Goal: Communication & Community: Connect with others

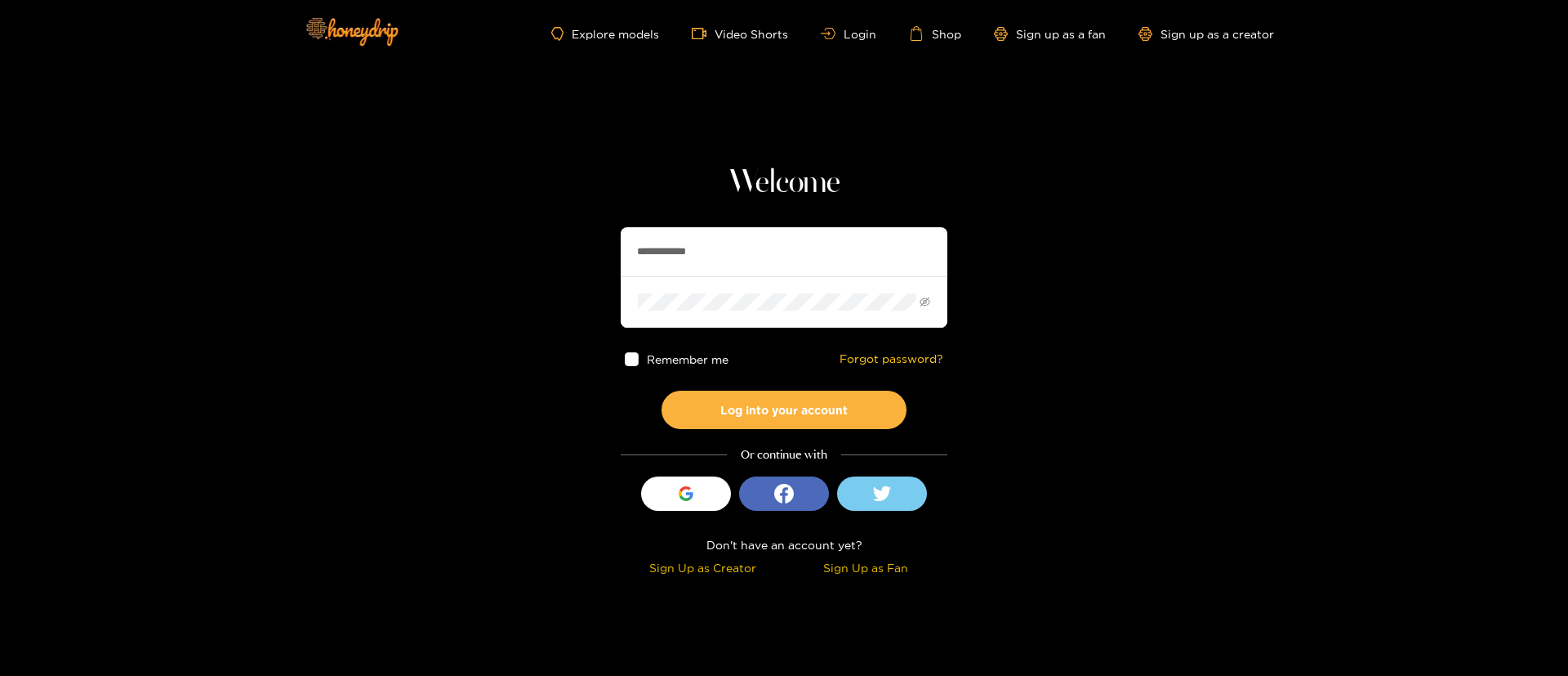
click at [717, 246] on input "**********" at bounding box center [784, 252] width 327 height 49
type input "**********"
click at [786, 401] on button "Log into your account" at bounding box center [784, 409] width 245 height 38
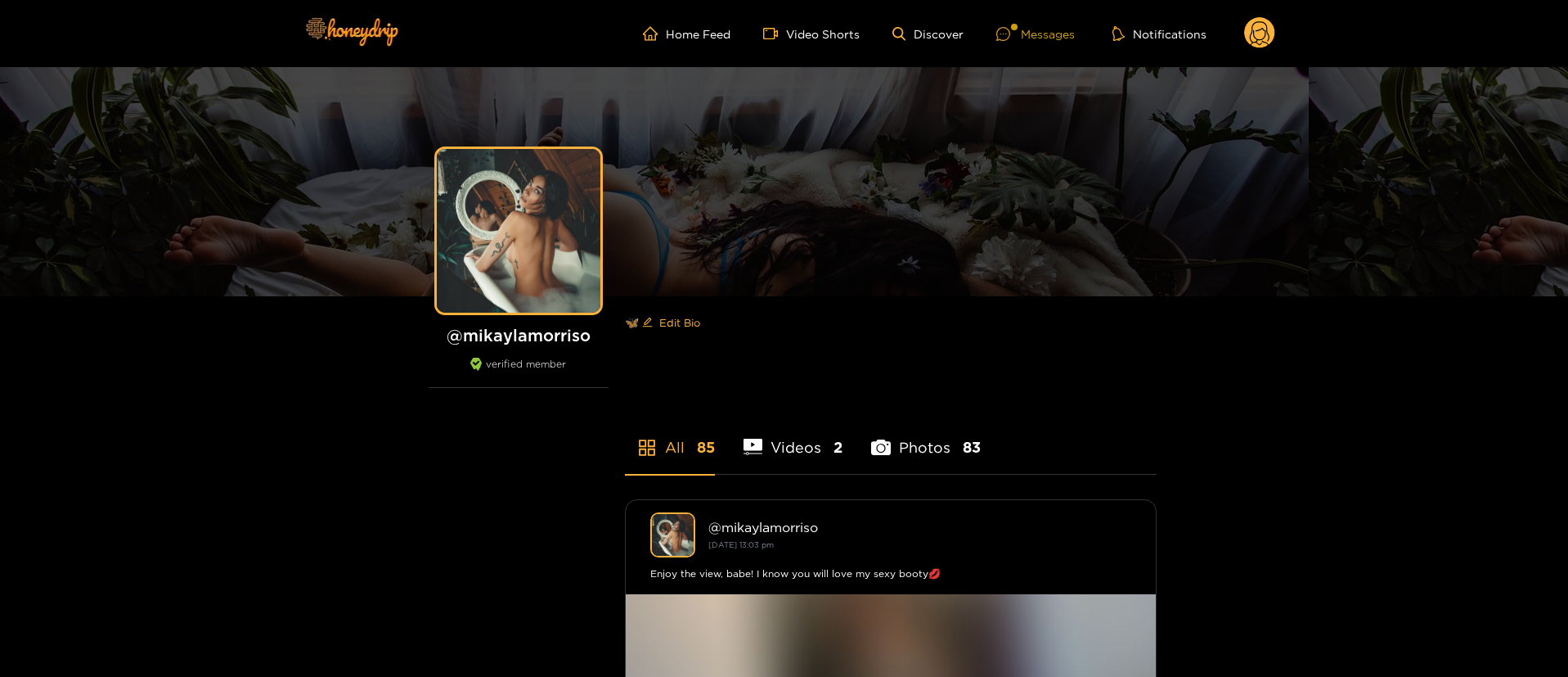
click at [1046, 41] on div "Messages" at bounding box center [1035, 34] width 78 height 19
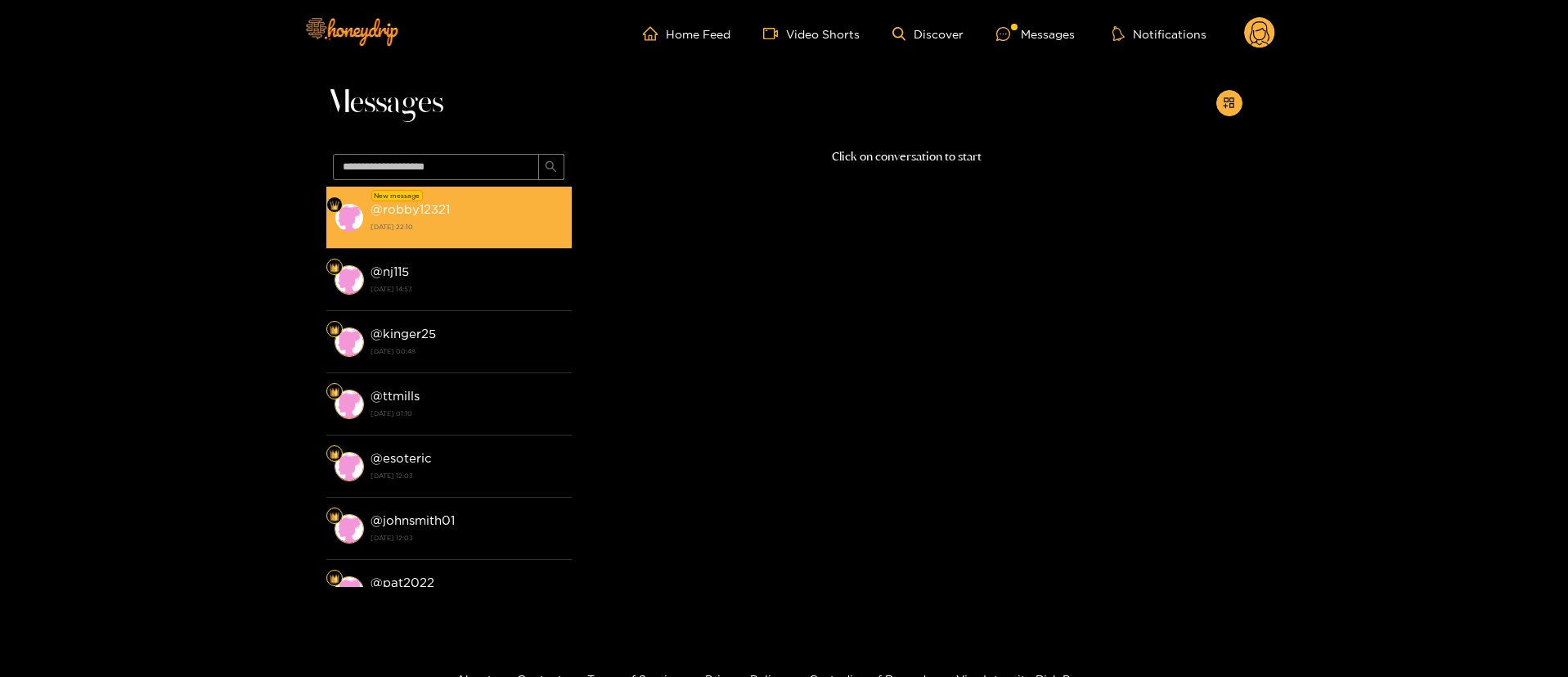
click at [500, 231] on strong "[DATE] 22:10" at bounding box center [467, 227] width 193 height 15
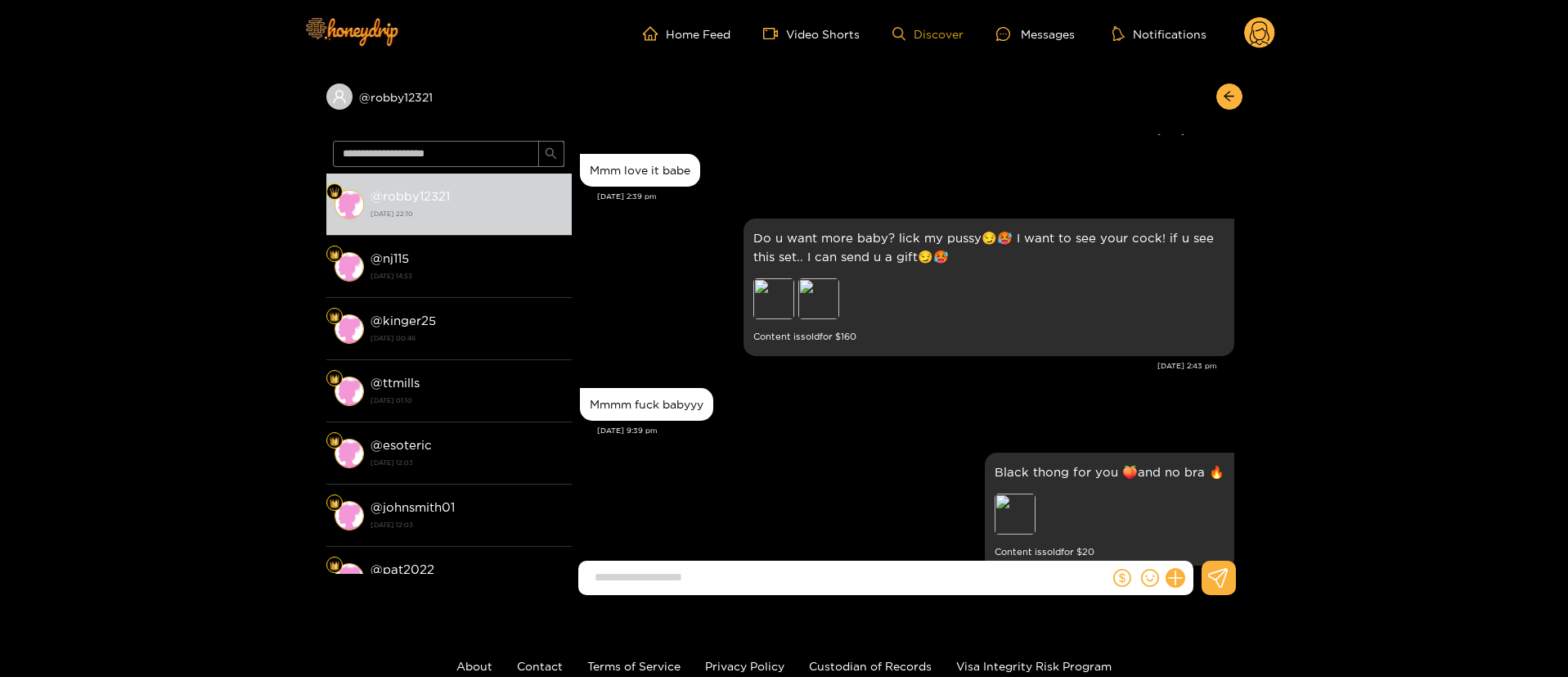
scroll to position [1937, 0]
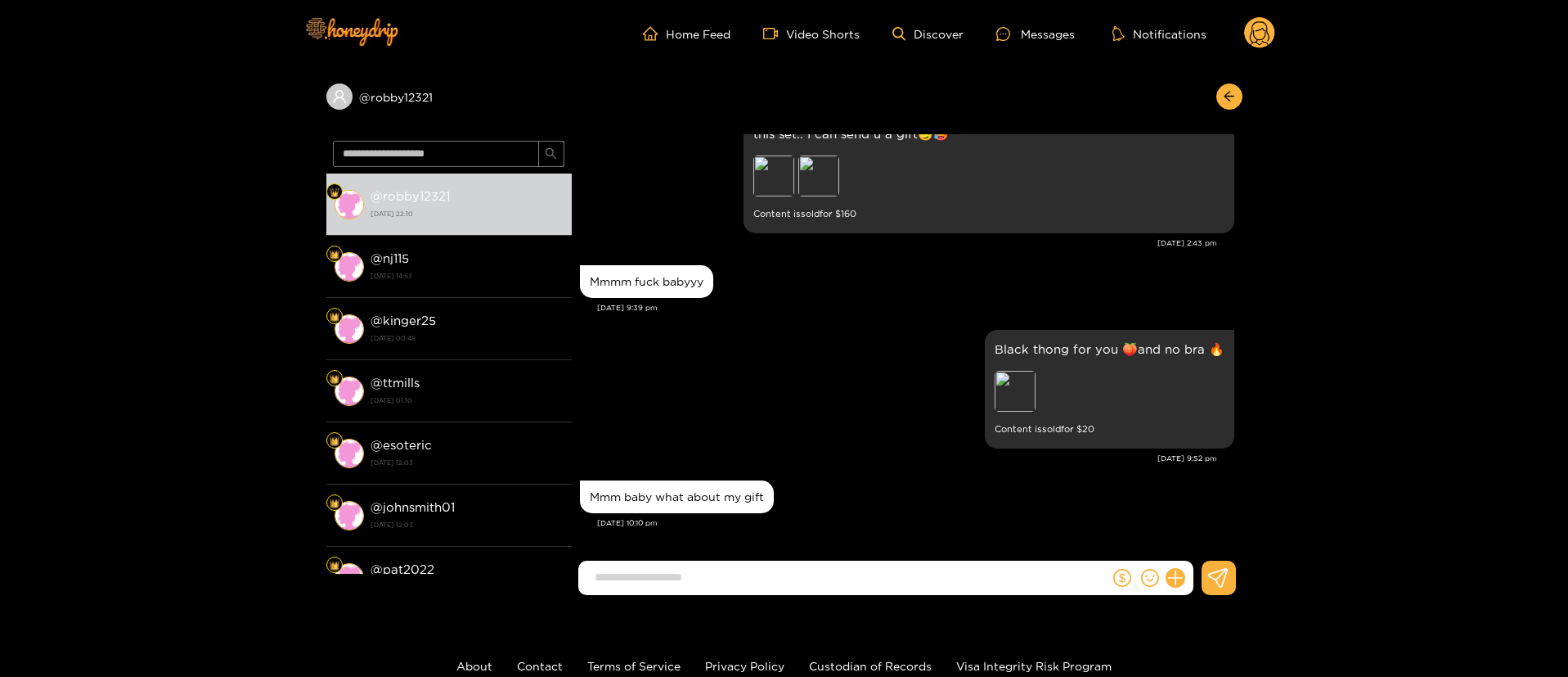
click at [847, 321] on div "Mmmm fuck babyyy [DATE] 9:39 pm" at bounding box center [906, 293] width 654 height 64
click at [757, 407] on div "Black thong for you 🍑and no bra 🔥 Preview Content is sold for $ 20" at bounding box center [906, 389] width 654 height 127
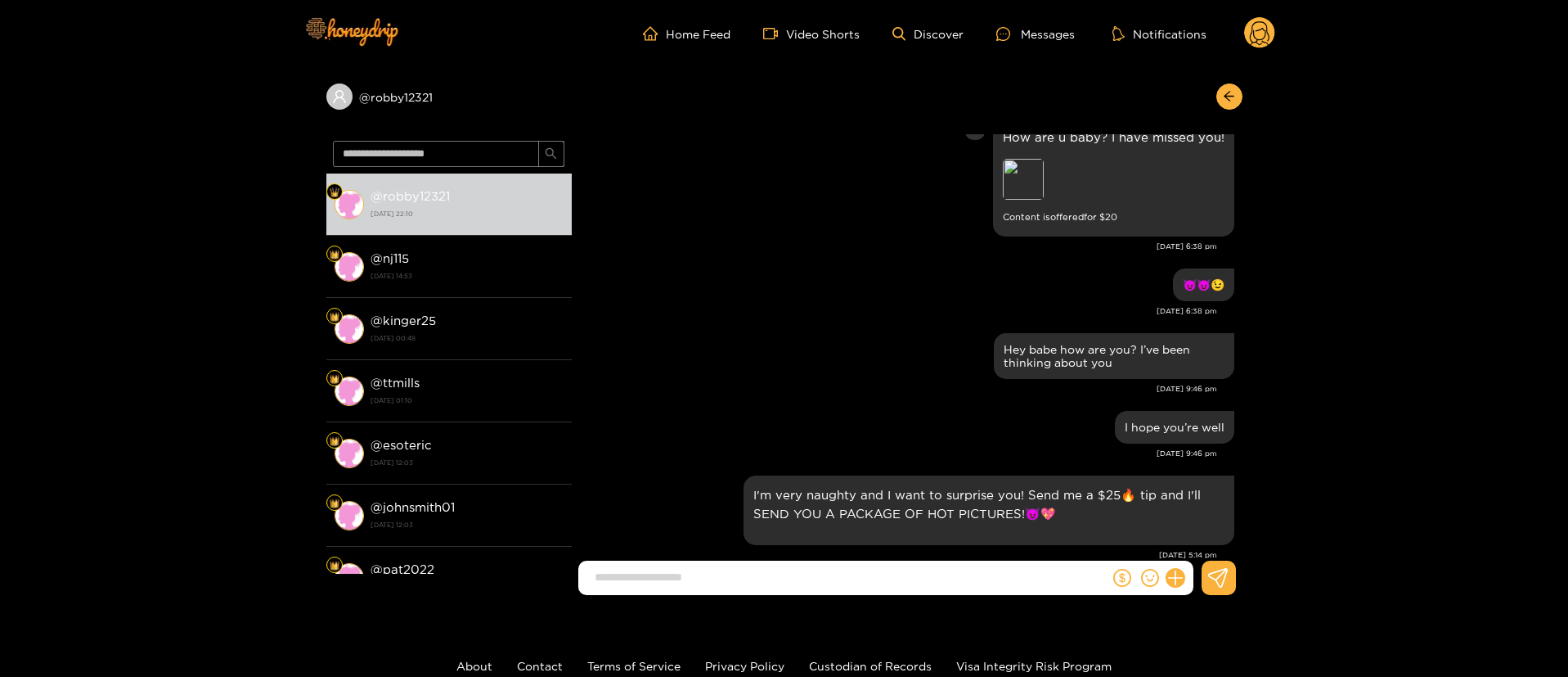
scroll to position [0, 0]
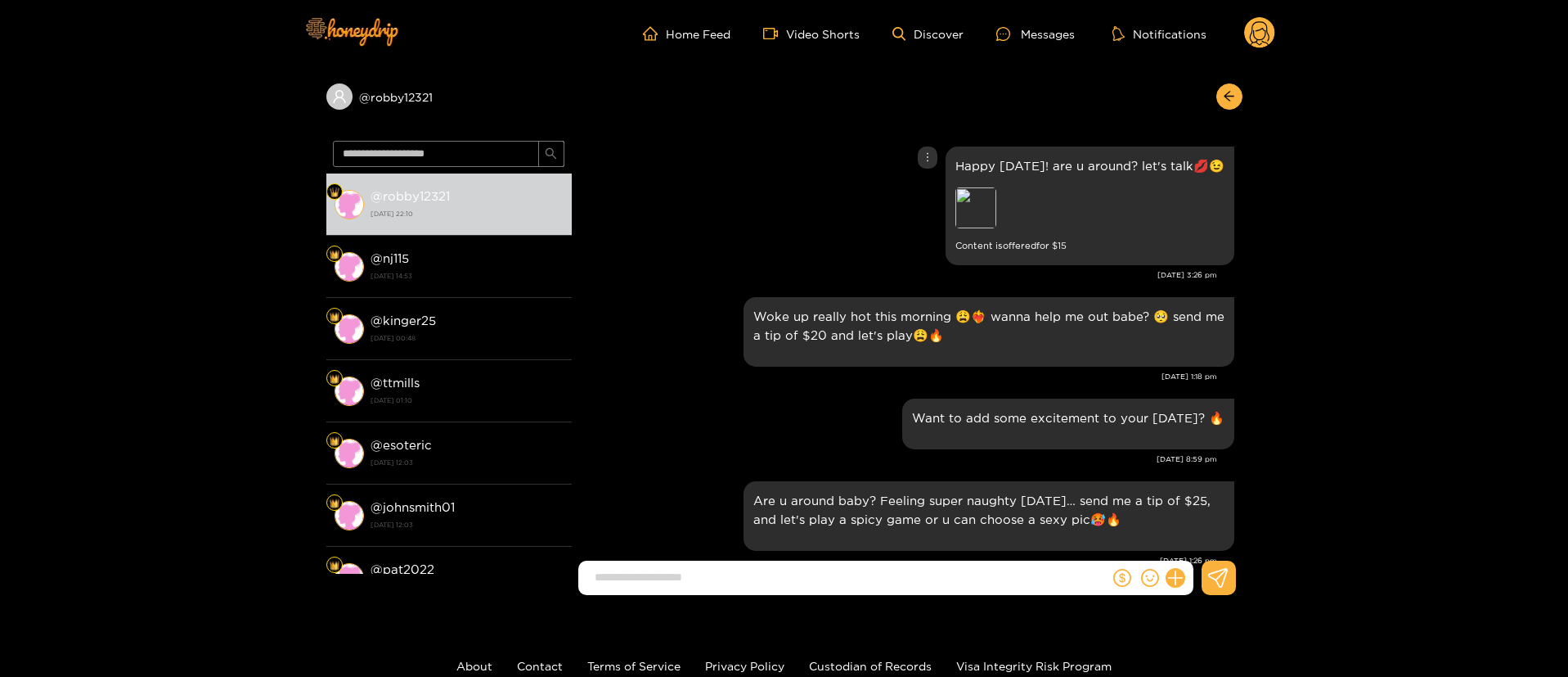
click at [796, 188] on div "Happy [DATE]! are u around? let's talk💋😉 Preview Content is offered for $ 15" at bounding box center [906, 205] width 654 height 127
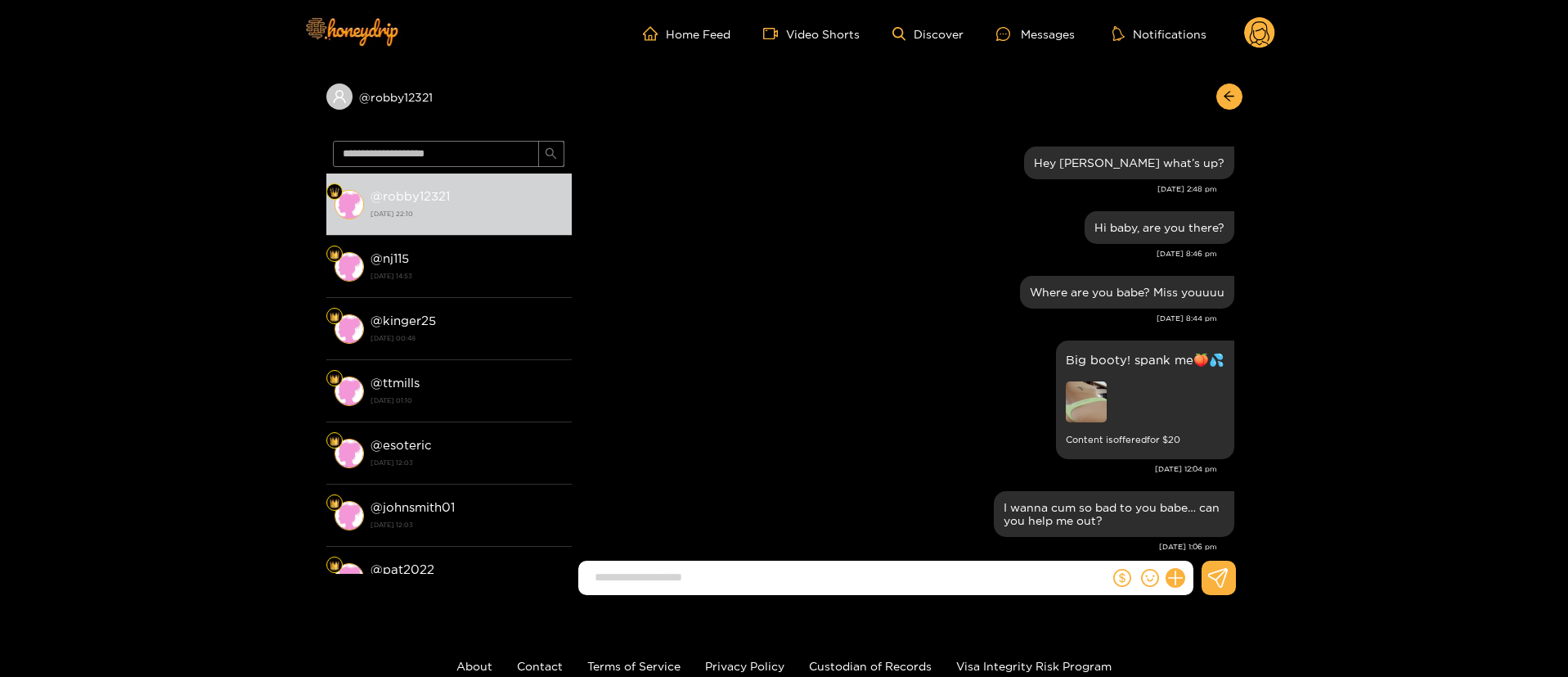
click at [935, 263] on div "Hi baby, are you there? [DATE] 8:46 pm" at bounding box center [906, 239] width 654 height 64
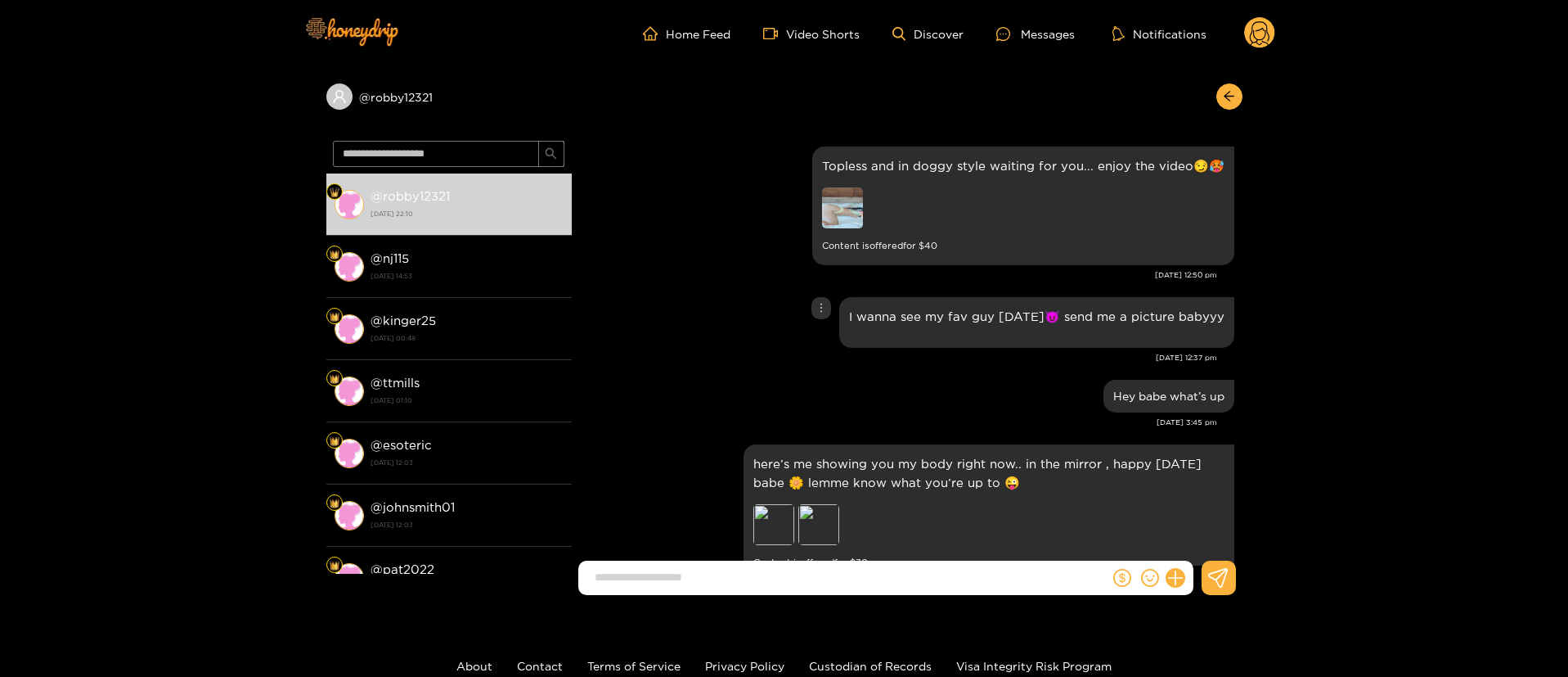
click at [739, 334] on div "I wanna see my fav guy [DATE]😈 send me a picture babyyy" at bounding box center [906, 322] width 654 height 59
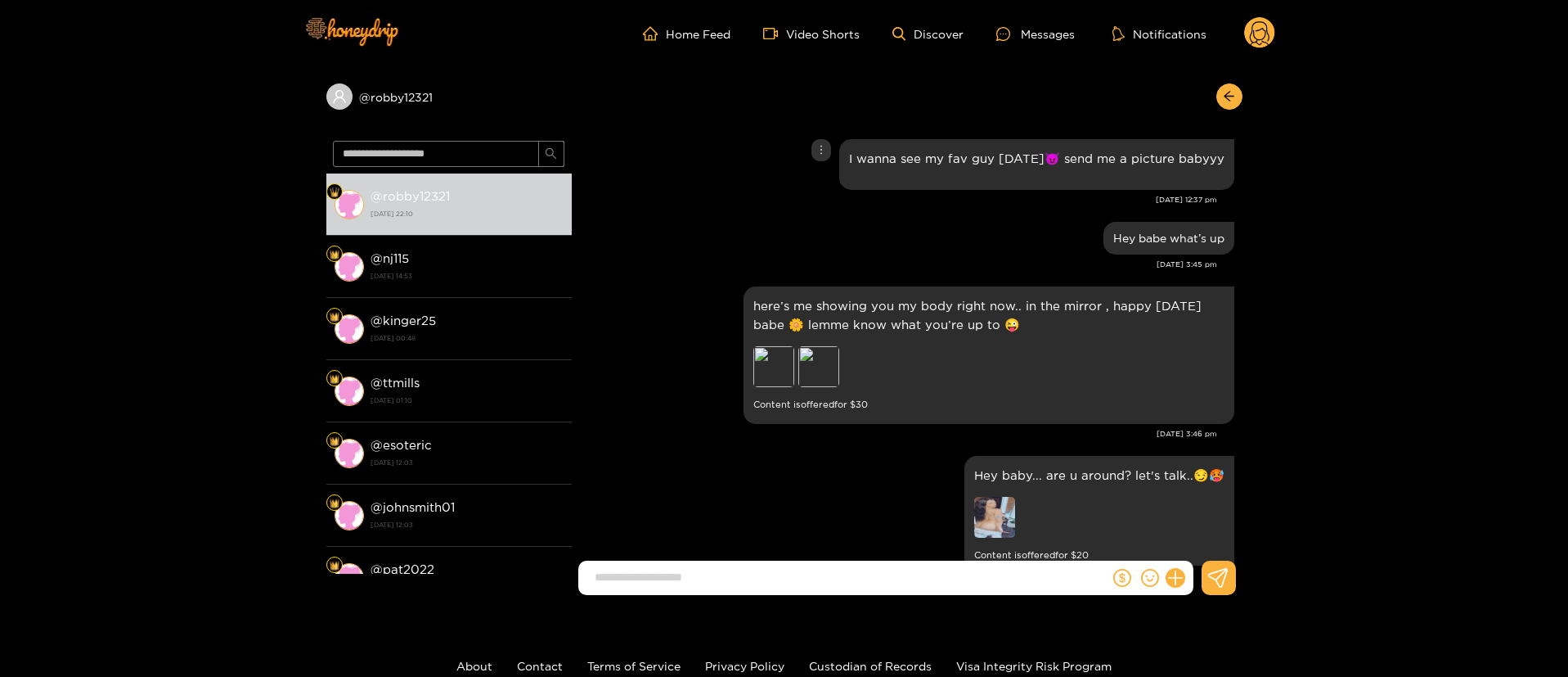
scroll to position [246, 0]
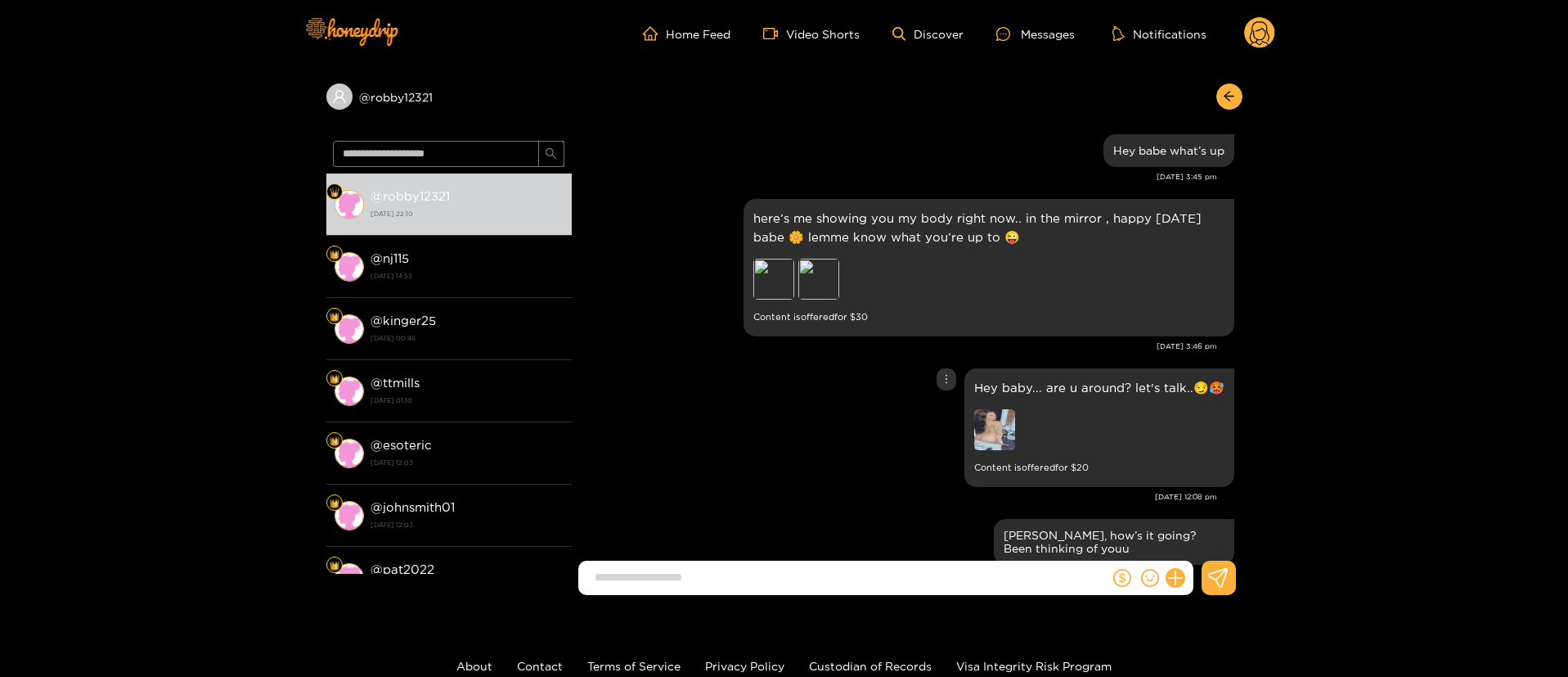
click at [801, 419] on div "Hey baby... are u around? let's talk..😏🥵 Content is offered for $ 20" at bounding box center [906, 428] width 654 height 127
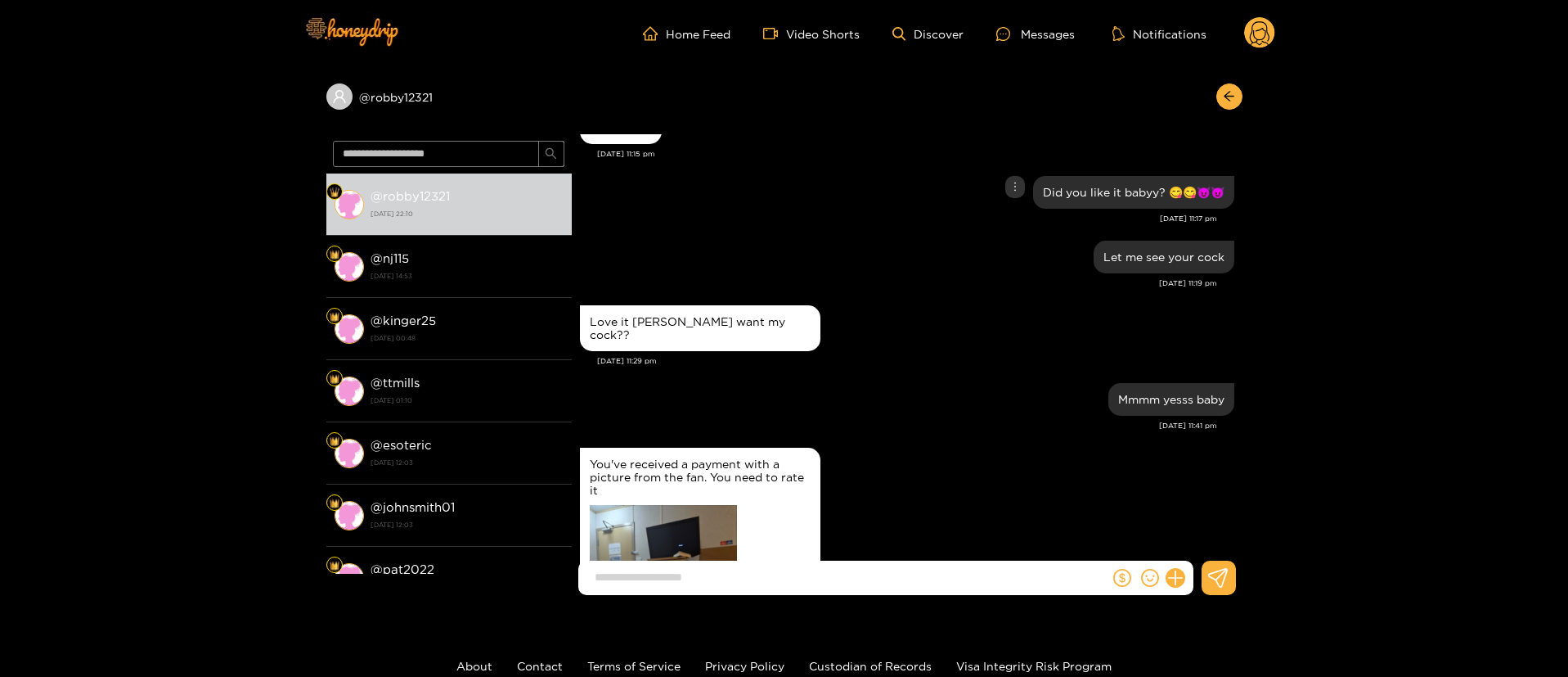
scroll to position [0, 0]
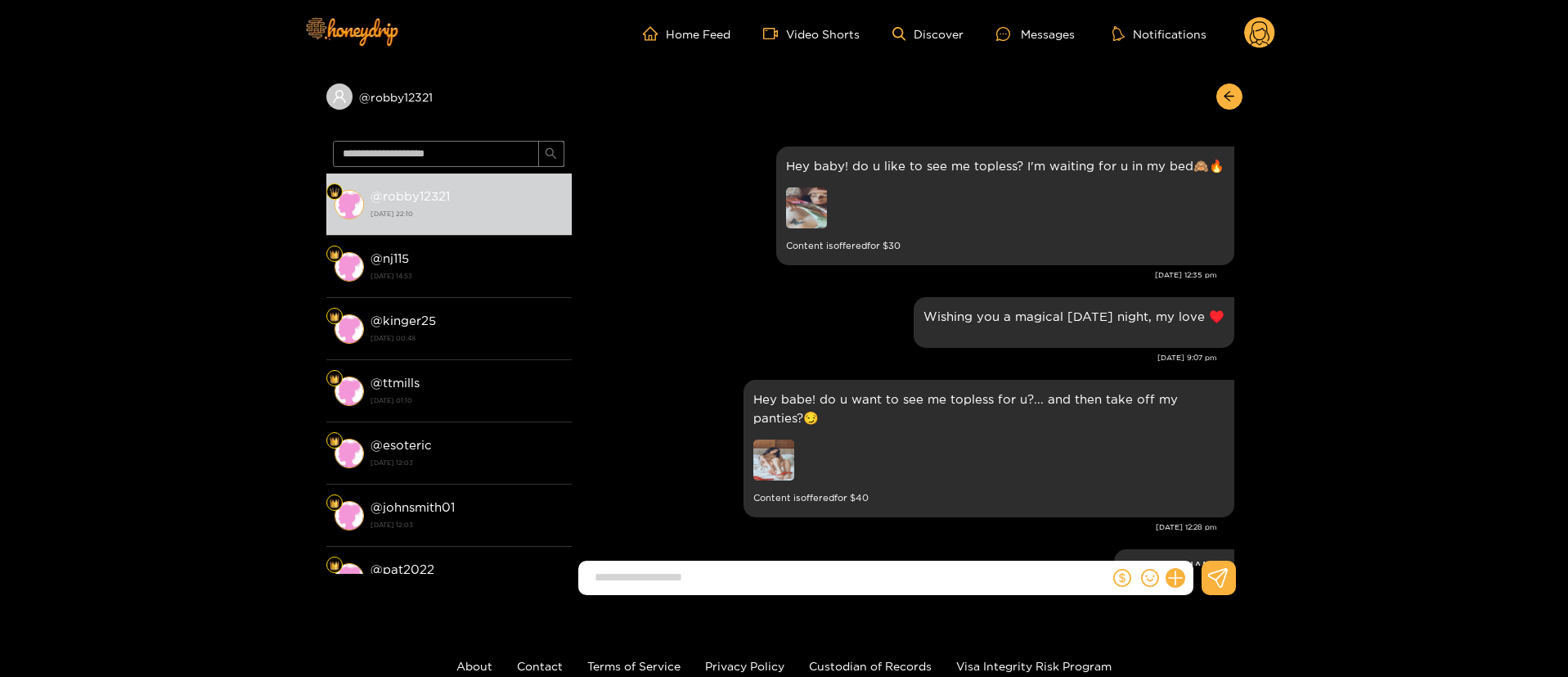
click at [739, 283] on div "Hey baby! do u like to see me topless? I'm waiting for u in my bed🙈🔥 Content is…" at bounding box center [906, 217] width 654 height 150
click at [720, 527] on div "[DATE] 12:28 pm" at bounding box center [898, 527] width 637 height 11
click at [731, 289] on div "Hey baby! do u like to see me topless? I'm waiting for u in my bed🙈🔥 Content is…" at bounding box center [906, 217] width 654 height 150
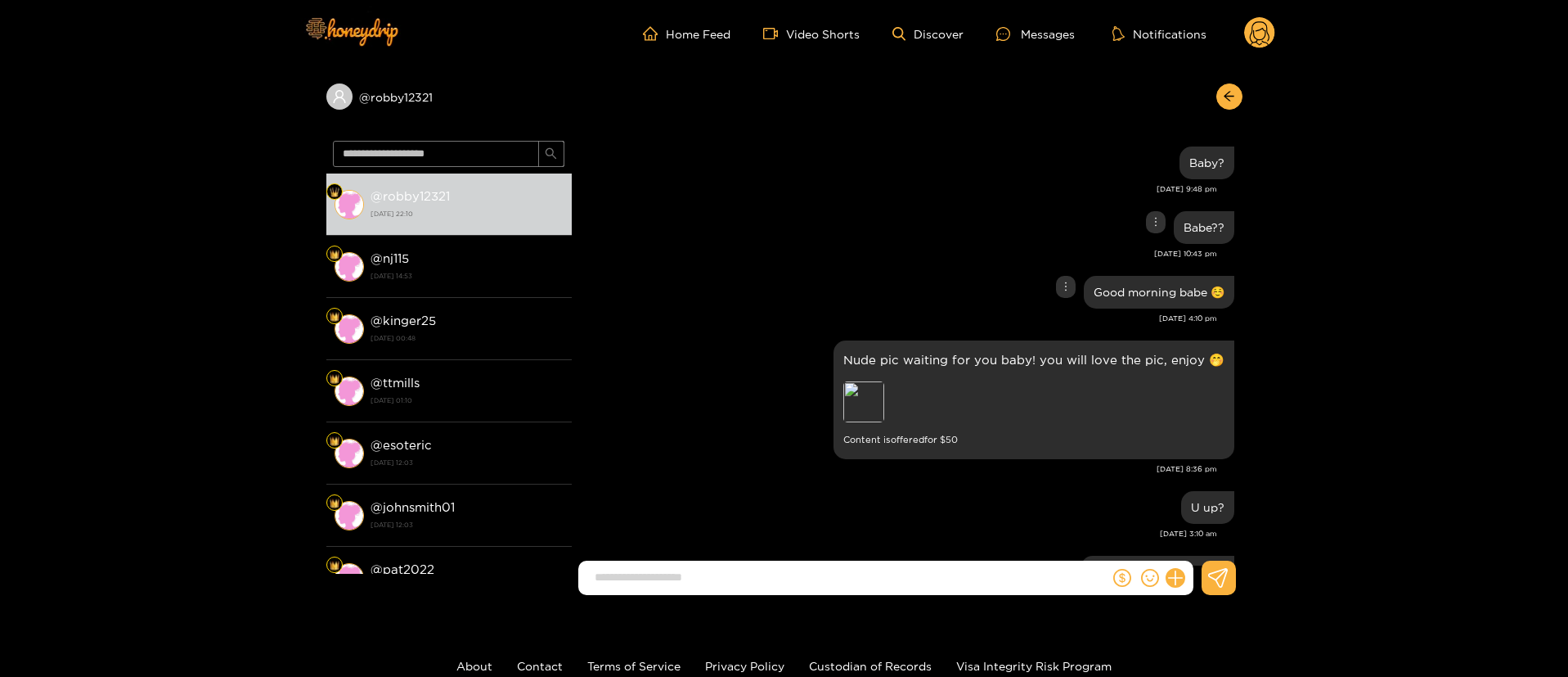
click at [845, 281] on div "Good morning babe ☺️" at bounding box center [906, 292] width 654 height 41
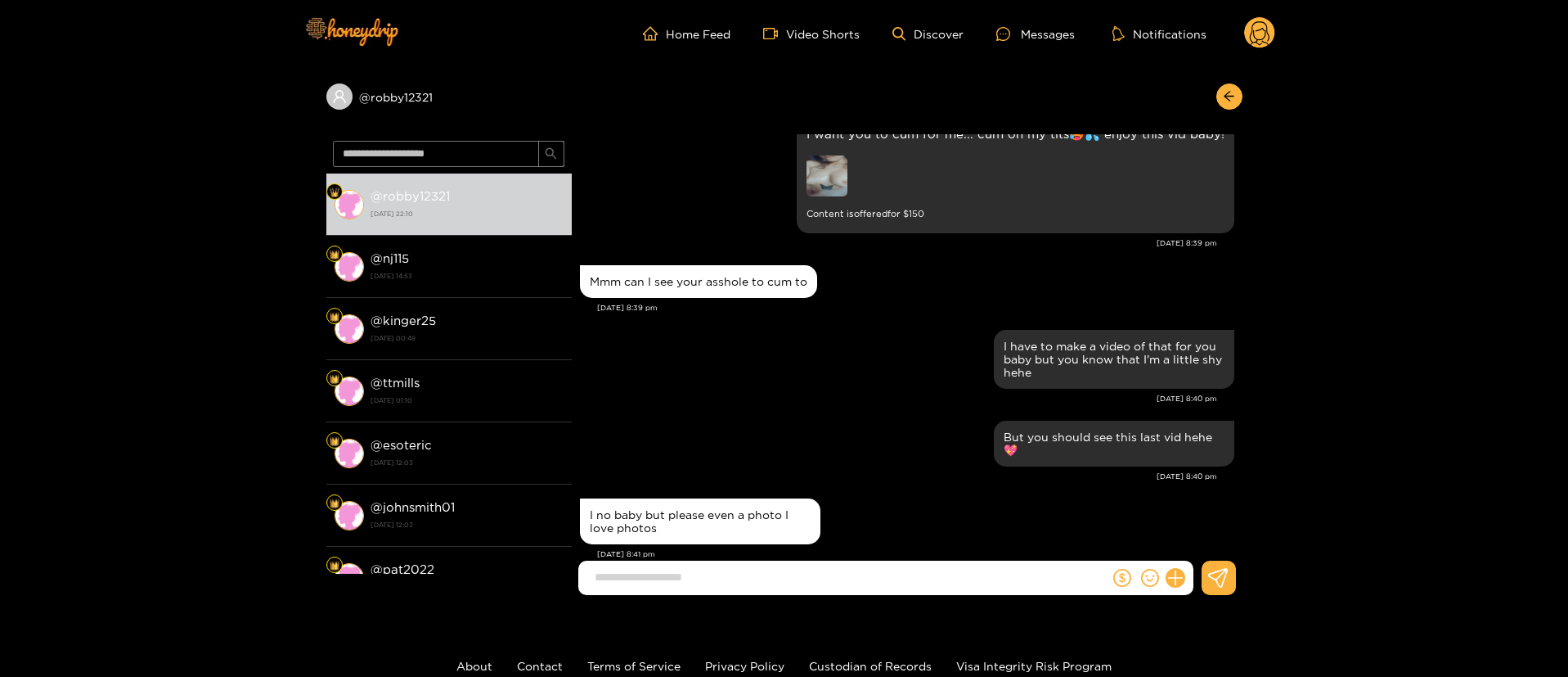
scroll to position [2087, 0]
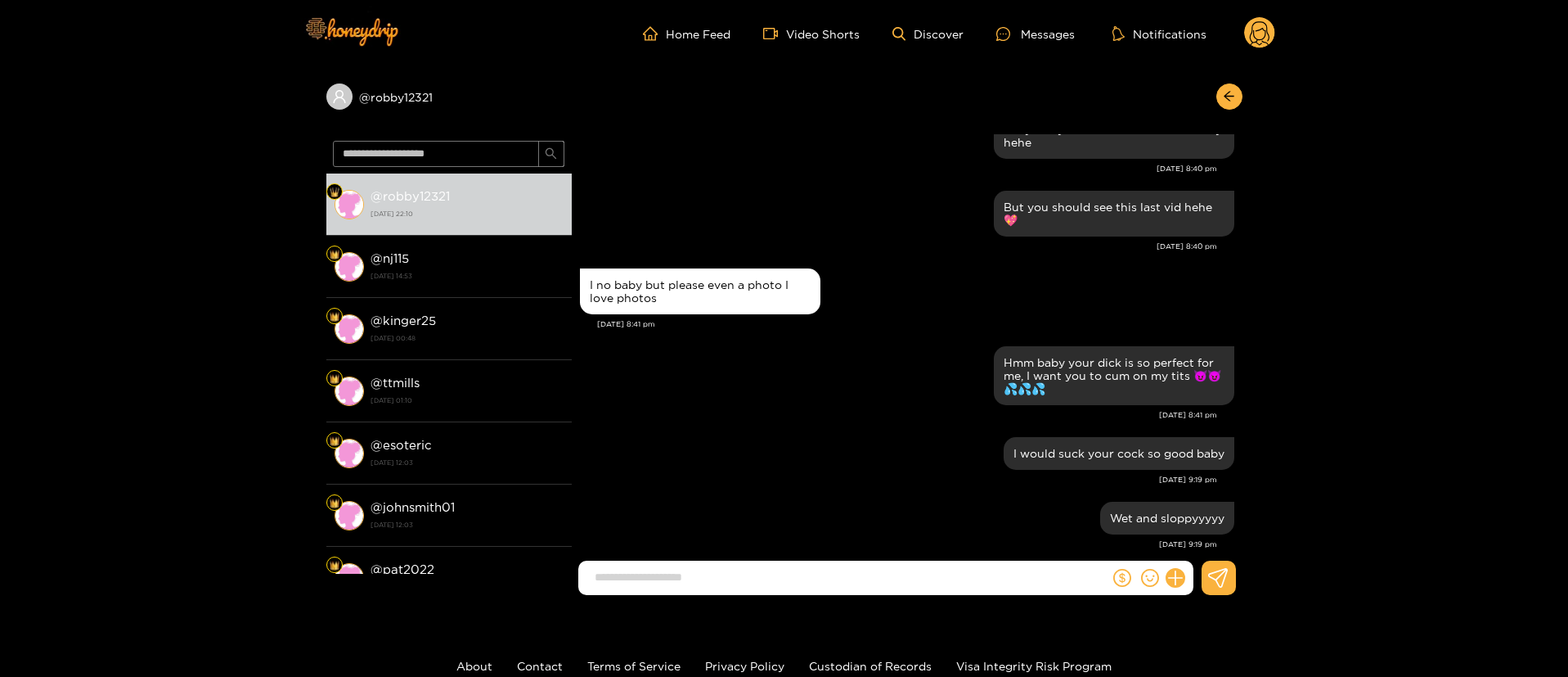
click at [761, 562] on div "Baby?" at bounding box center [906, 583] width 654 height 41
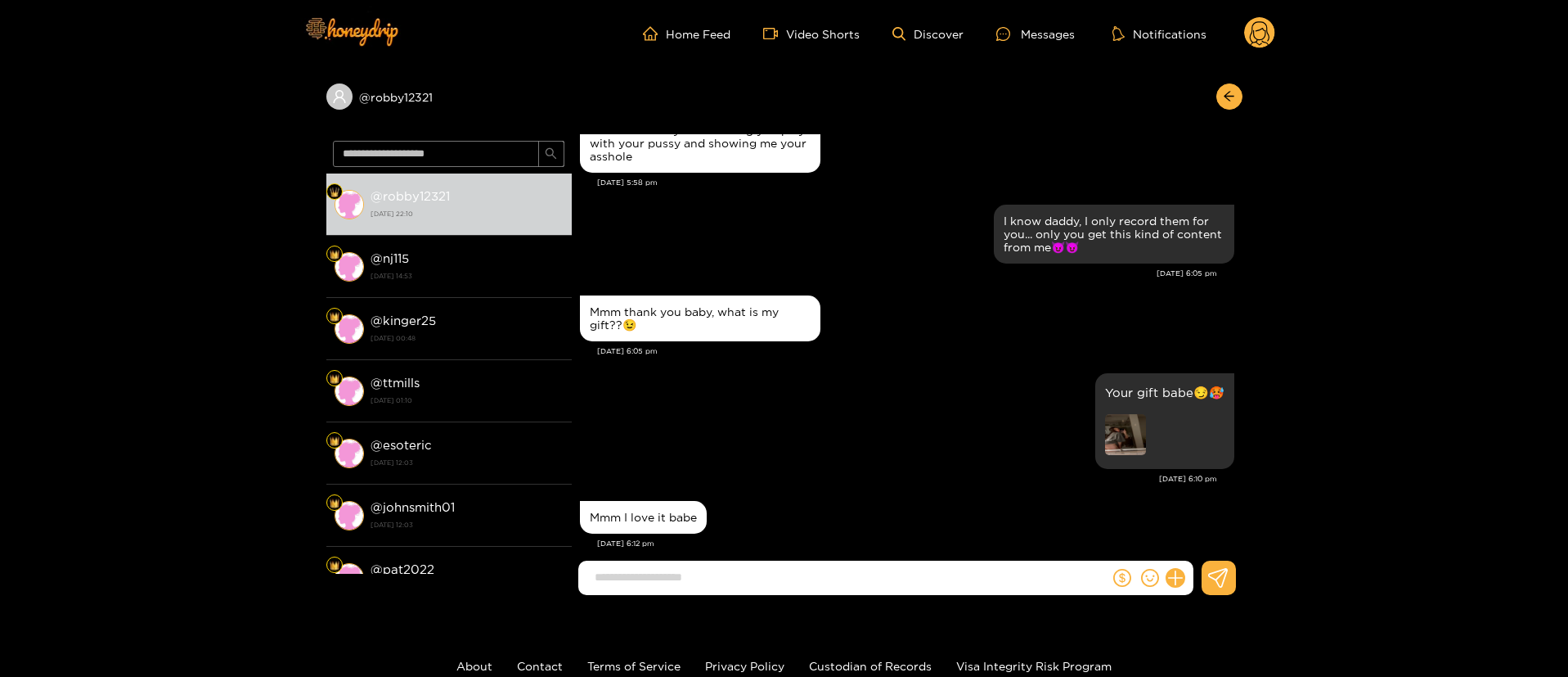
scroll to position [0, 0]
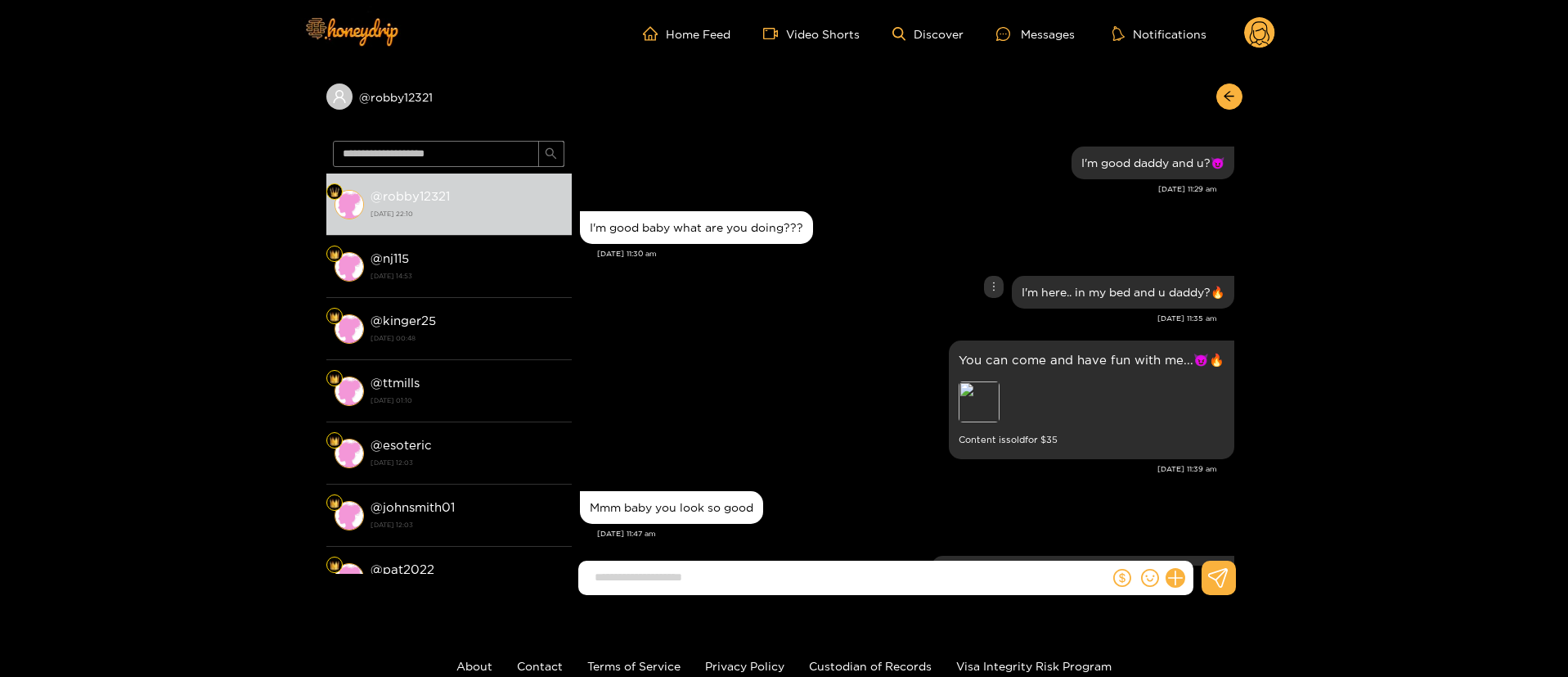
click at [853, 291] on div "I'm here.. in my bed and u daddy?🔥" at bounding box center [906, 292] width 654 height 41
click at [982, 409] on div "Preview" at bounding box center [979, 402] width 41 height 41
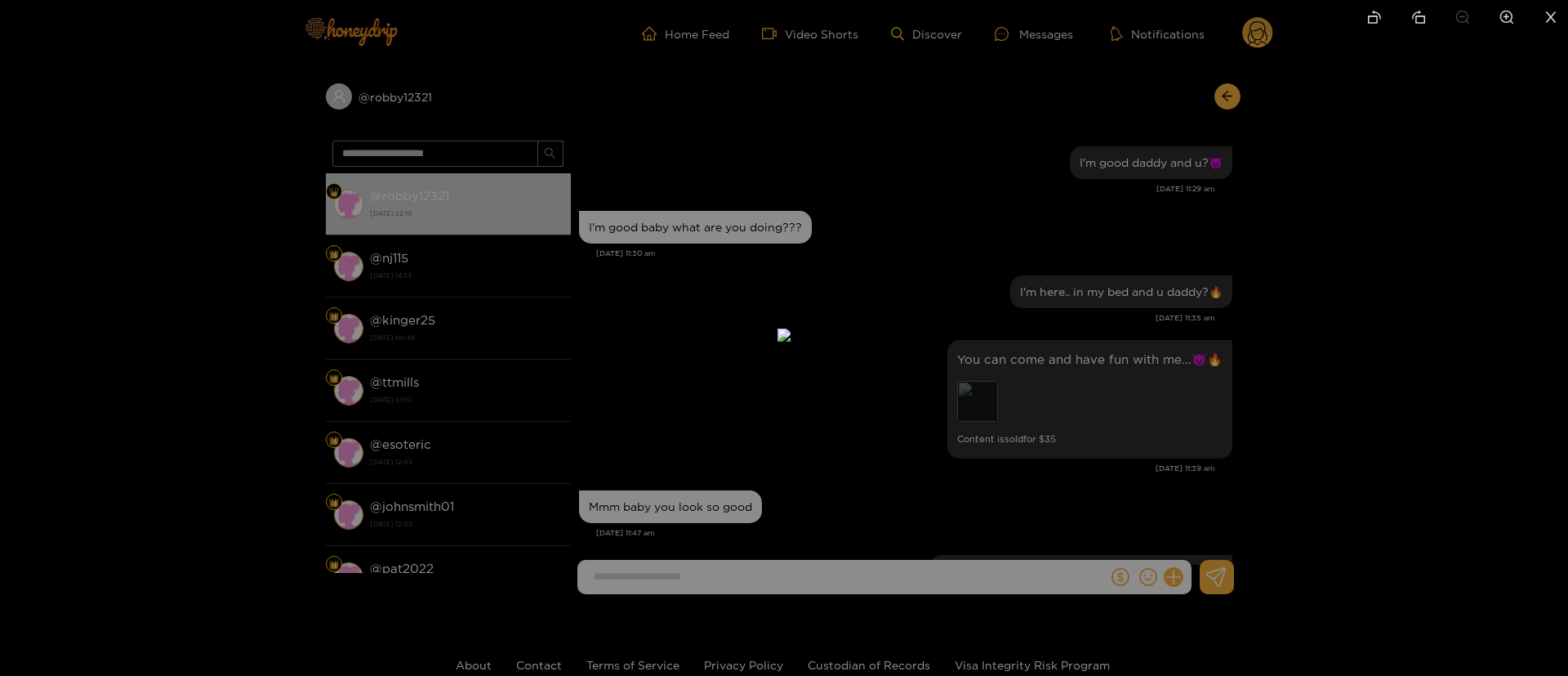
click at [1176, 346] on div at bounding box center [784, 338] width 1568 height 676
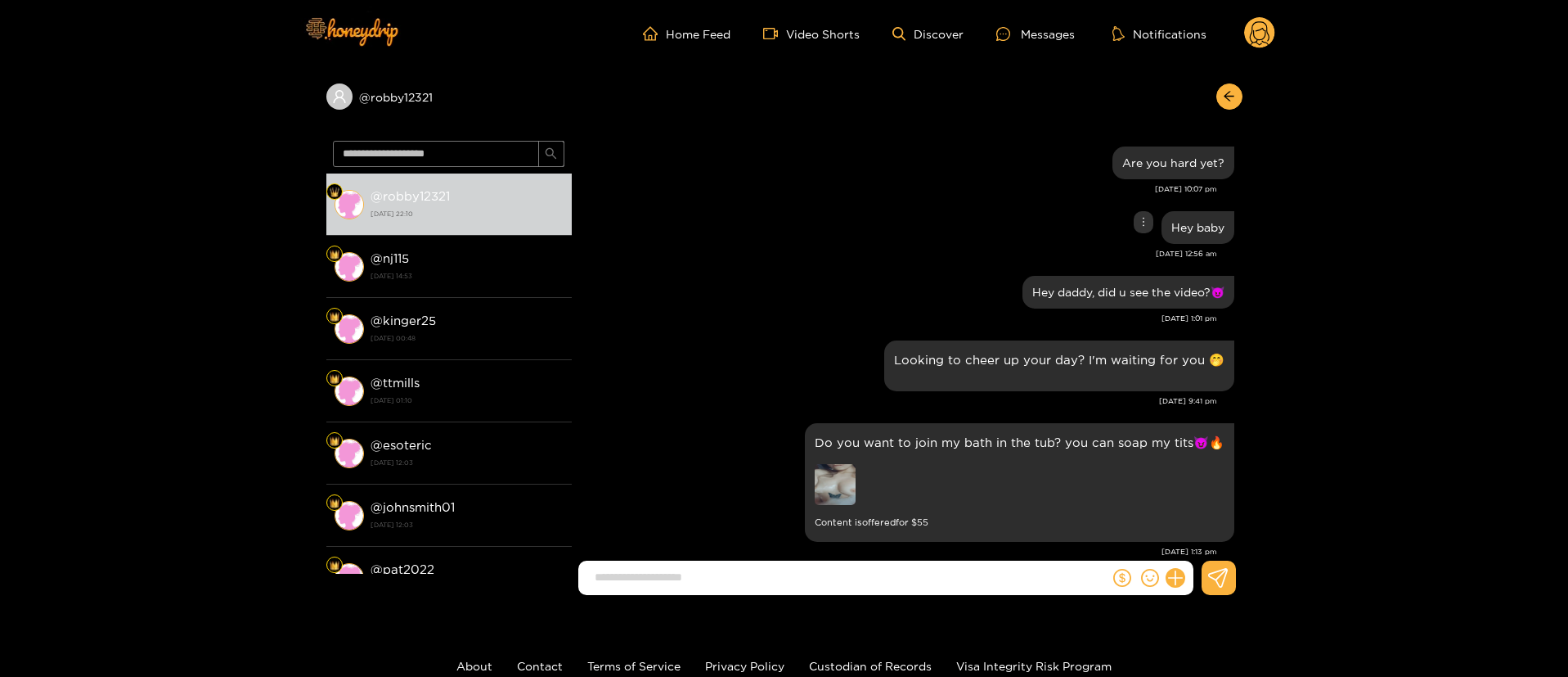
click at [897, 284] on div "Hey daddy, did u see the video?😈" at bounding box center [906, 292] width 654 height 41
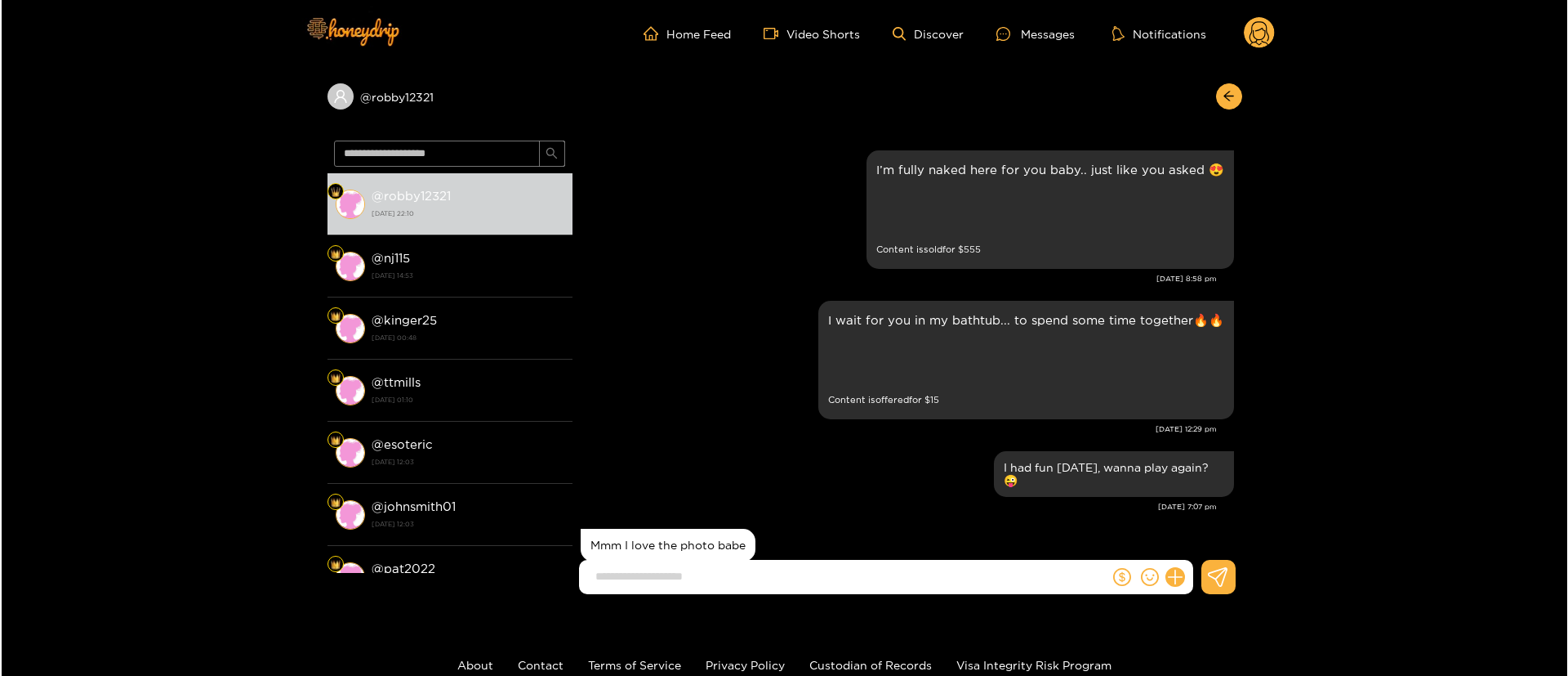
scroll to position [1225, 0]
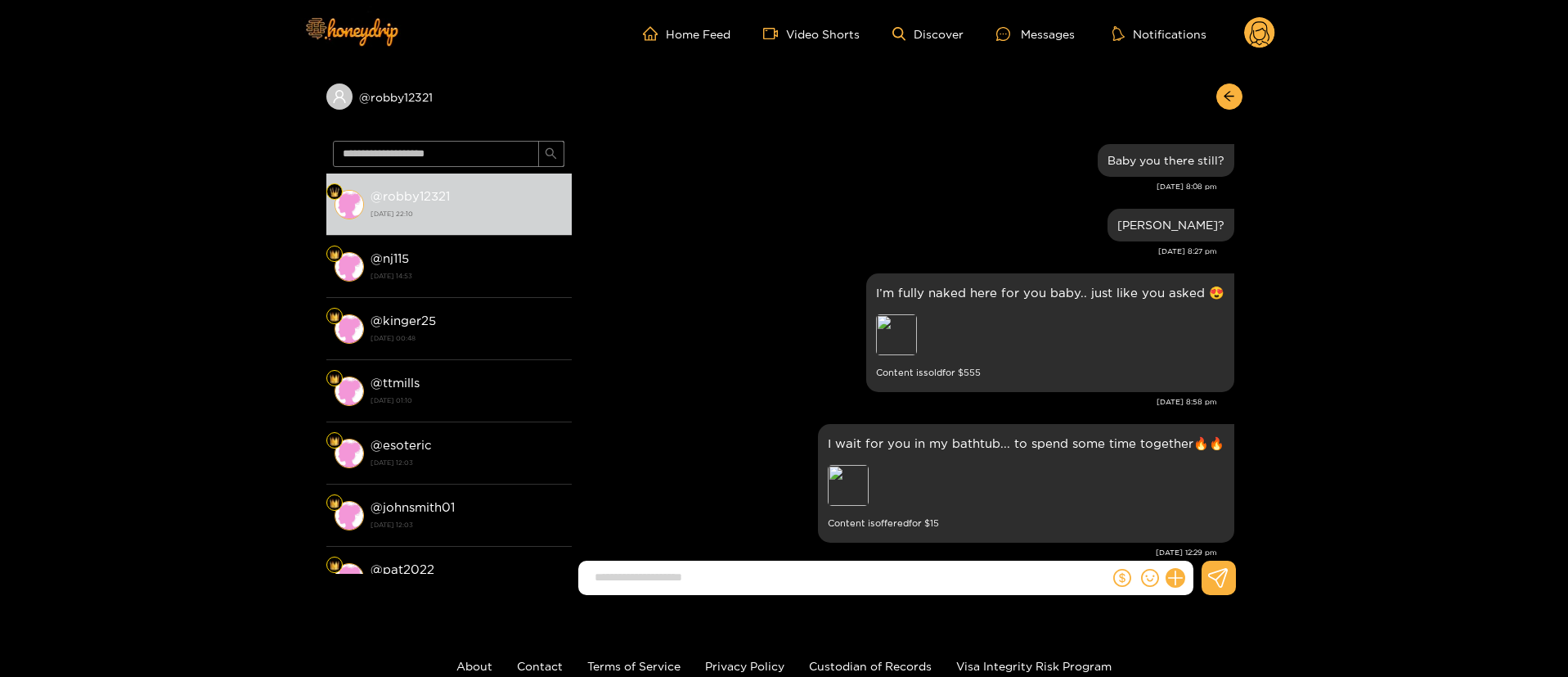
click at [813, 264] on div "[PERSON_NAME]? [DATE] 8:27 pm" at bounding box center [906, 236] width 654 height 64
click at [907, 349] on div "Preview" at bounding box center [897, 334] width 41 height 41
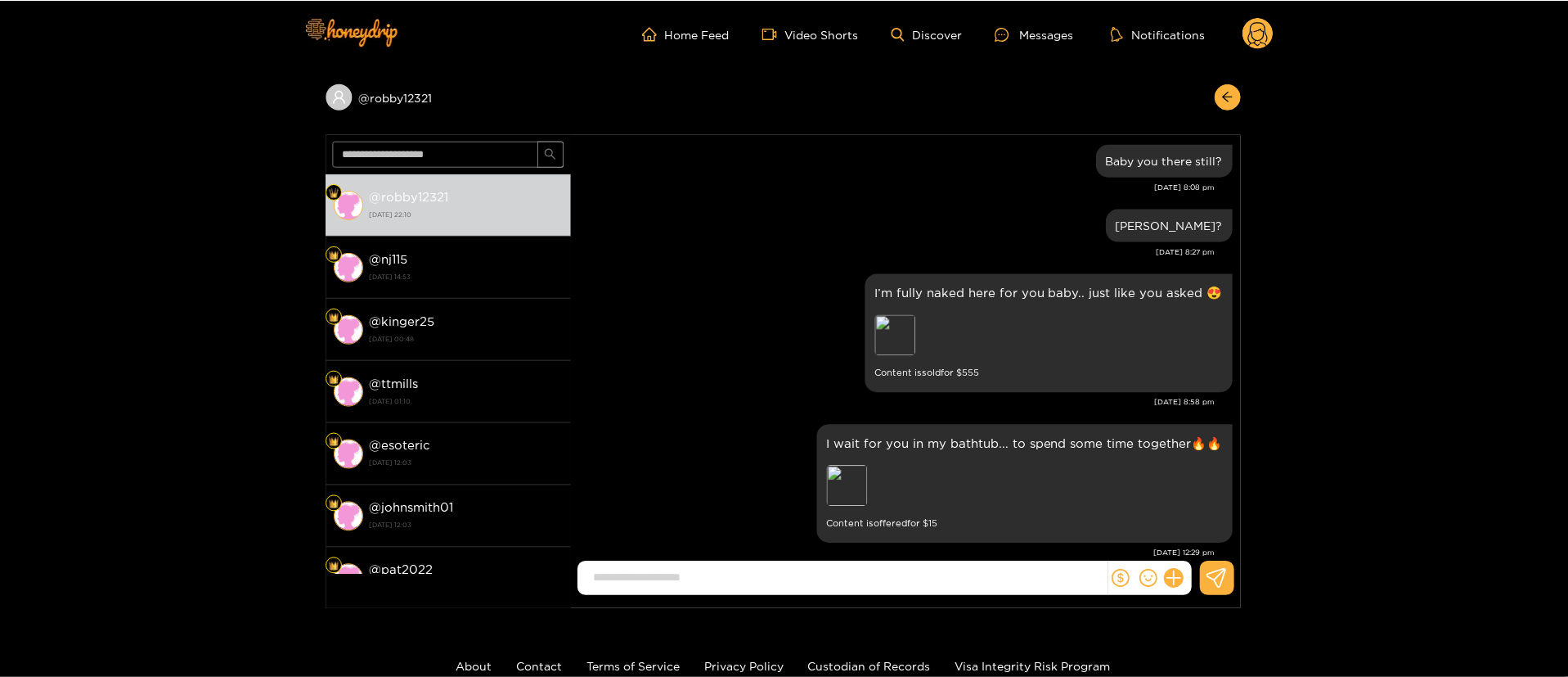
scroll to position [1596, 0]
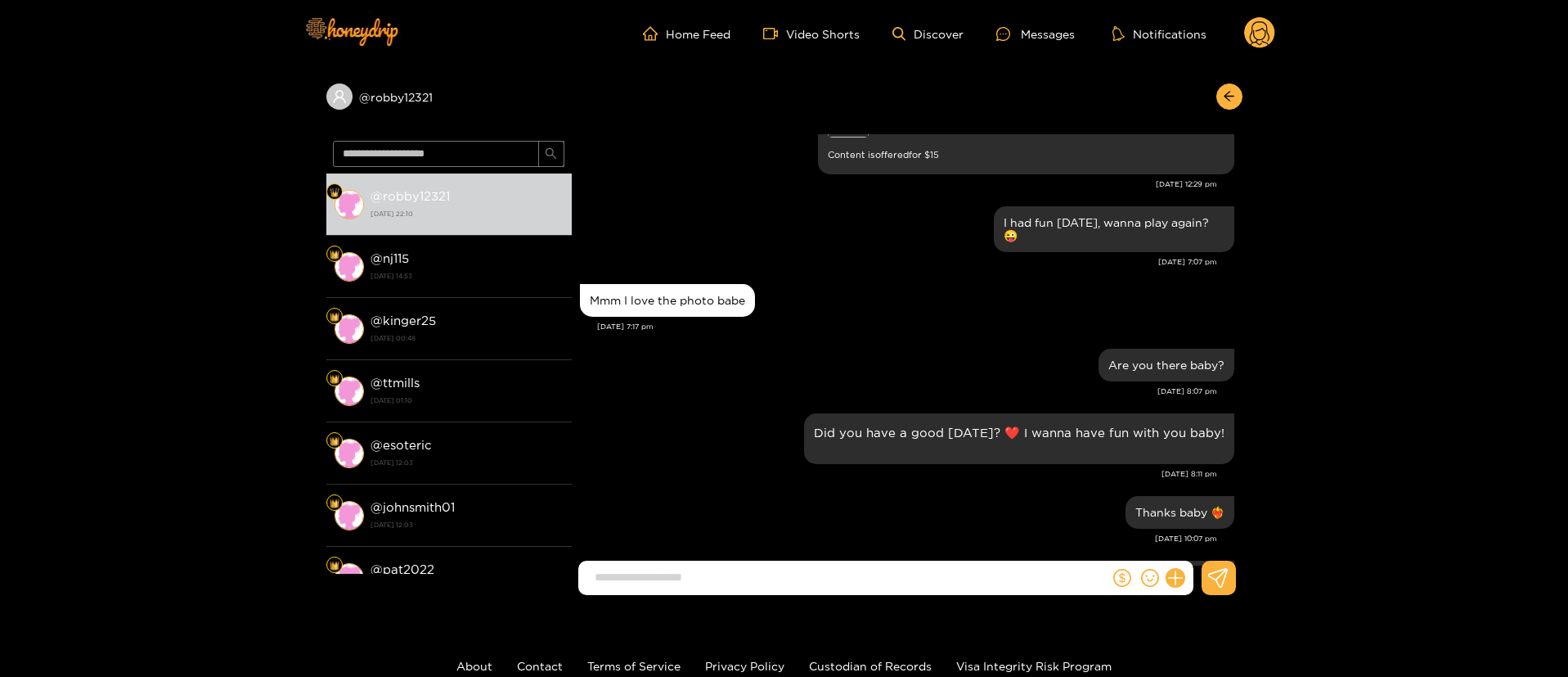
click at [1031, 331] on div "[DATE] 7:17 pm" at bounding box center [916, 327] width 637 height 11
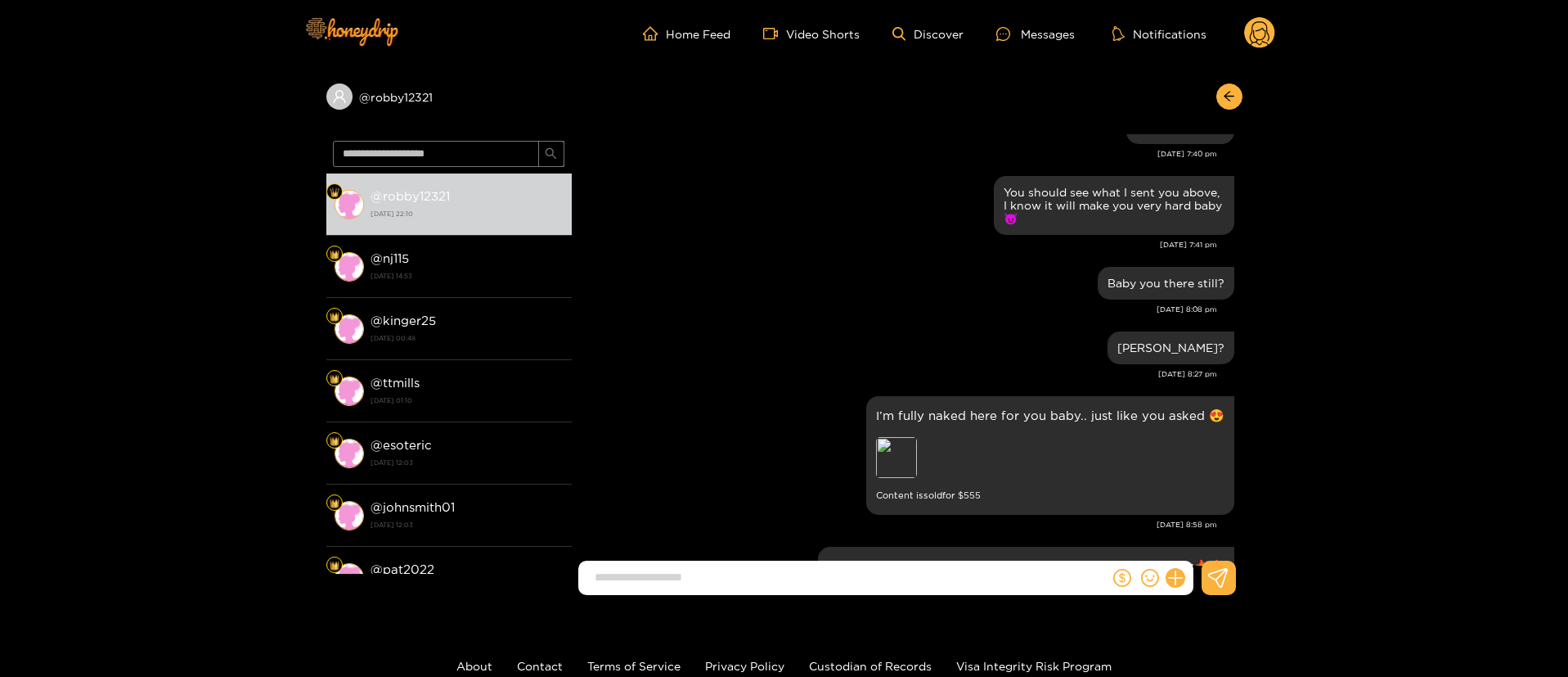
scroll to position [614, 0]
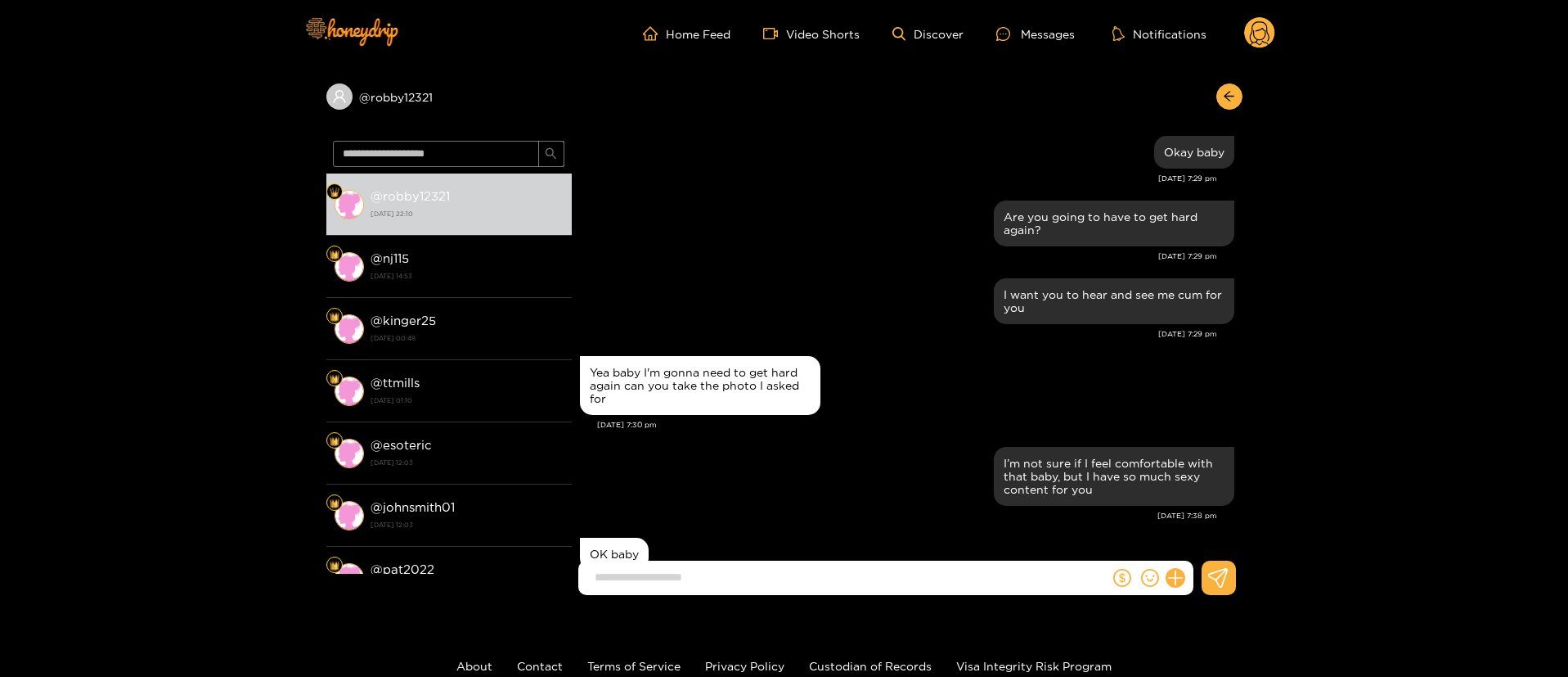
click at [900, 432] on div "Yea baby I'm gonna need to get hard again can you take the photo I asked for [D…" at bounding box center [906, 397] width 654 height 91
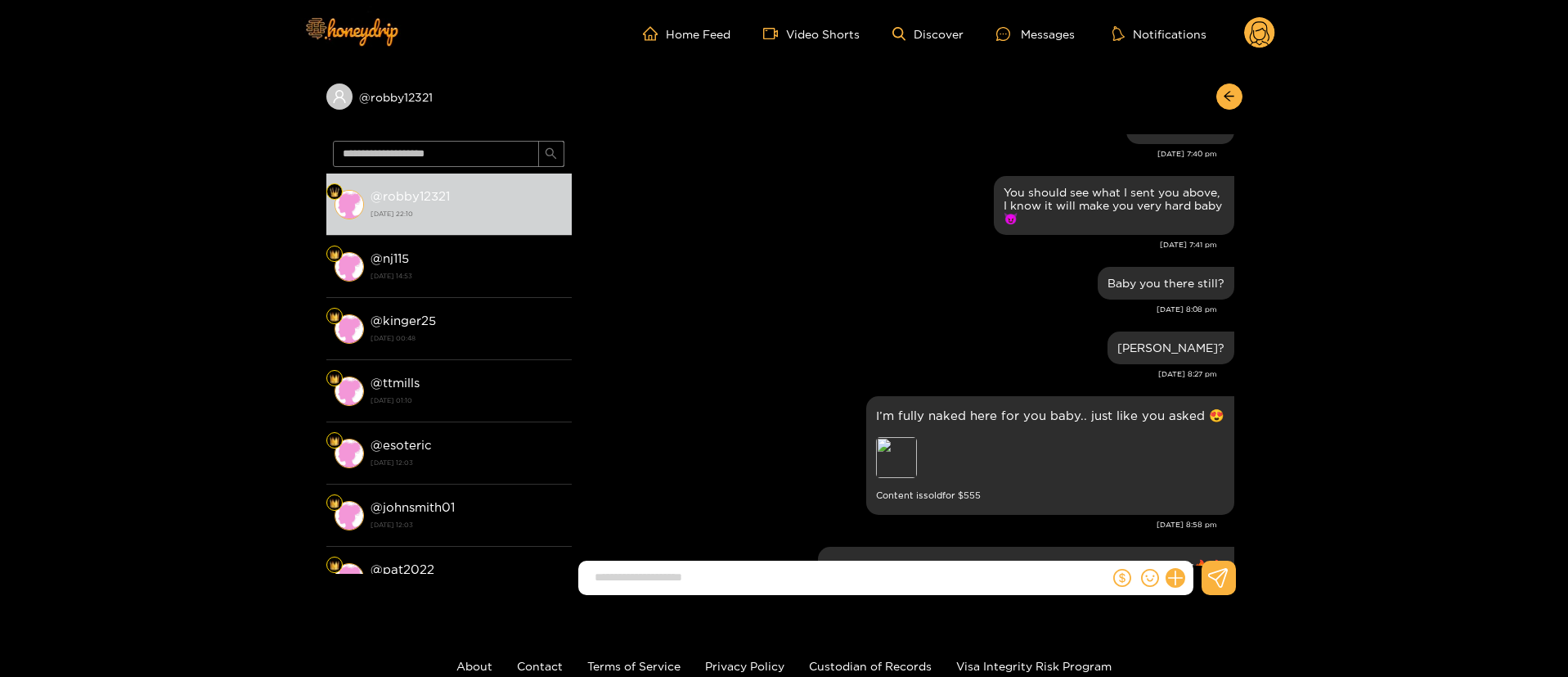
drag, startPoint x: 860, startPoint y: 306, endPoint x: 615, endPoint y: 27, distance: 371.3
click at [799, 247] on div "[DATE] 7:41 pm" at bounding box center [898, 245] width 637 height 11
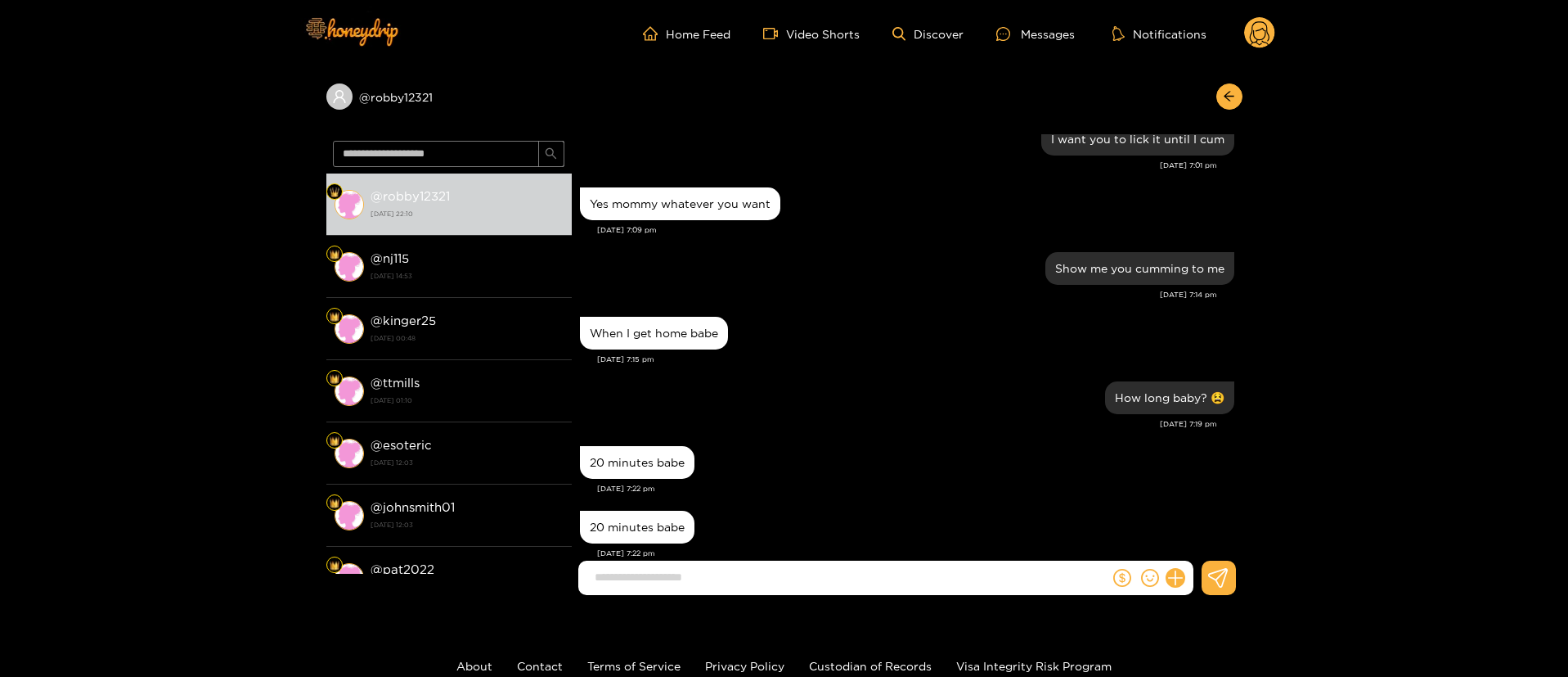
scroll to position [0, 0]
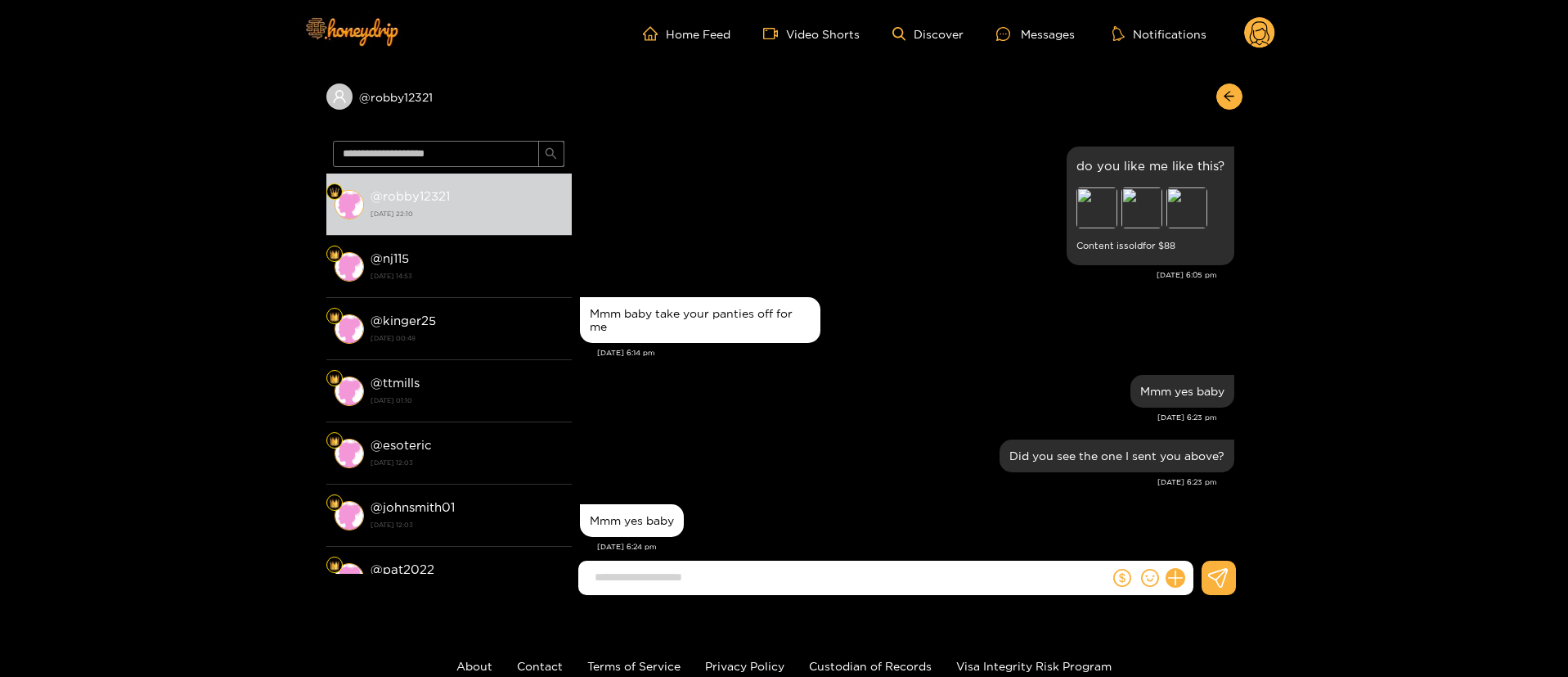
click at [1054, 339] on div "Mmm baby take your panties off for me" at bounding box center [906, 320] width 654 height 54
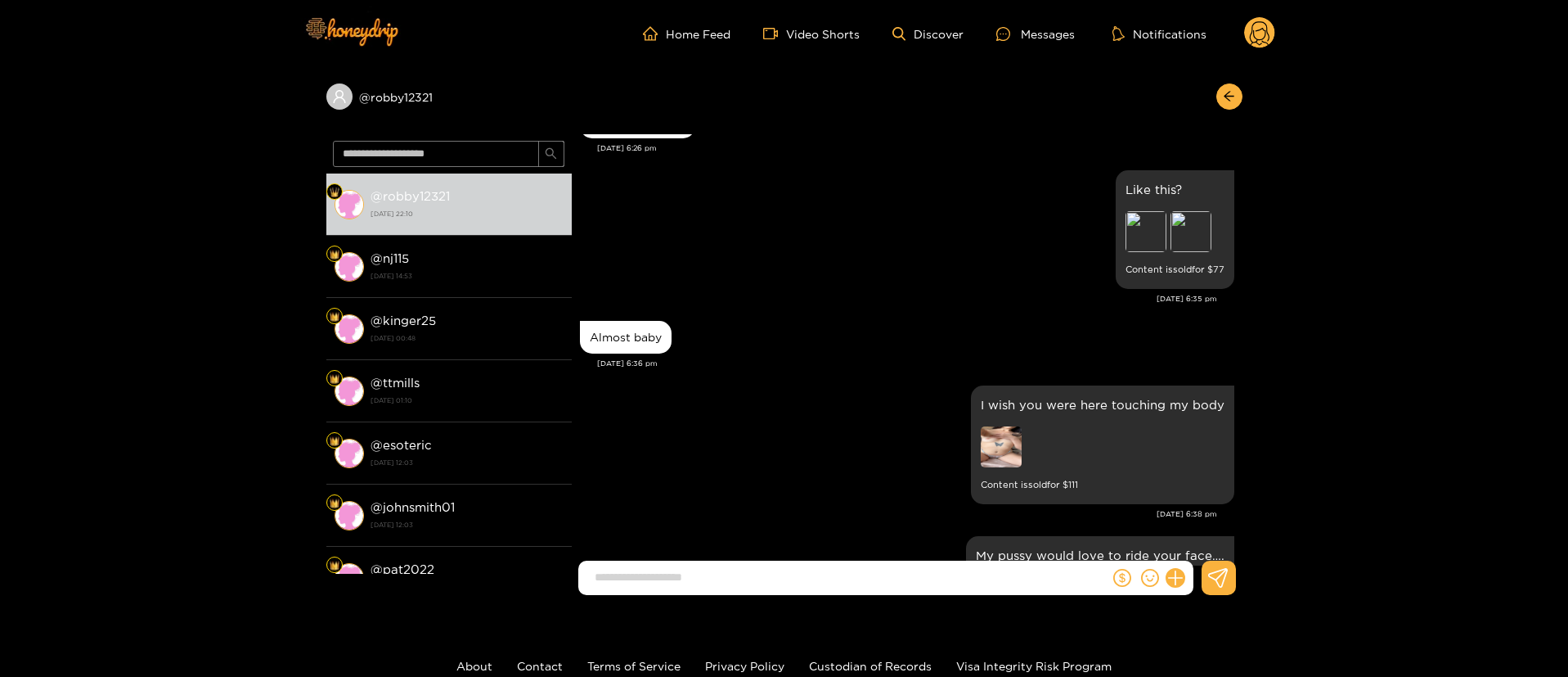
scroll to position [859, 0]
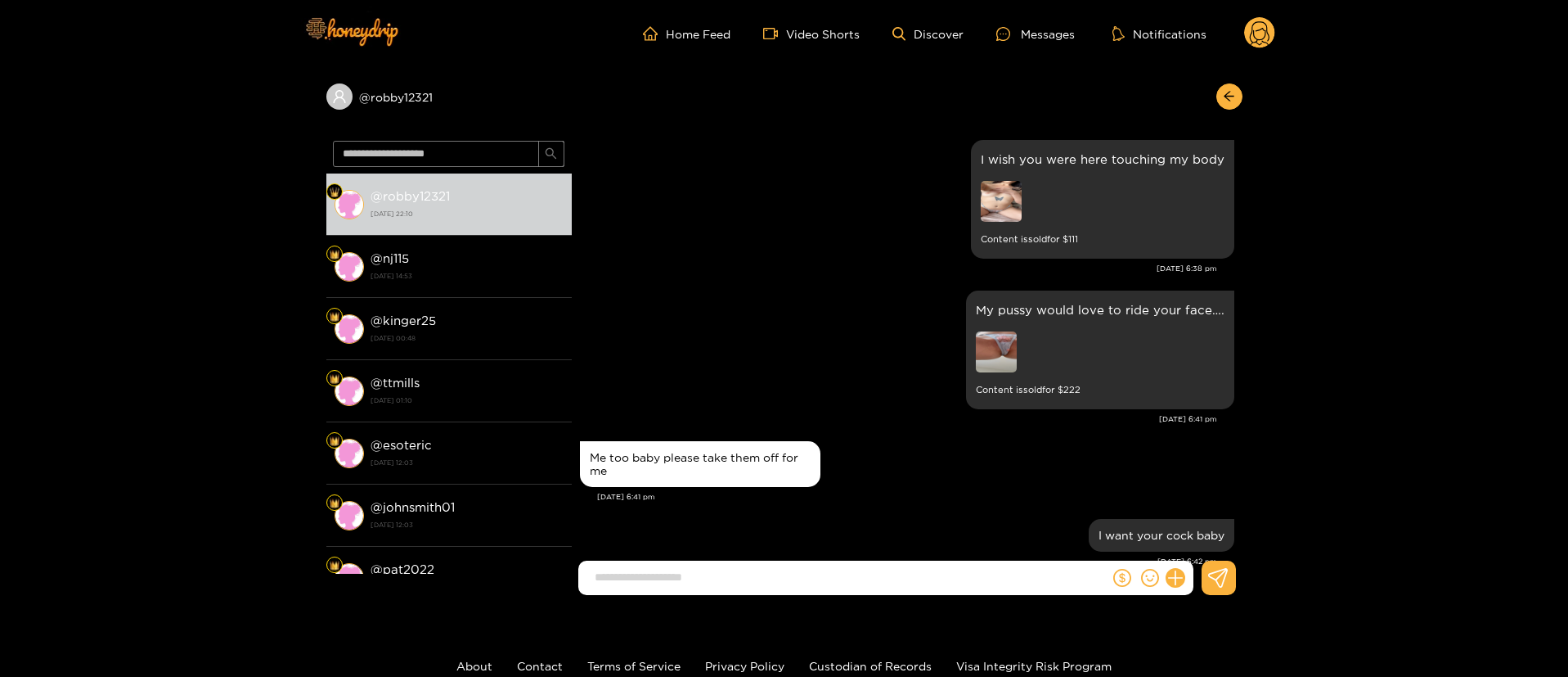
click at [684, 271] on div "[DATE] 6:38 pm" at bounding box center [898, 268] width 637 height 11
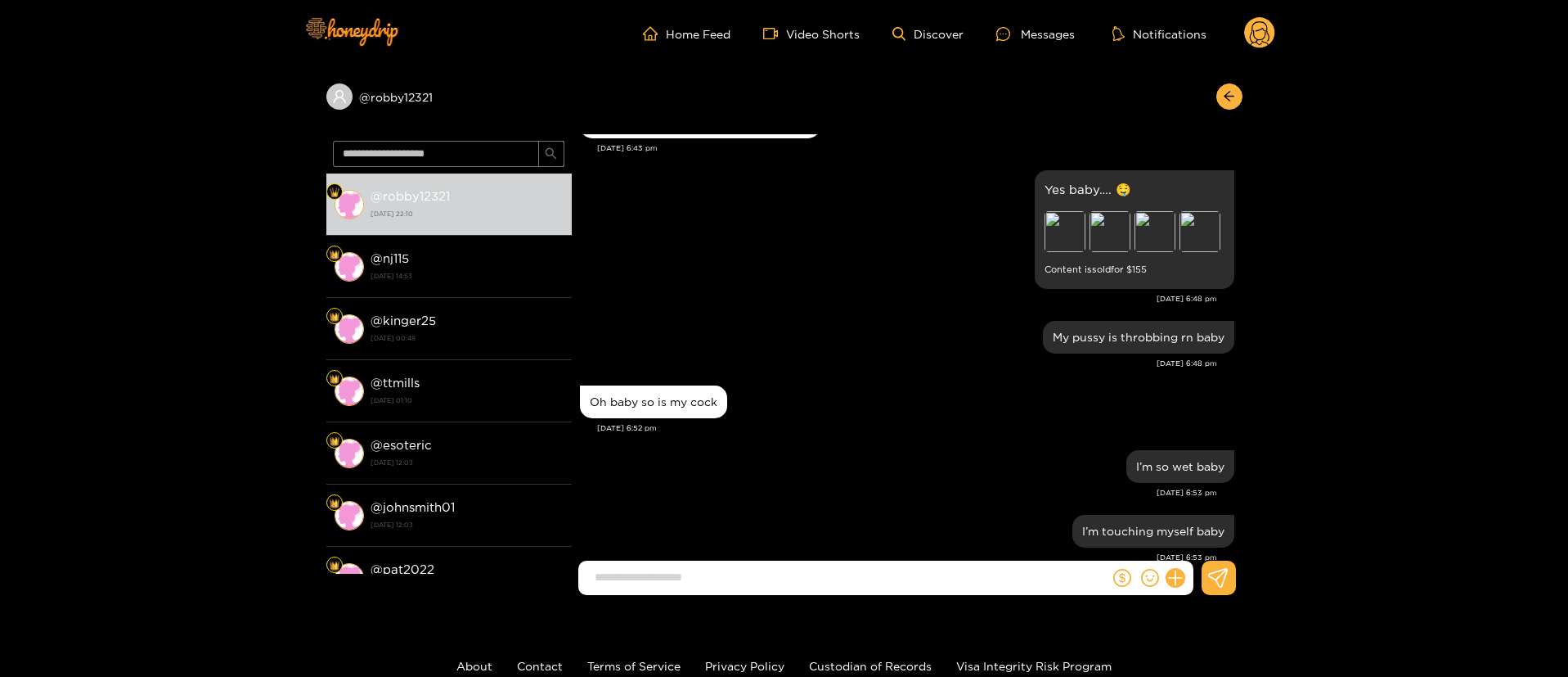
scroll to position [2087, 0]
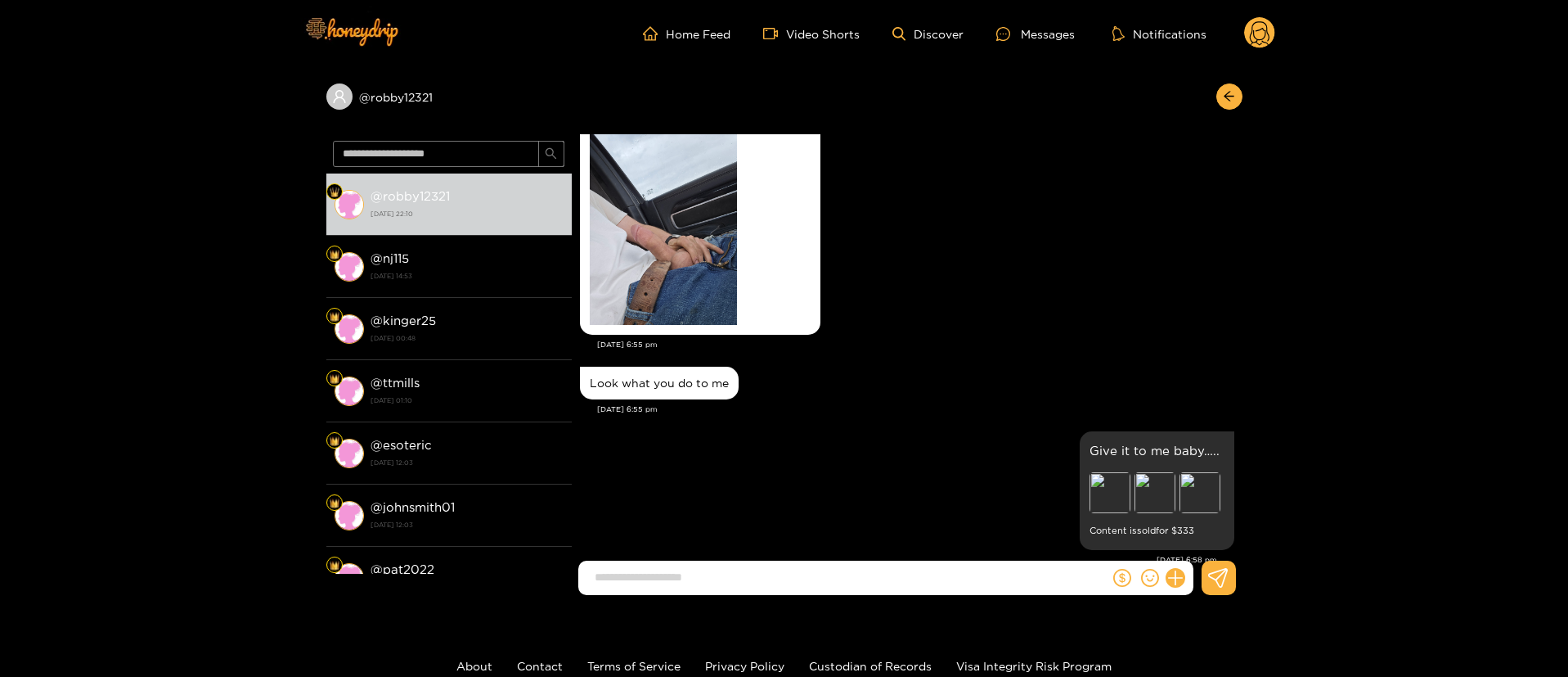
click at [895, 394] on div "Look what you do to me" at bounding box center [906, 383] width 654 height 41
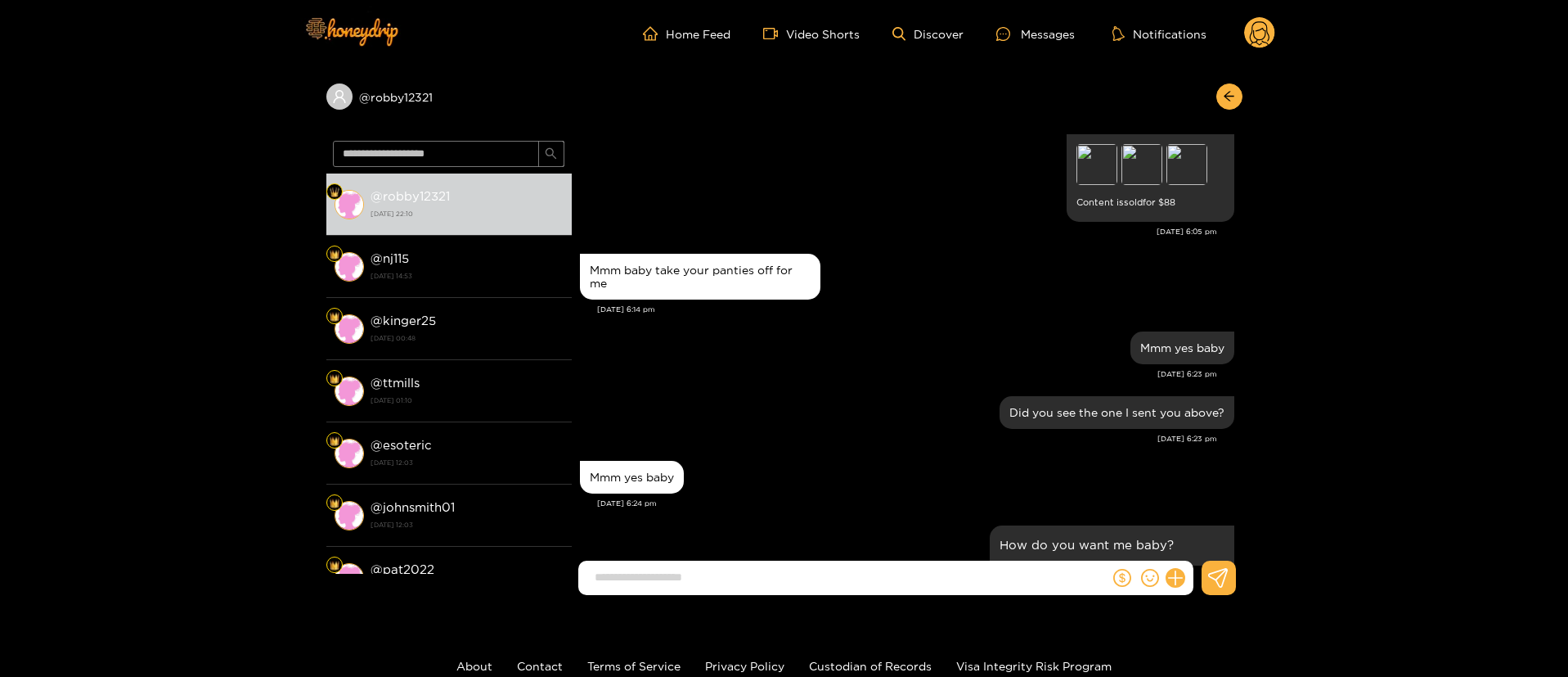
scroll to position [0, 0]
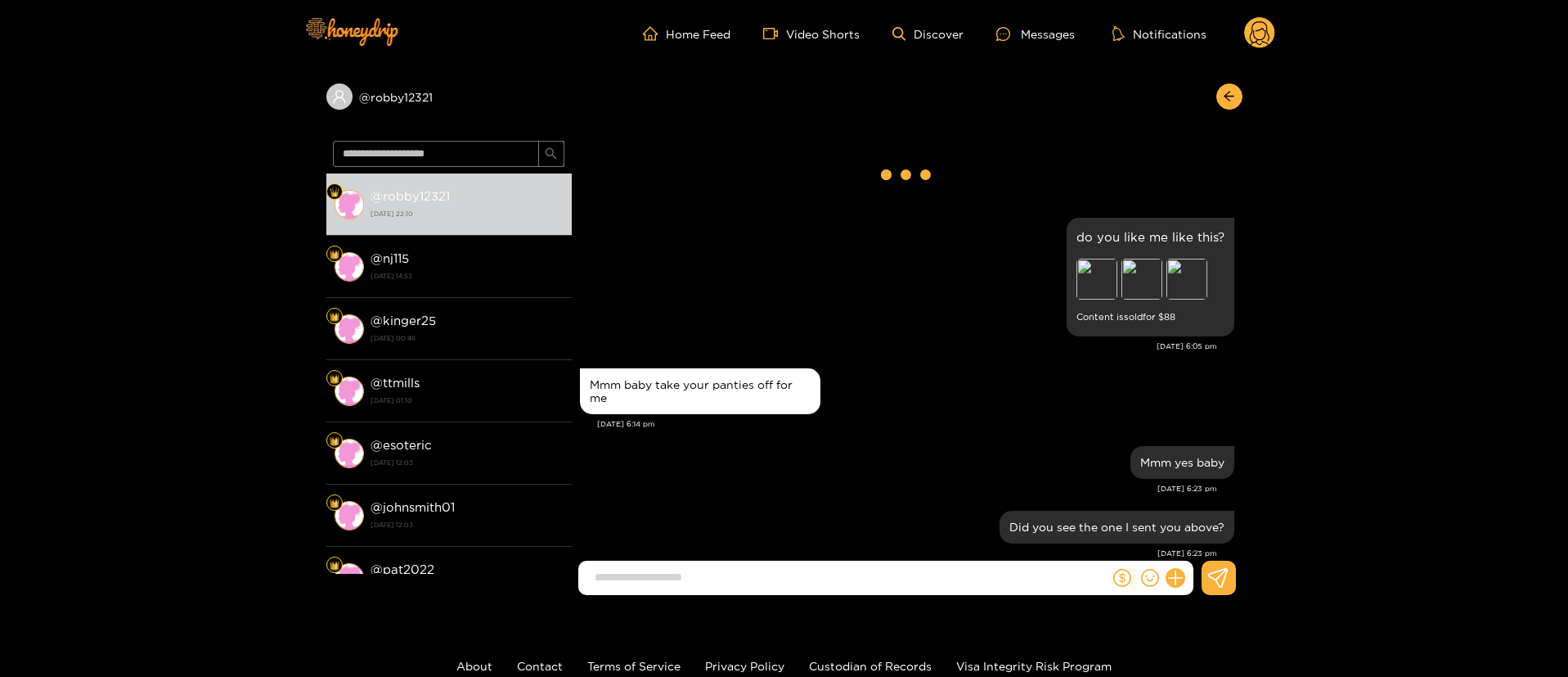
click at [862, 385] on div "Mmm baby take your panties off for me" at bounding box center [906, 391] width 654 height 54
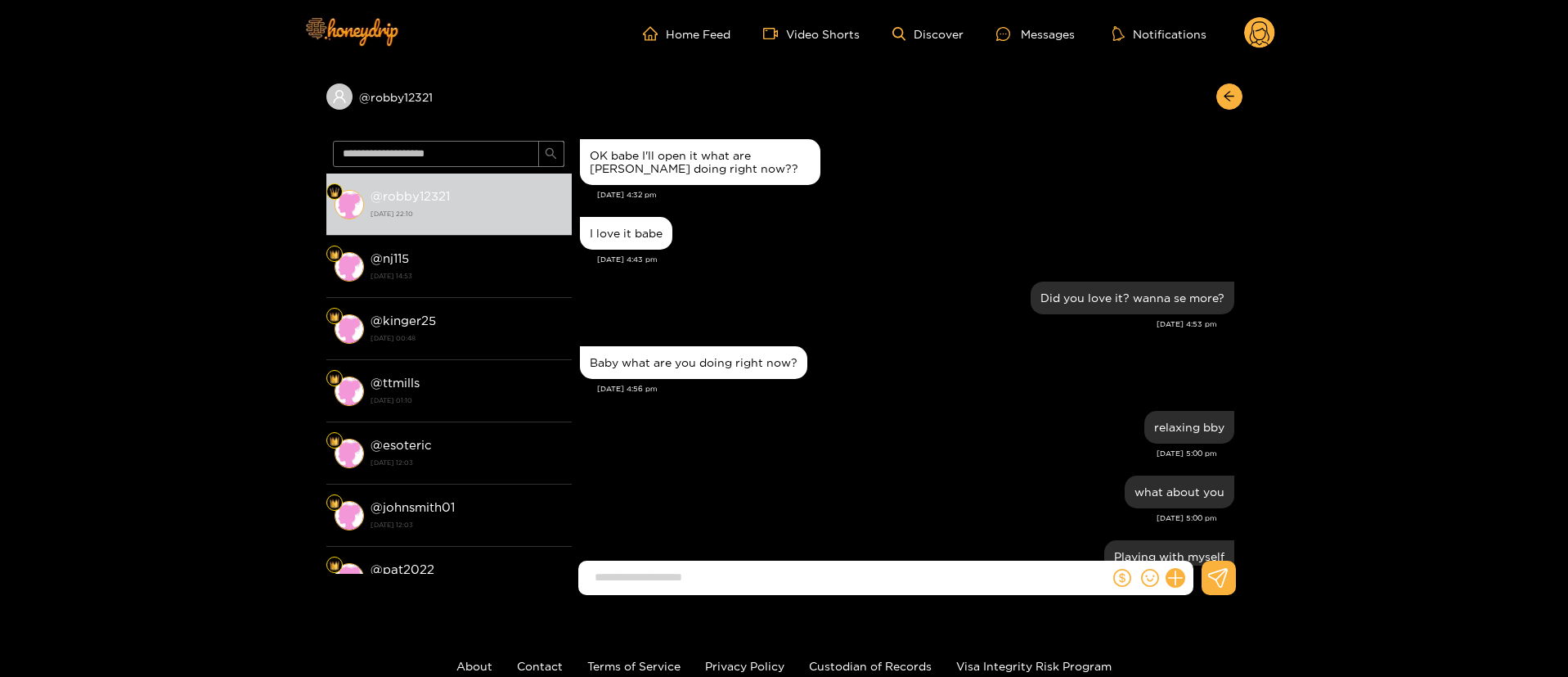
scroll to position [2701, 0]
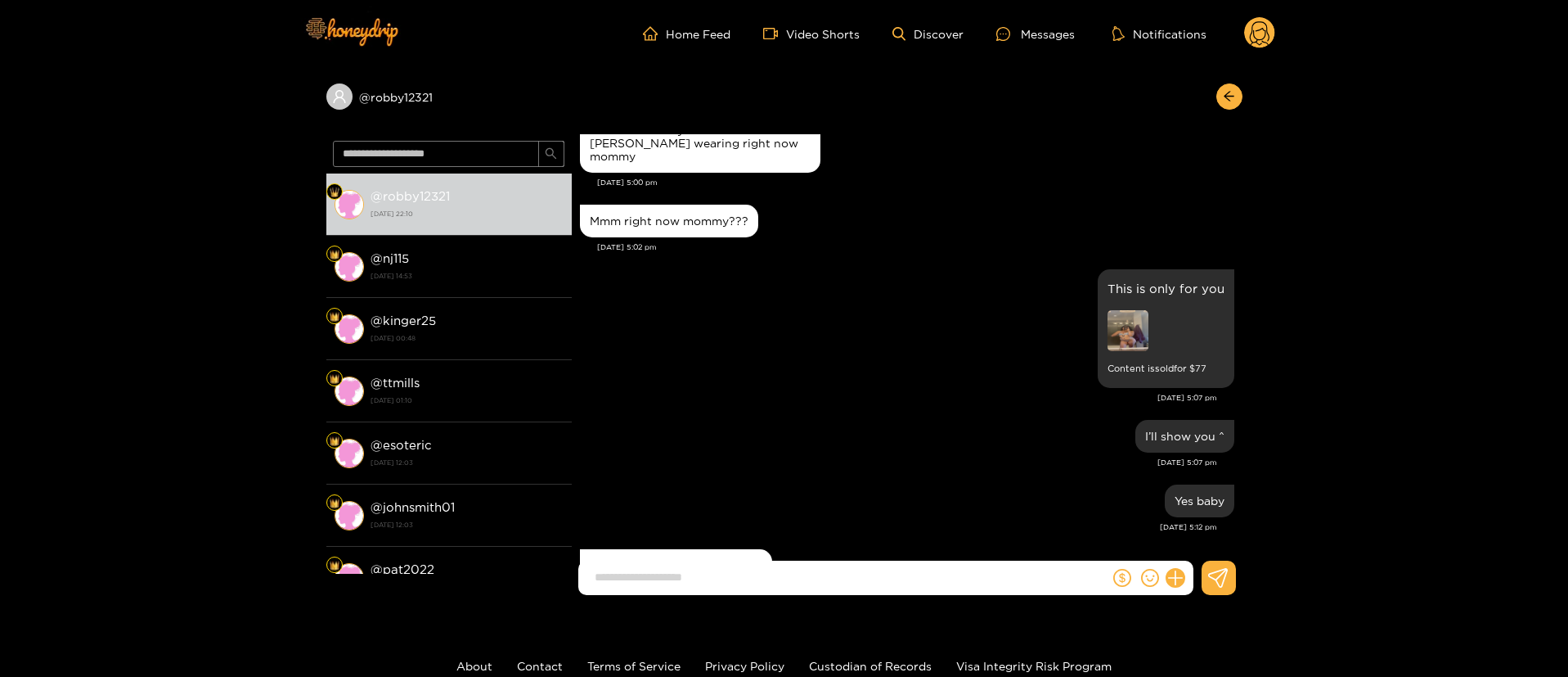
click at [1114, 333] on img at bounding box center [1128, 331] width 41 height 41
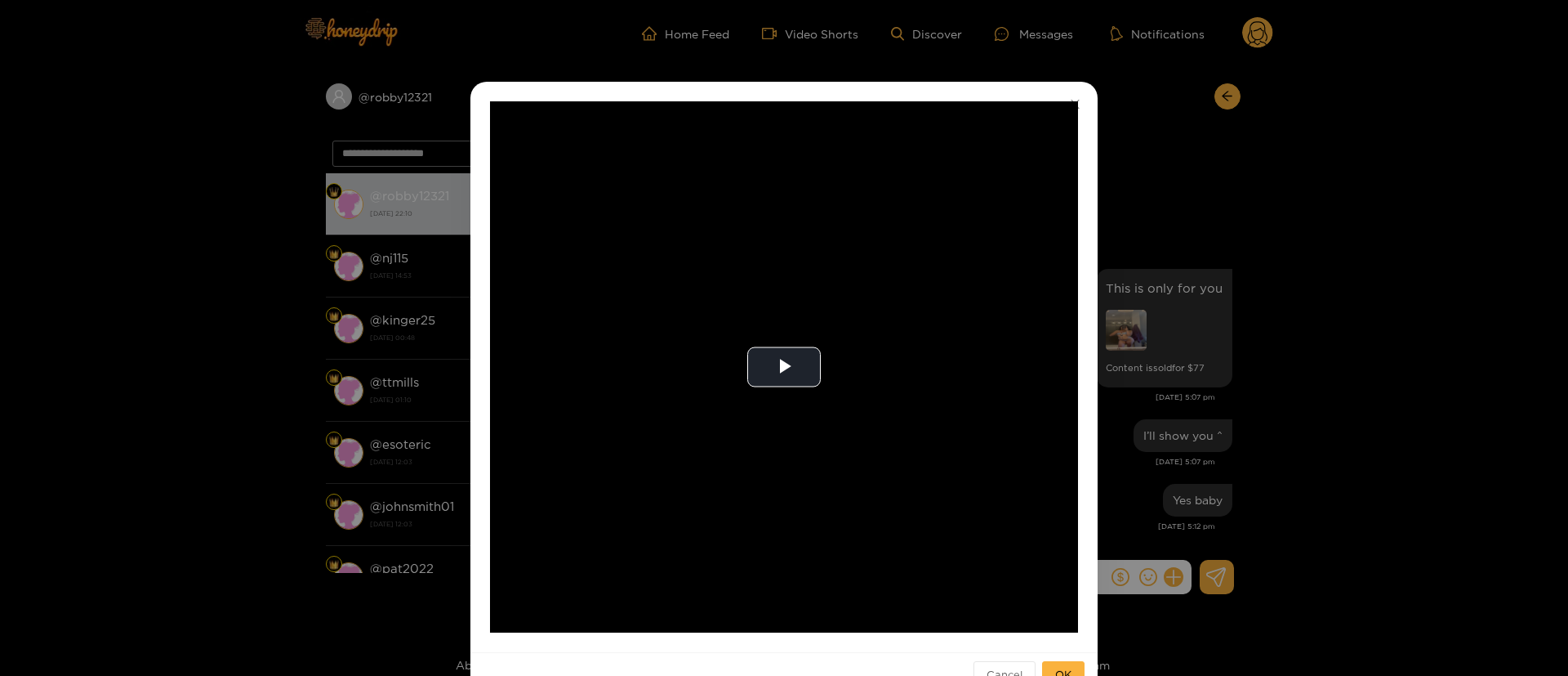
click at [1217, 325] on div "**********" at bounding box center [784, 338] width 1568 height 676
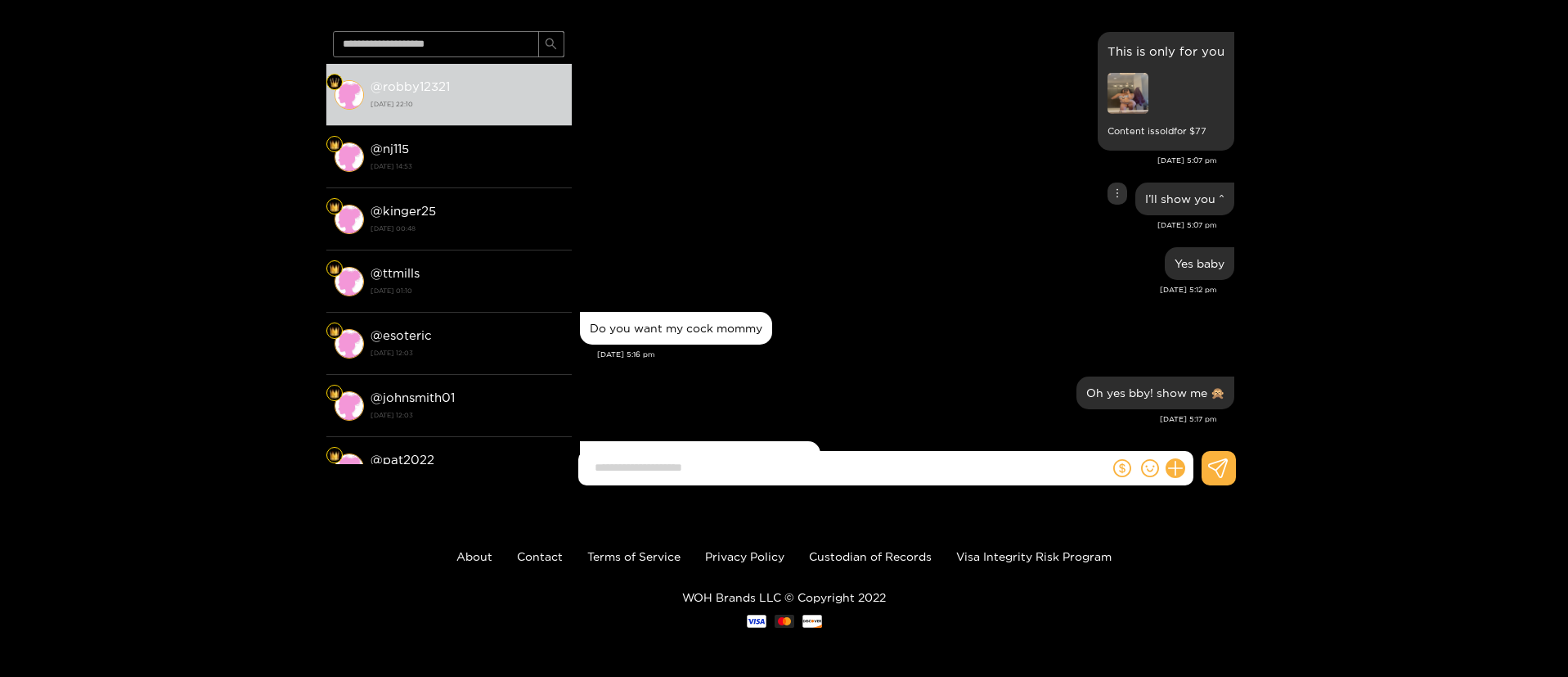
scroll to position [2946, 0]
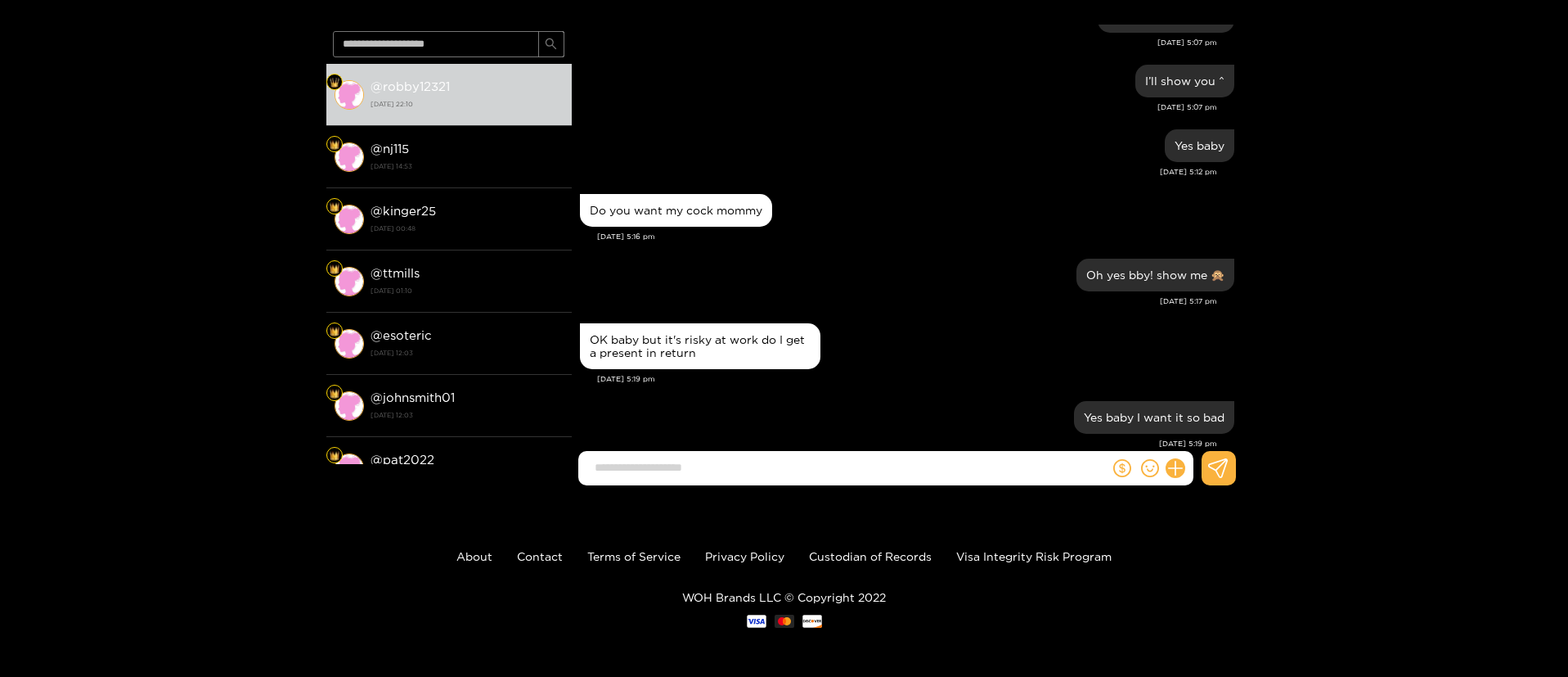
click at [1003, 116] on div "I’ll show you ^ [DATE] 5:07 pm" at bounding box center [906, 92] width 654 height 64
click at [891, 358] on div "OK baby but it's risky at work do I get a present in return" at bounding box center [906, 346] width 654 height 54
drag, startPoint x: 962, startPoint y: 317, endPoint x: 966, endPoint y: 305, distance: 12.6
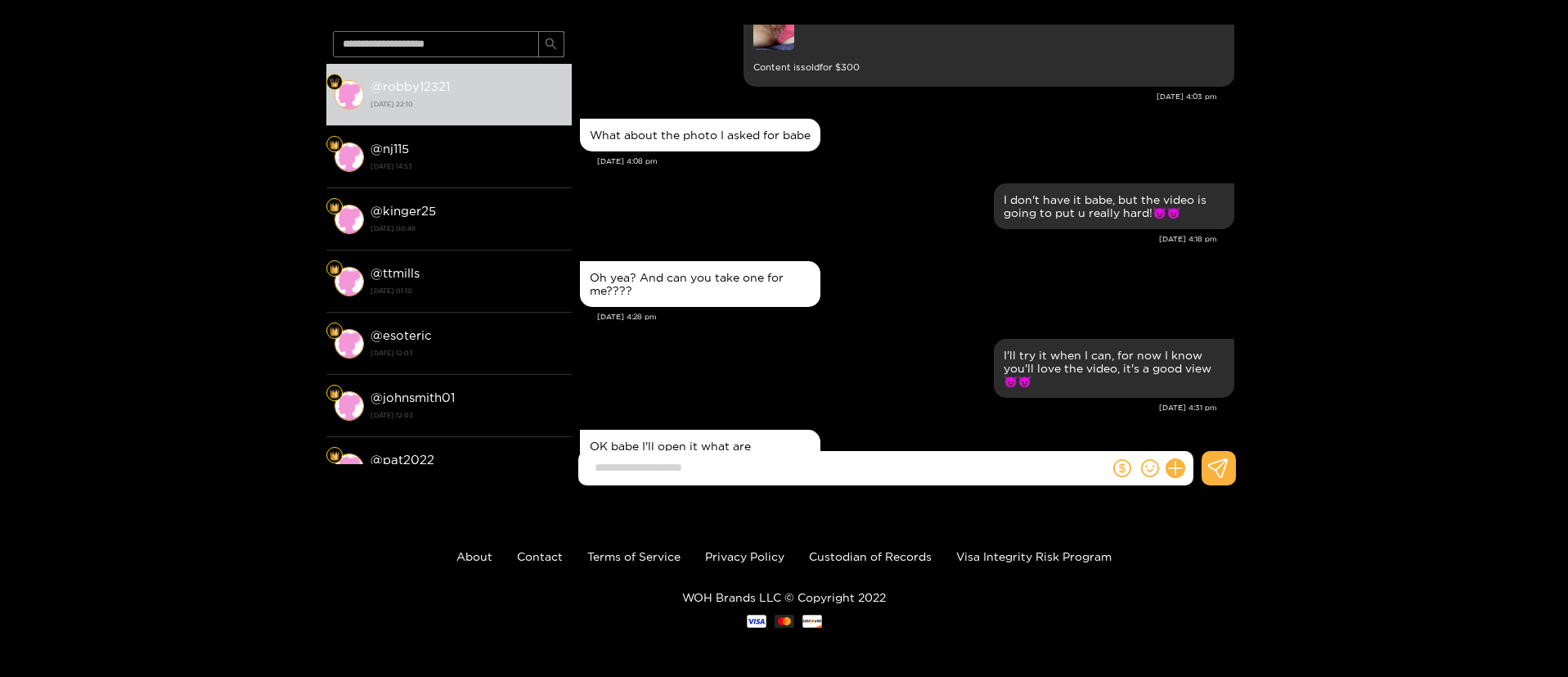
scroll to position [1473, 0]
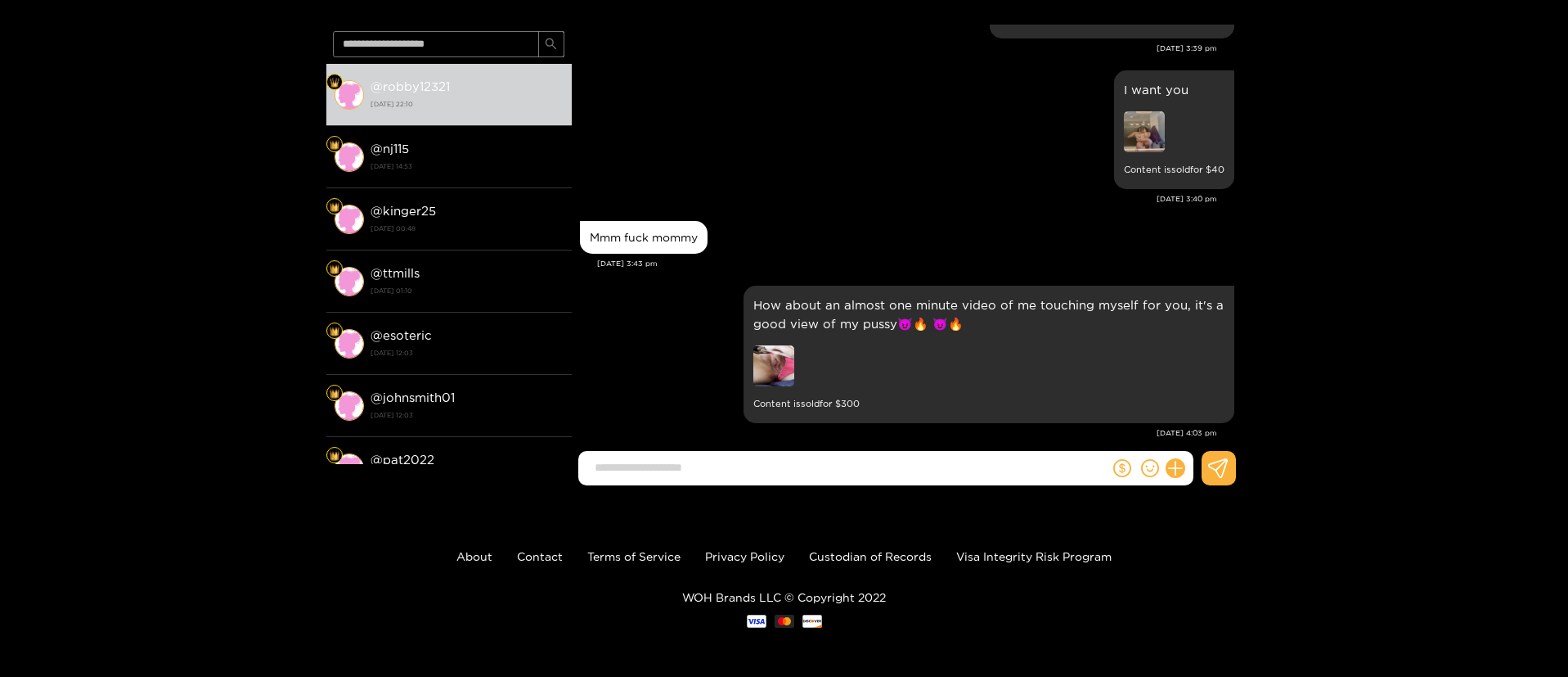
click at [955, 146] on div "I want you Content is sold for $ 40" at bounding box center [906, 130] width 654 height 127
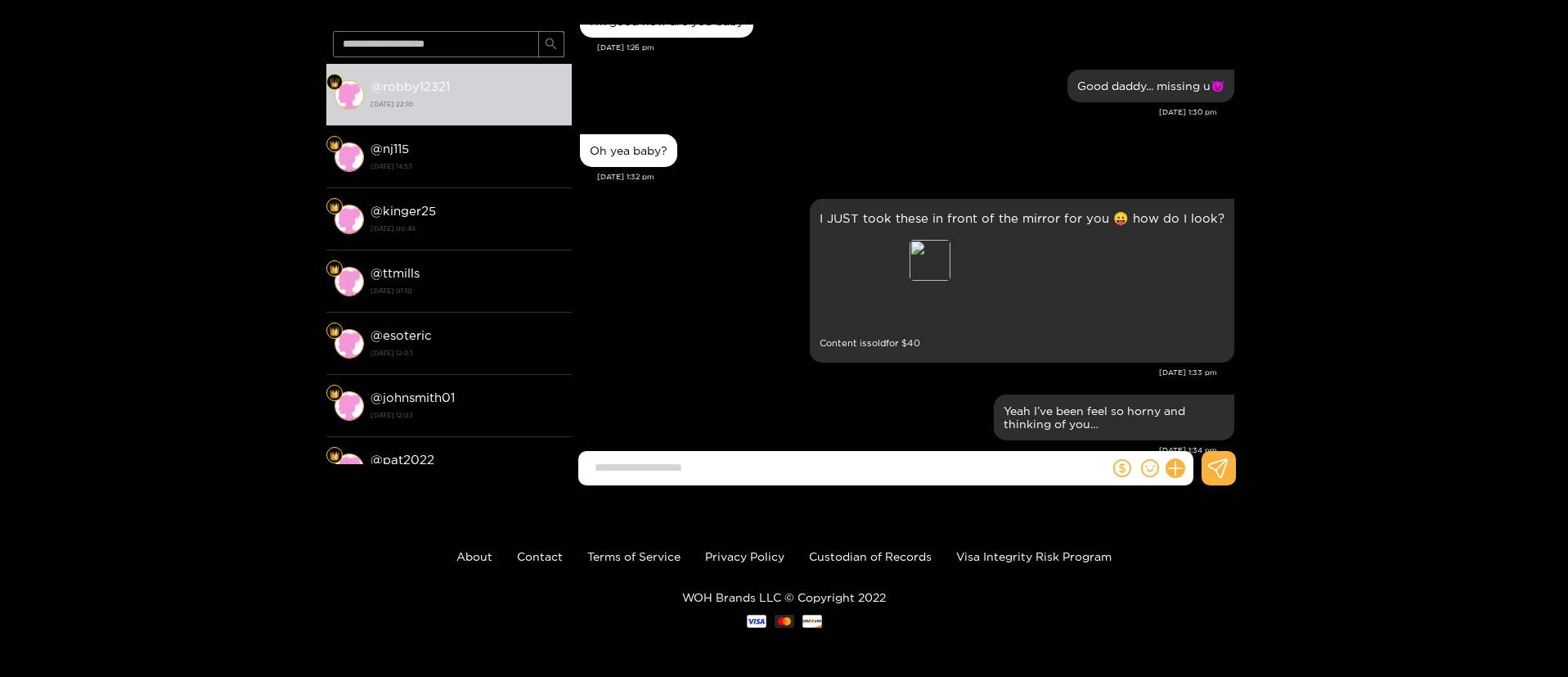
scroll to position [936, 0]
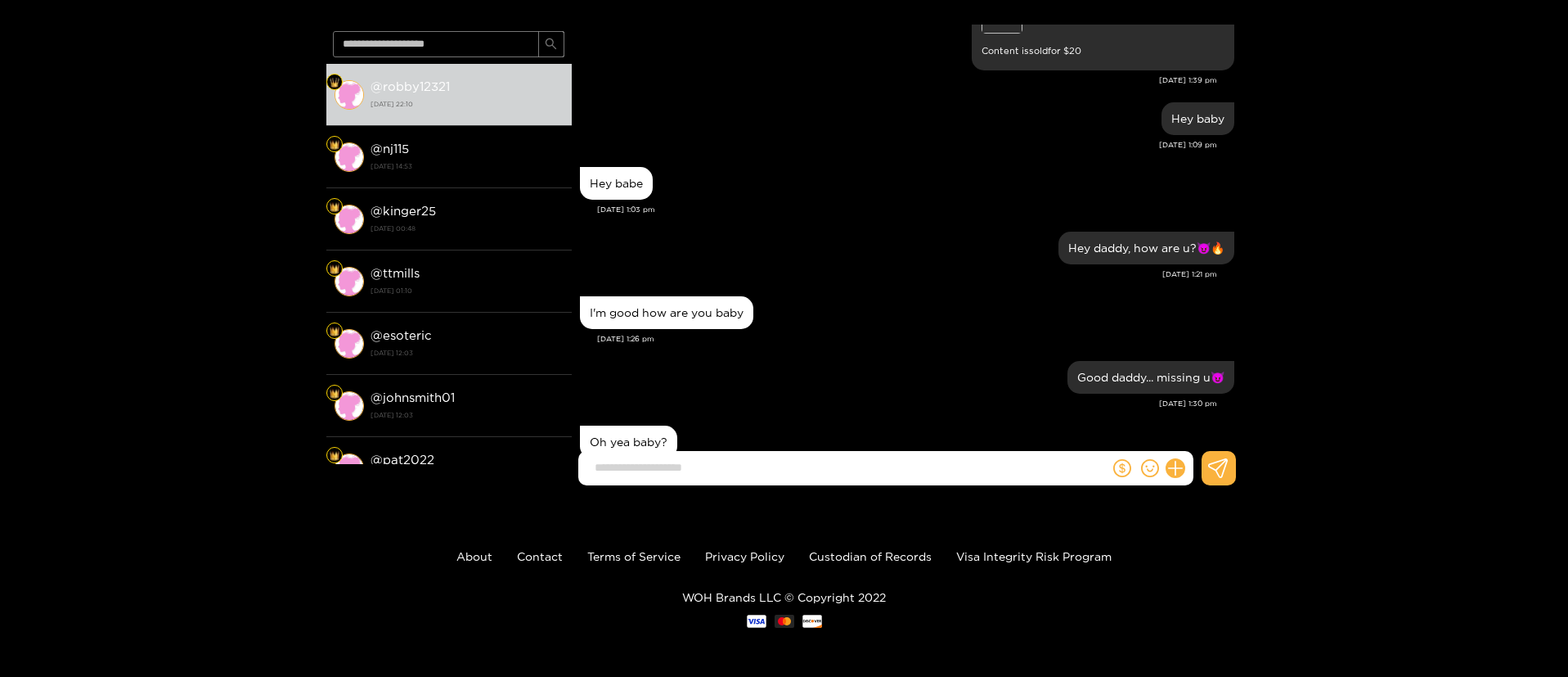
click at [858, 393] on div "Good daddy... missing u😈" at bounding box center [906, 377] width 654 height 41
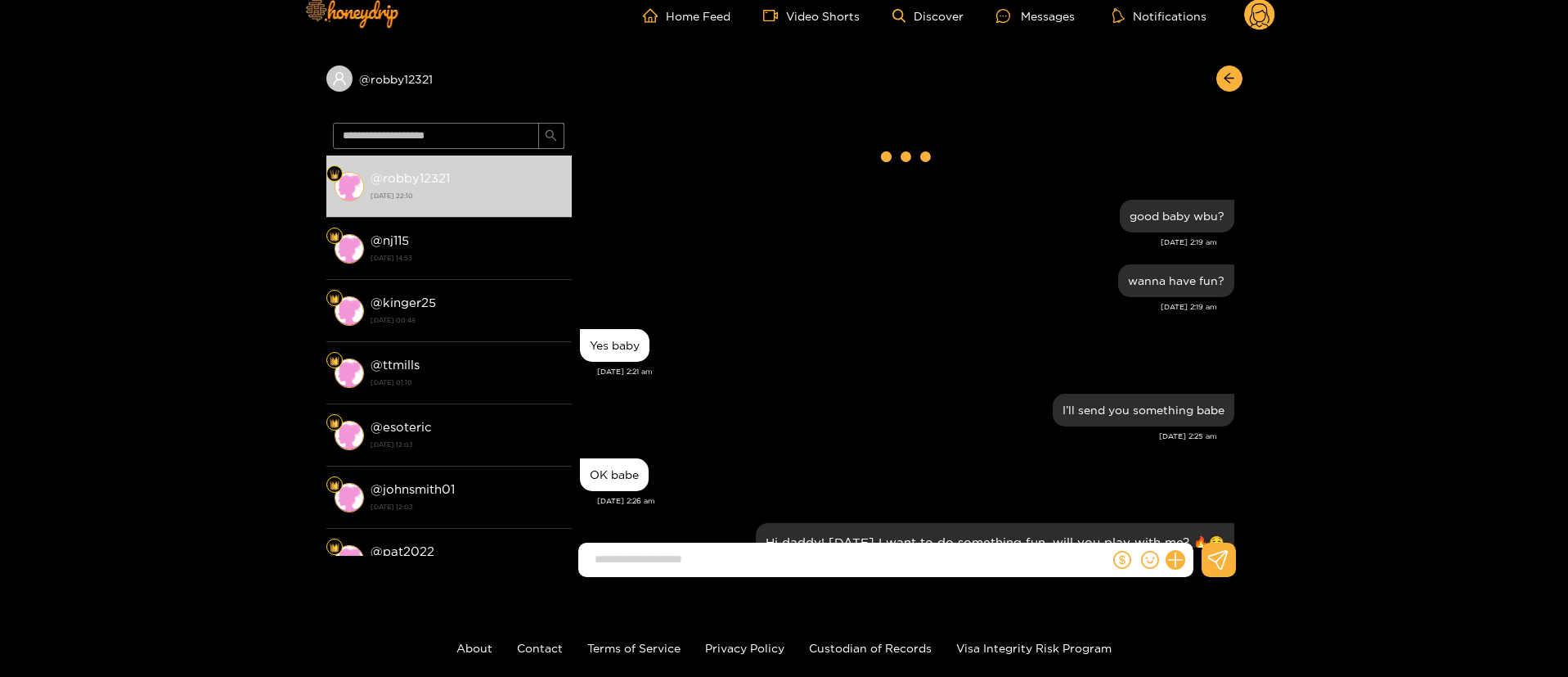
scroll to position [0, 0]
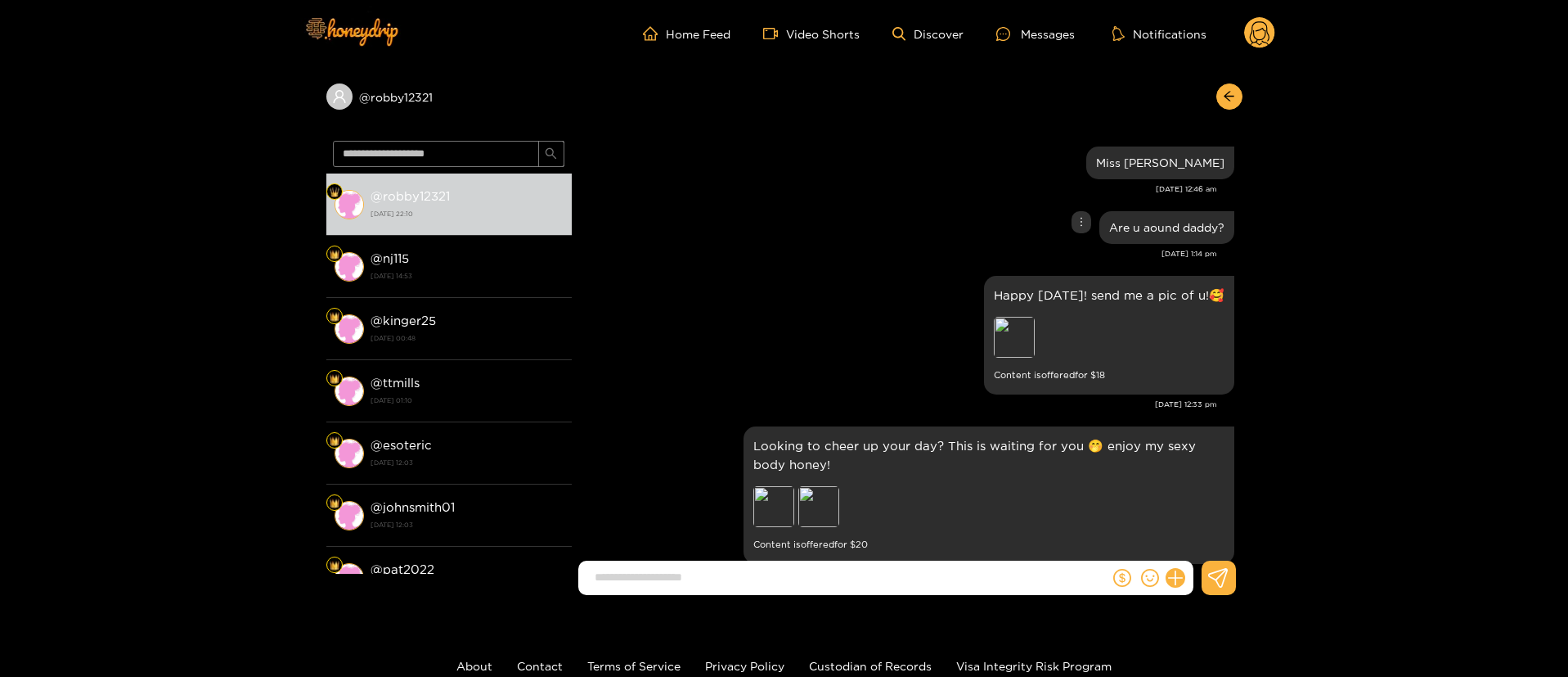
click at [965, 219] on div "Are u aound daddy?" at bounding box center [906, 228] width 654 height 41
click at [782, 508] on div "Preview" at bounding box center [774, 507] width 41 height 41
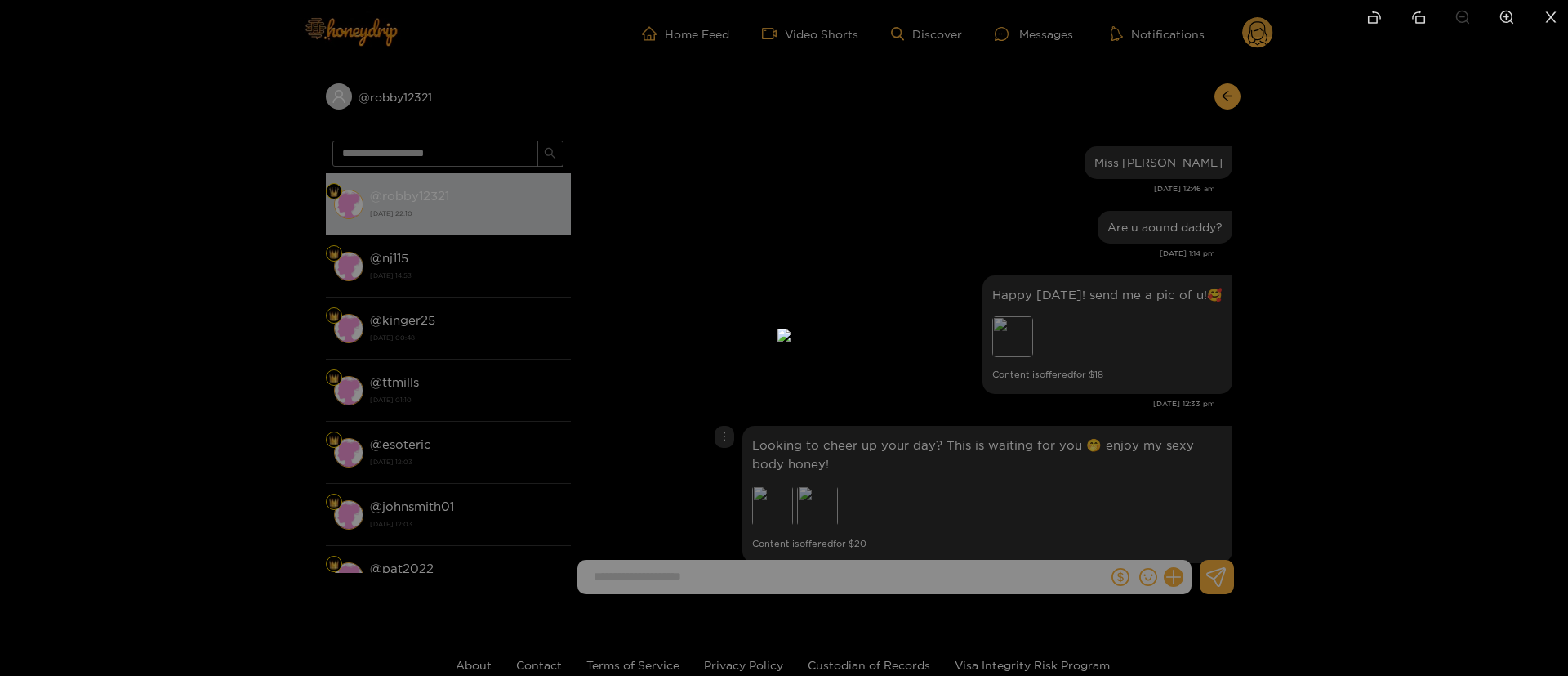
click at [1258, 353] on div at bounding box center [784, 338] width 1568 height 676
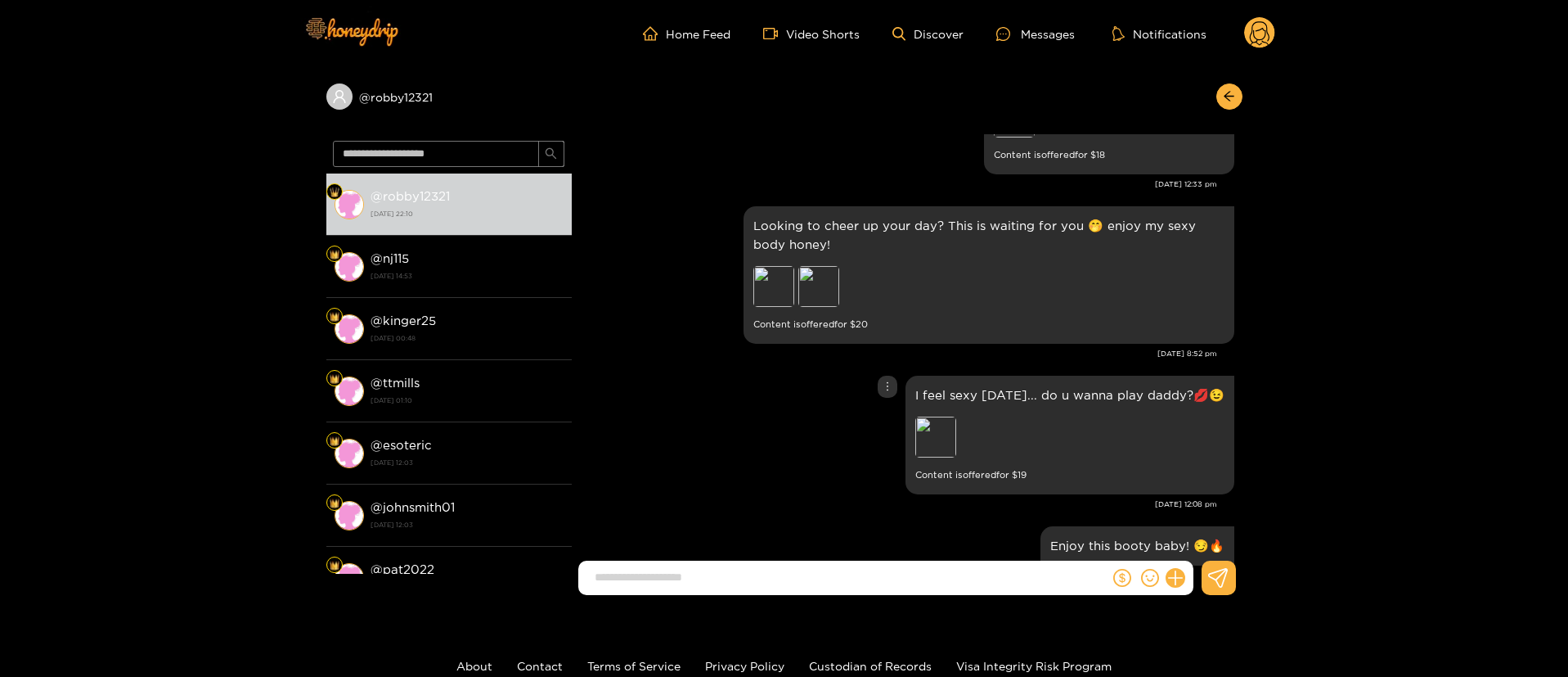
scroll to position [246, 0]
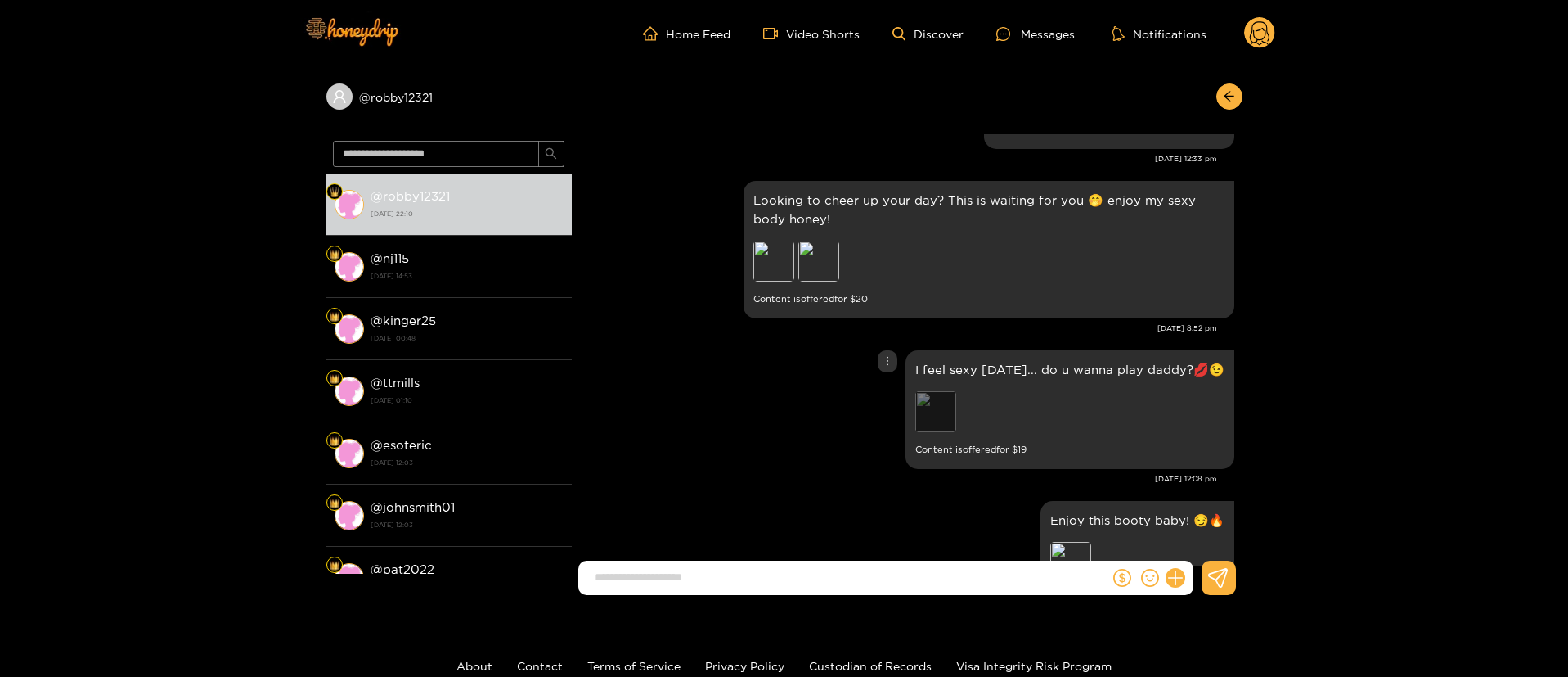
click at [942, 411] on div "Preview" at bounding box center [936, 412] width 41 height 41
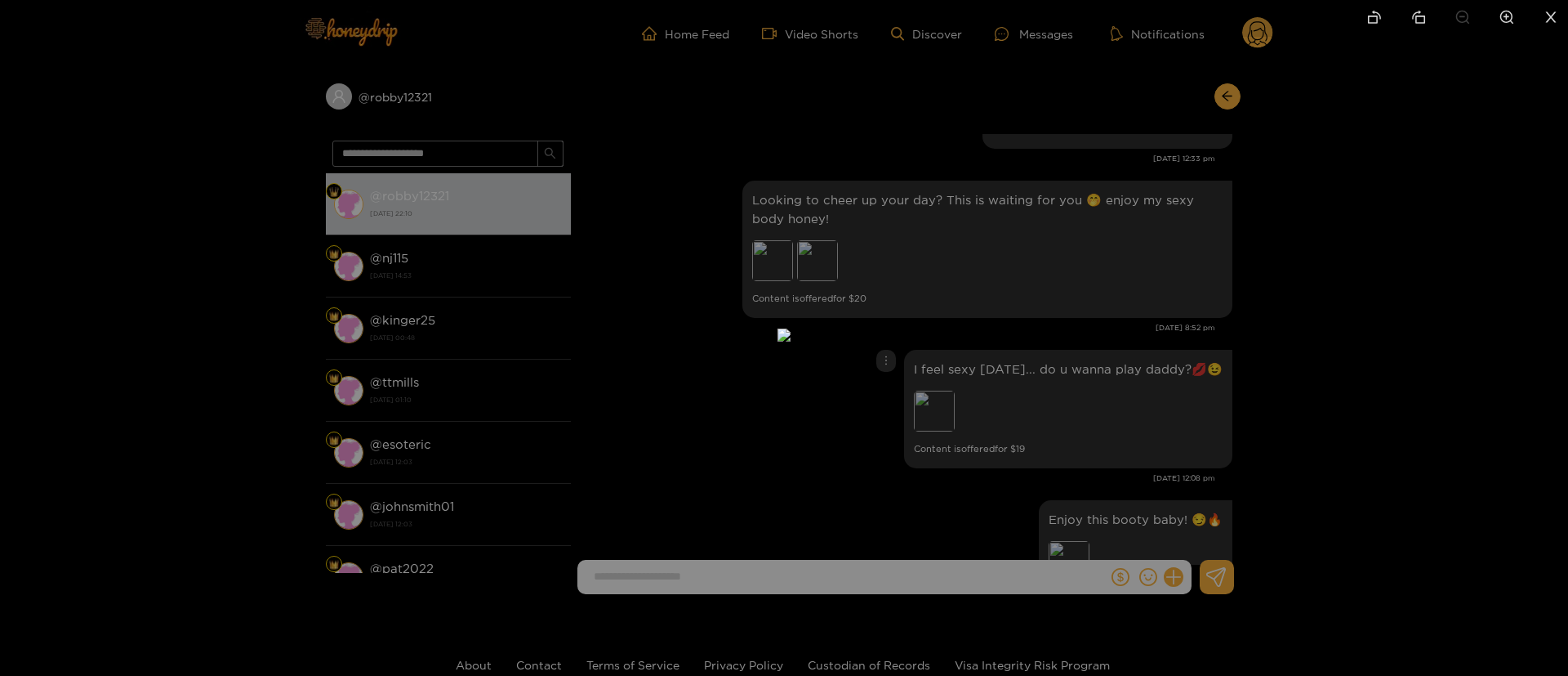
click at [1162, 363] on div at bounding box center [784, 338] width 1568 height 676
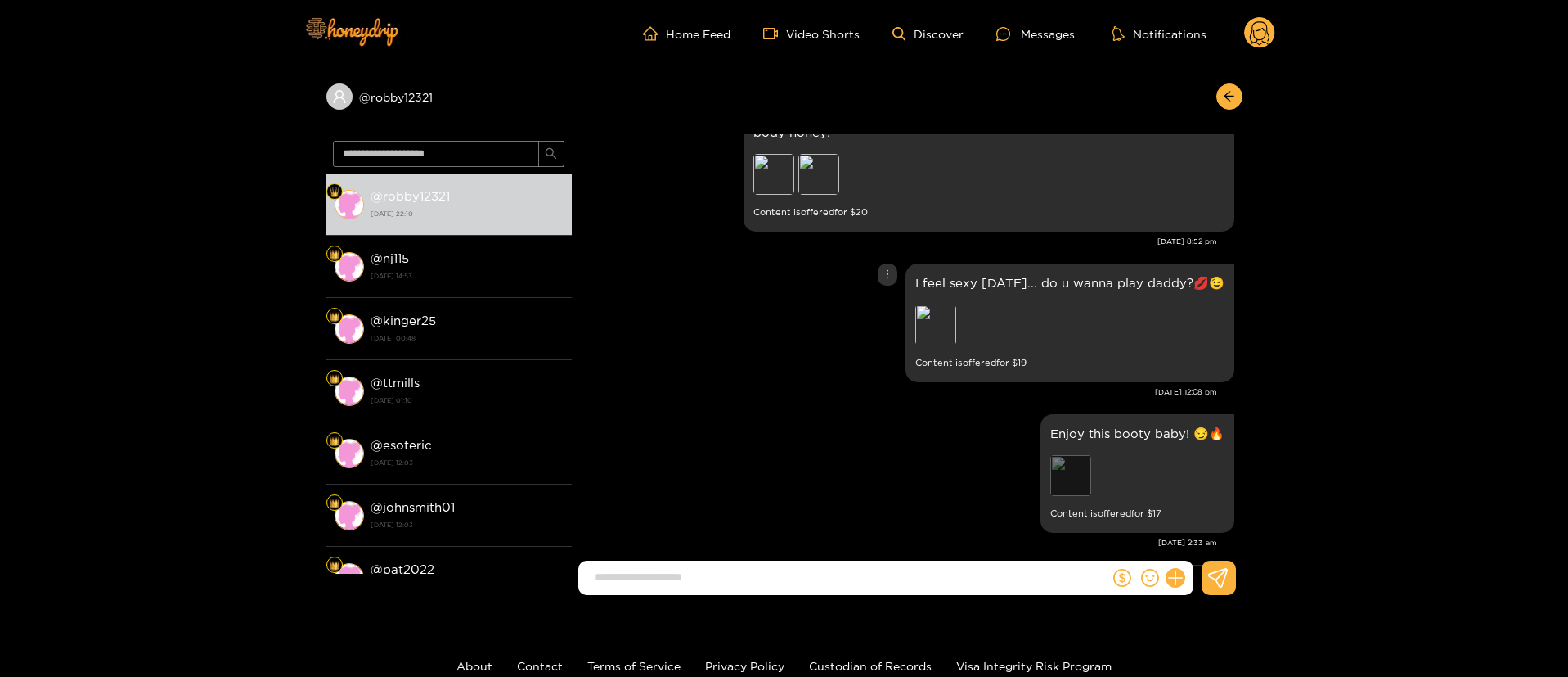
scroll to position [368, 0]
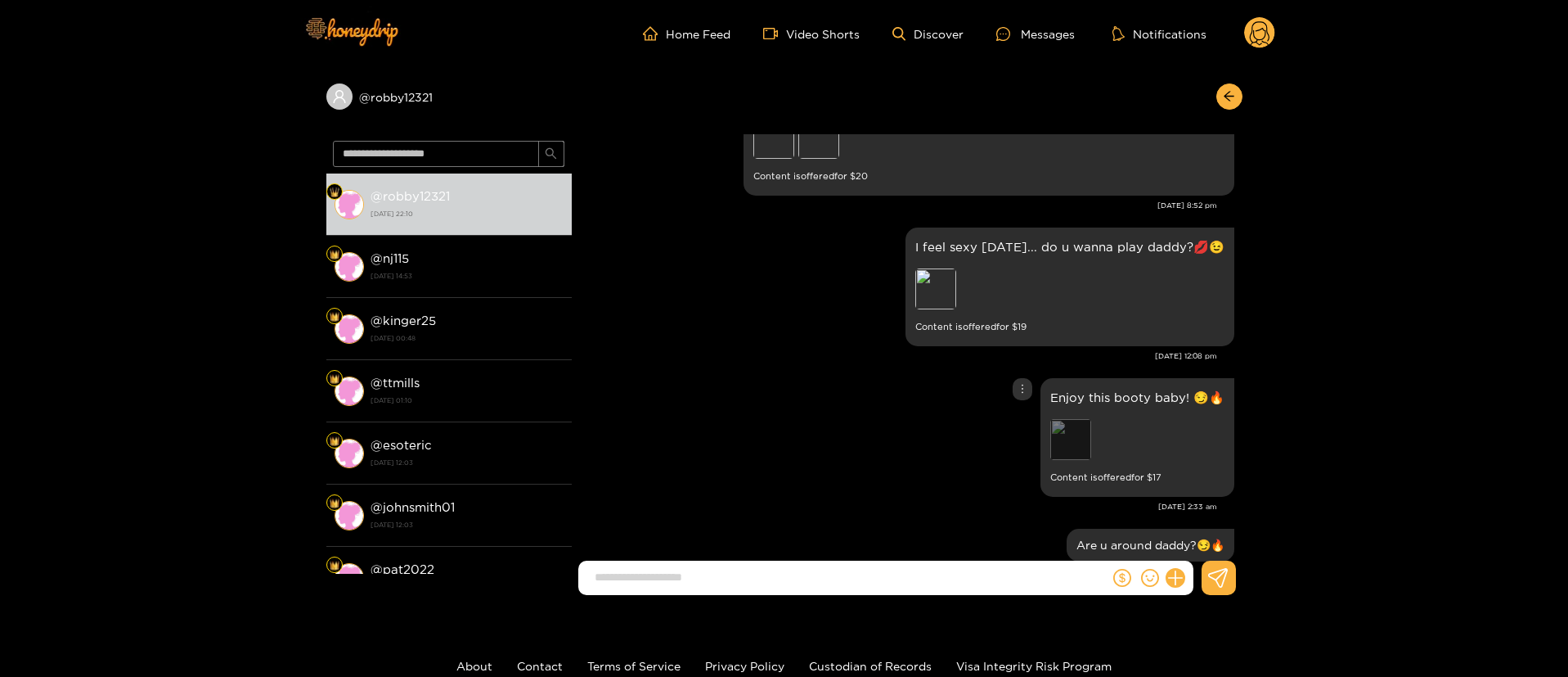
click at [1055, 434] on div "Preview" at bounding box center [1071, 440] width 41 height 41
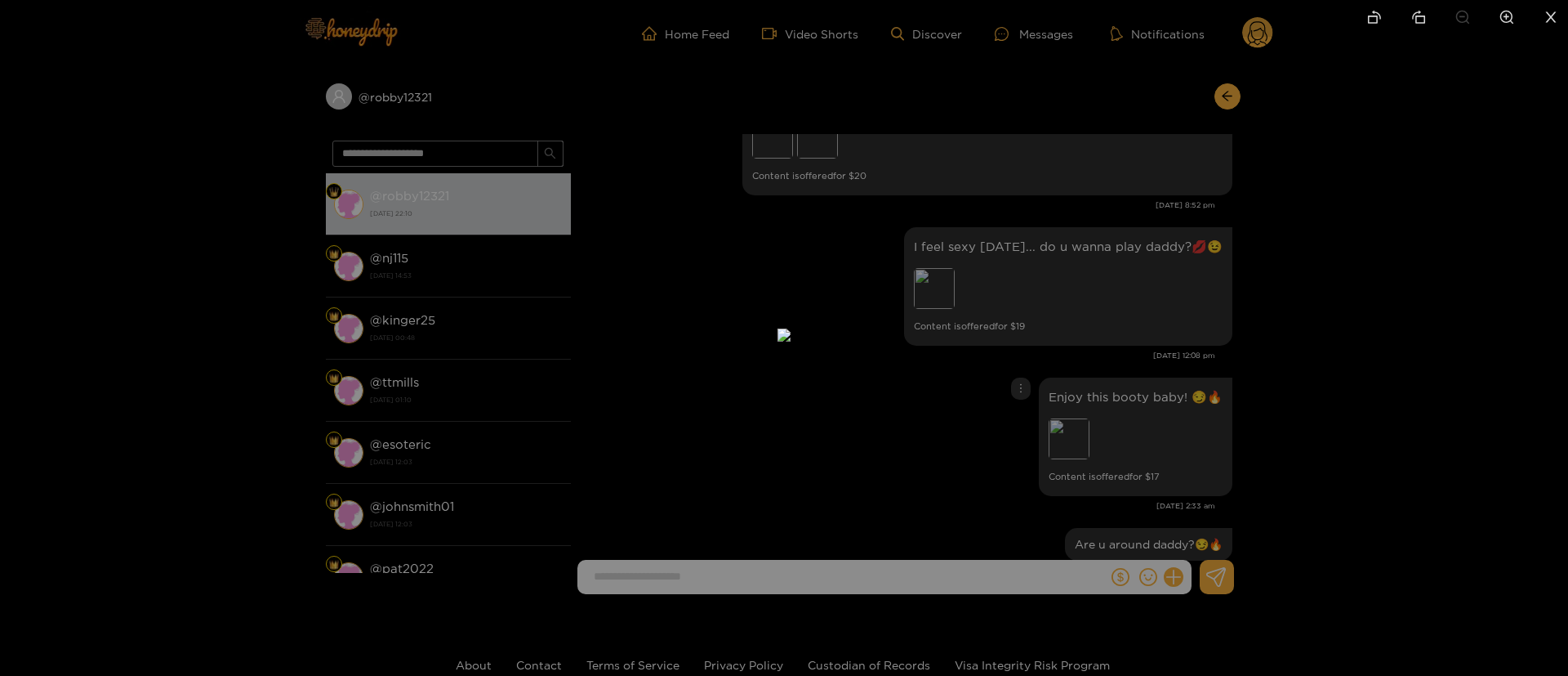
click at [1184, 433] on div at bounding box center [784, 338] width 1568 height 676
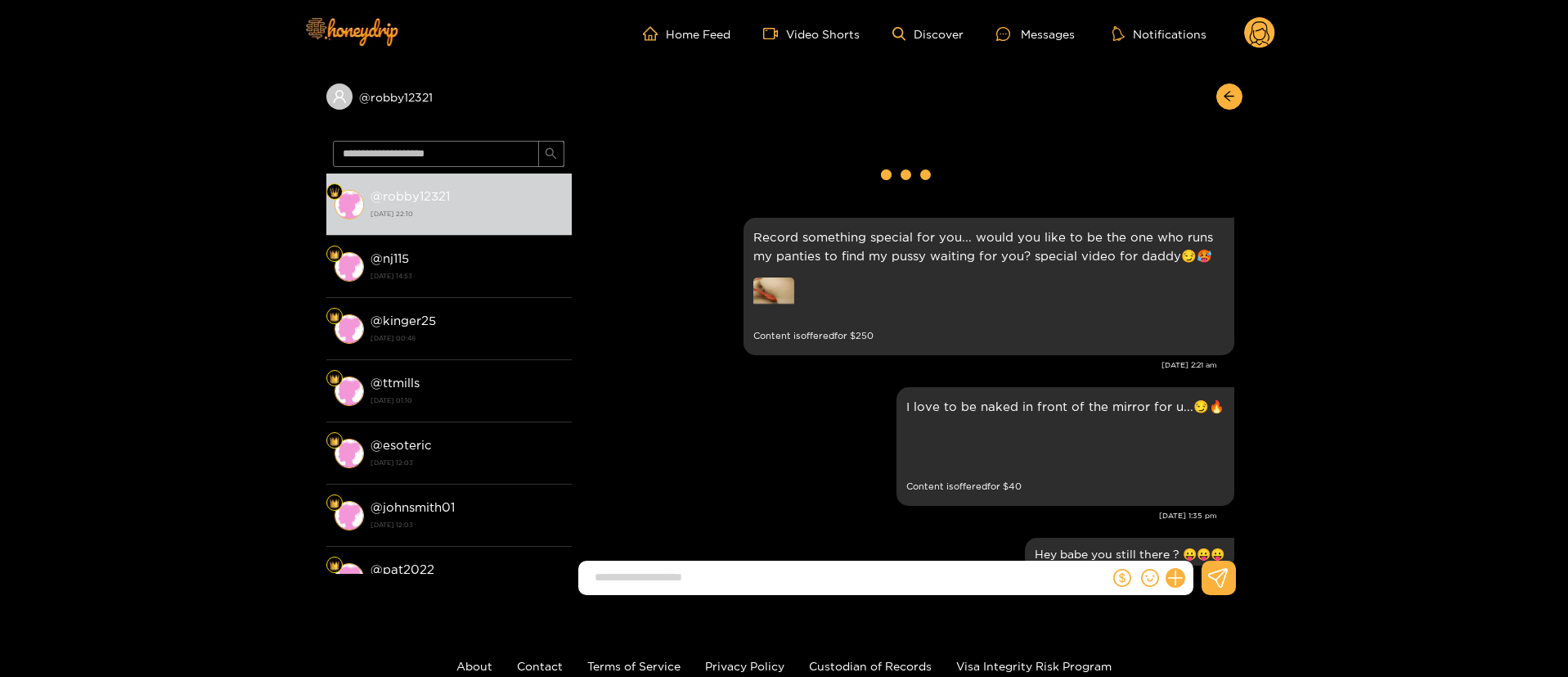
scroll to position [0, 0]
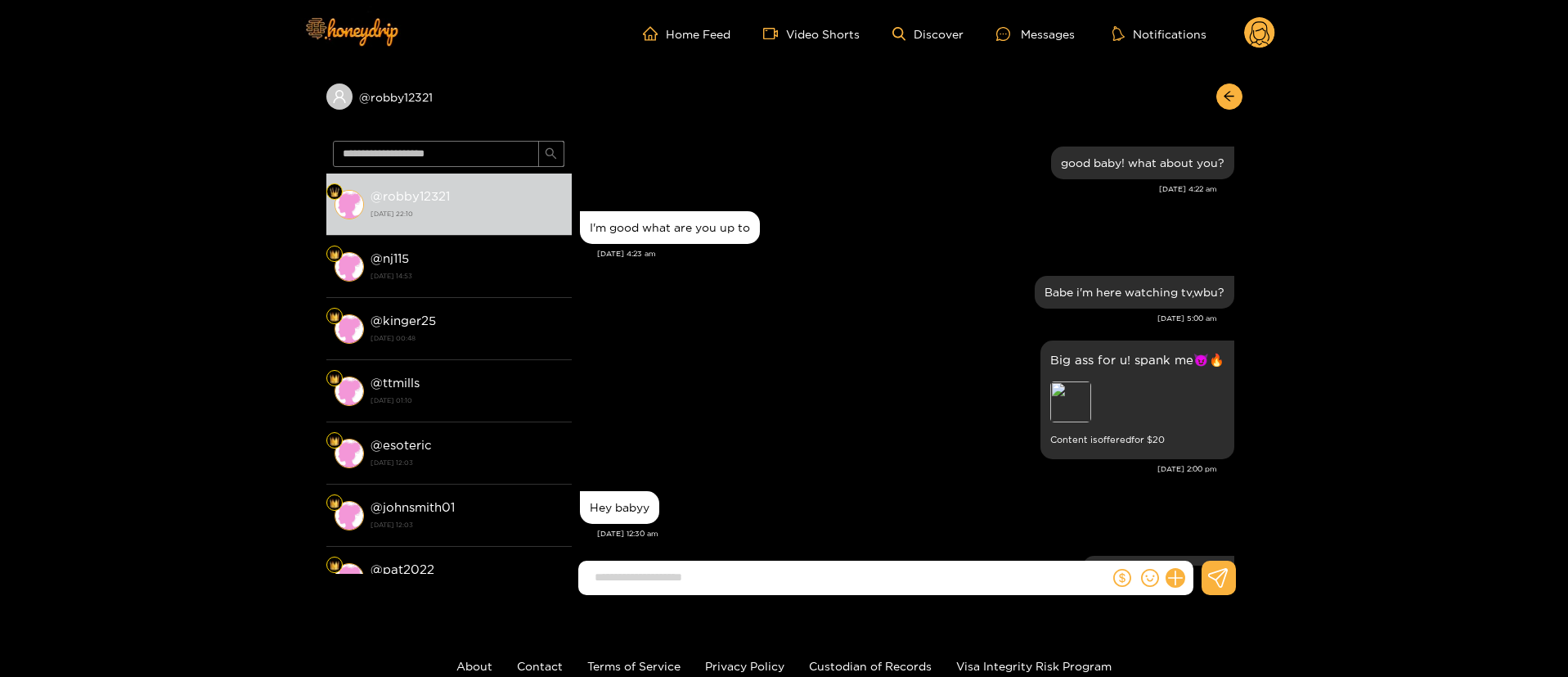
click at [771, 187] on div "[DATE] 4:22 am" at bounding box center [898, 189] width 637 height 11
click at [1081, 407] on div "Preview" at bounding box center [1071, 402] width 41 height 41
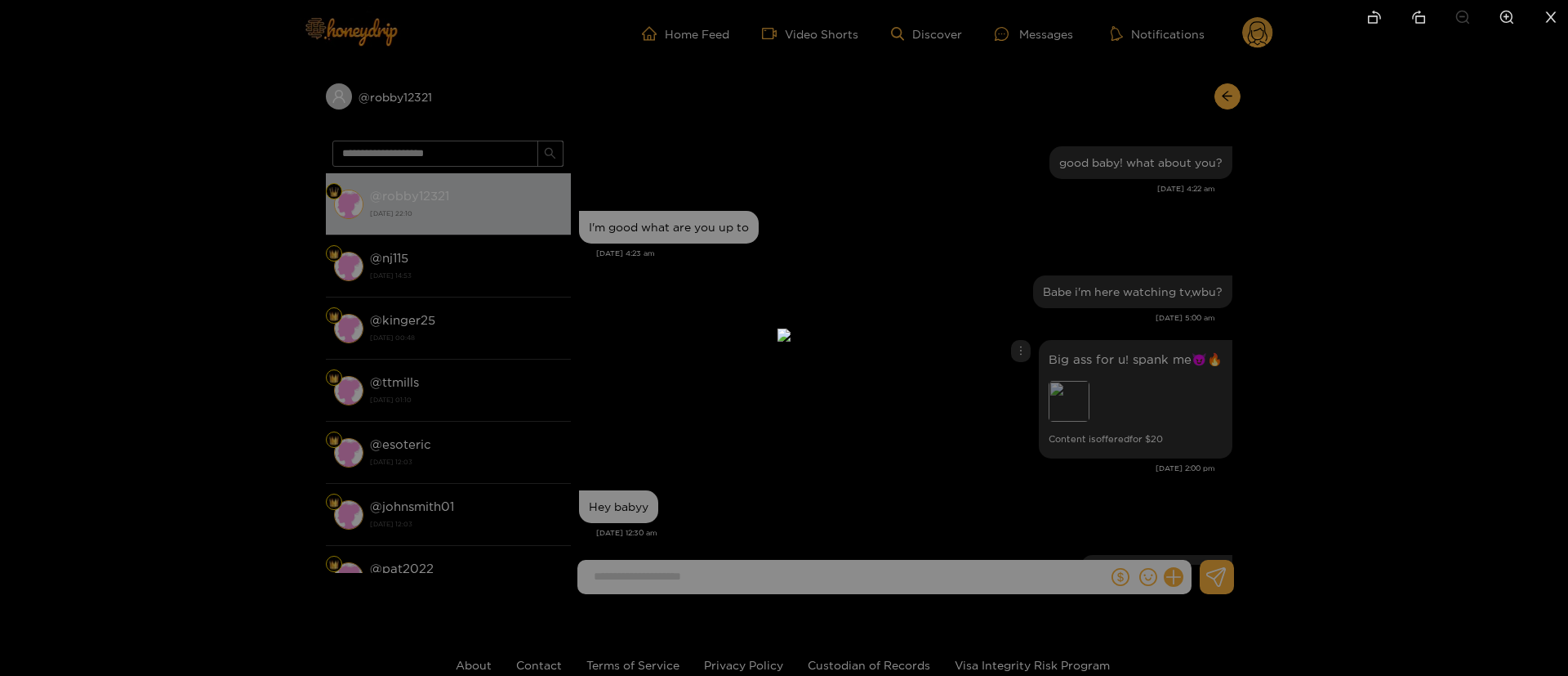
click at [1145, 302] on div at bounding box center [784, 338] width 1568 height 676
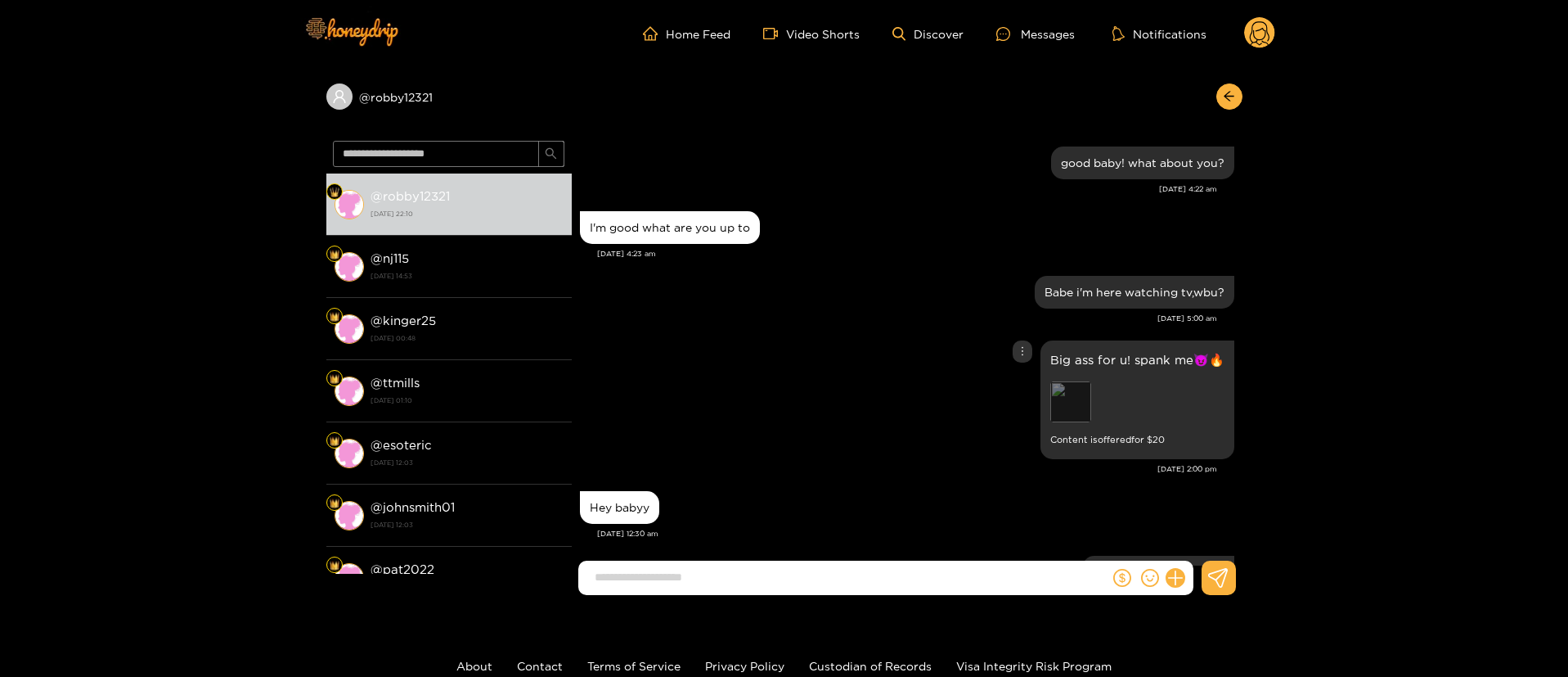
click at [1071, 419] on div "Preview" at bounding box center [1071, 402] width 41 height 41
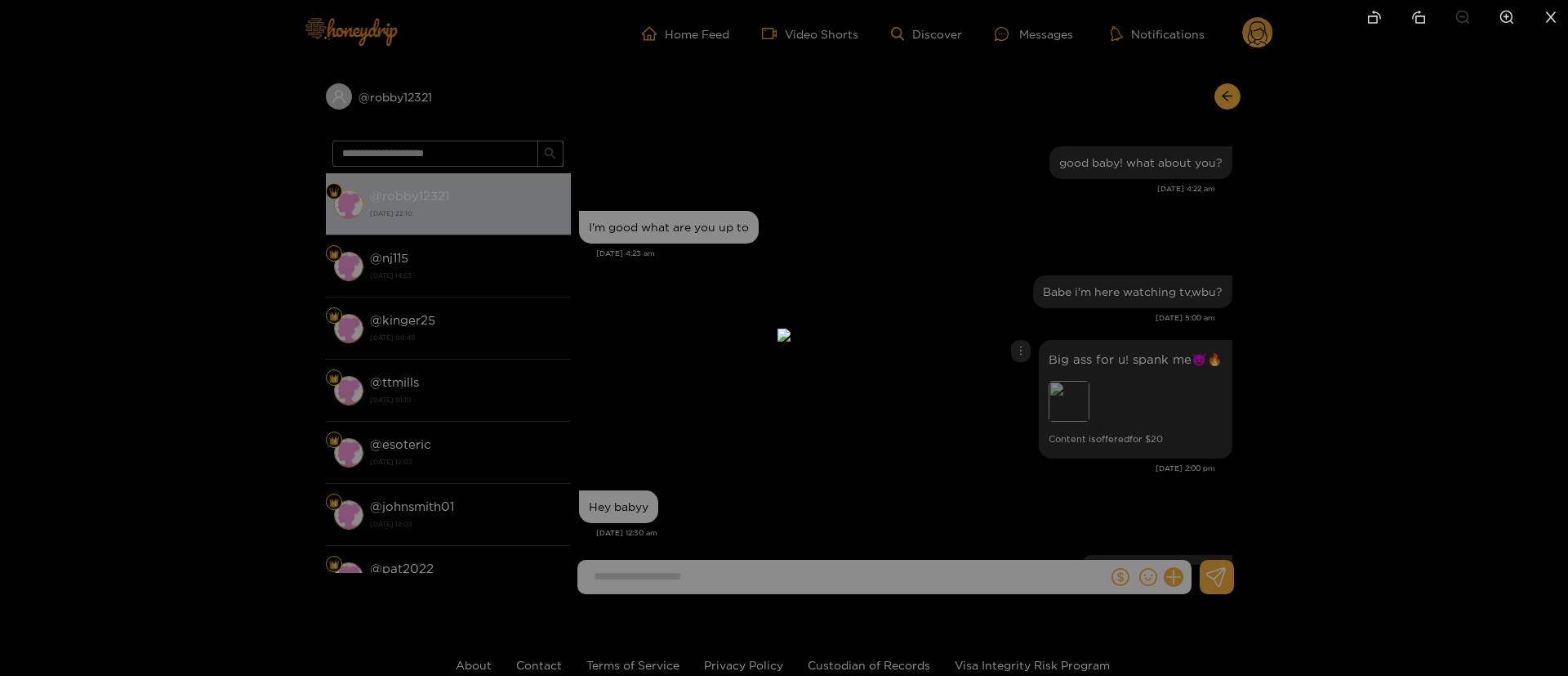
click at [1183, 227] on div at bounding box center [784, 338] width 1568 height 676
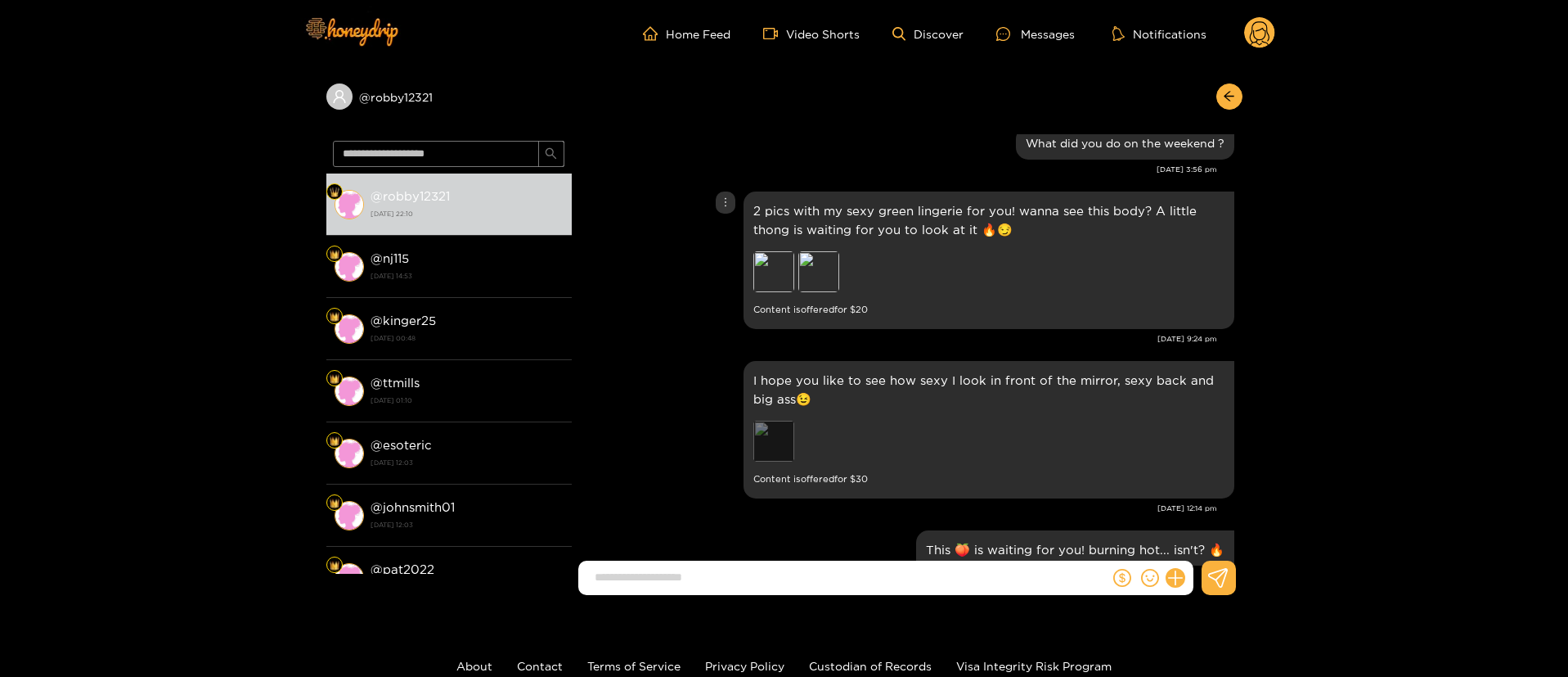
scroll to position [1227, 0]
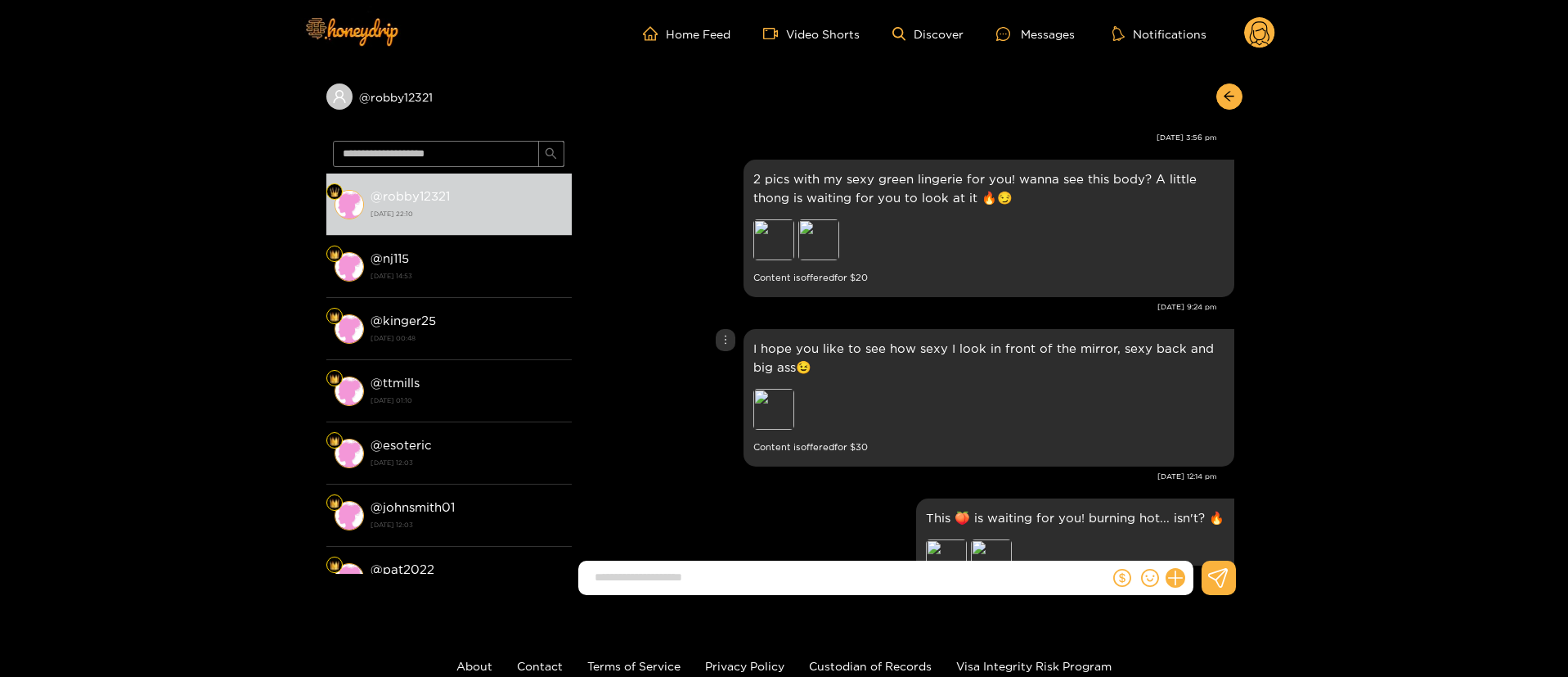
click at [726, 353] on div "I hope you like to see how sexy I look in front of the mirror, sexy back and bi…" at bounding box center [906, 398] width 654 height 146
click at [725, 343] on icon "more" at bounding box center [725, 340] width 11 height 11
click at [721, 374] on div "Unsend" at bounding box center [723, 374] width 40 height 17
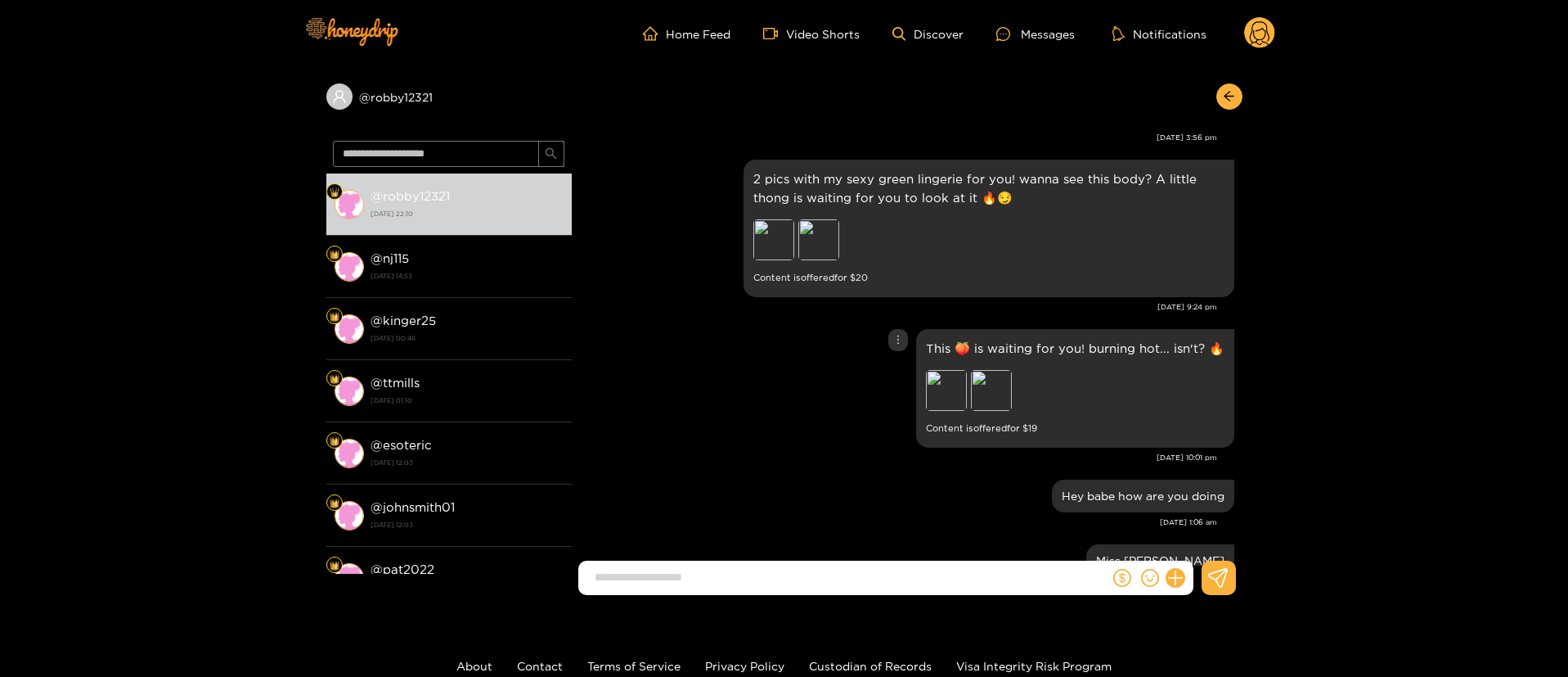
click at [739, 410] on div "This 🍑 is waiting for you! burning hot... isn't? 🔥 Preview Preview Content is o…" at bounding box center [906, 388] width 654 height 127
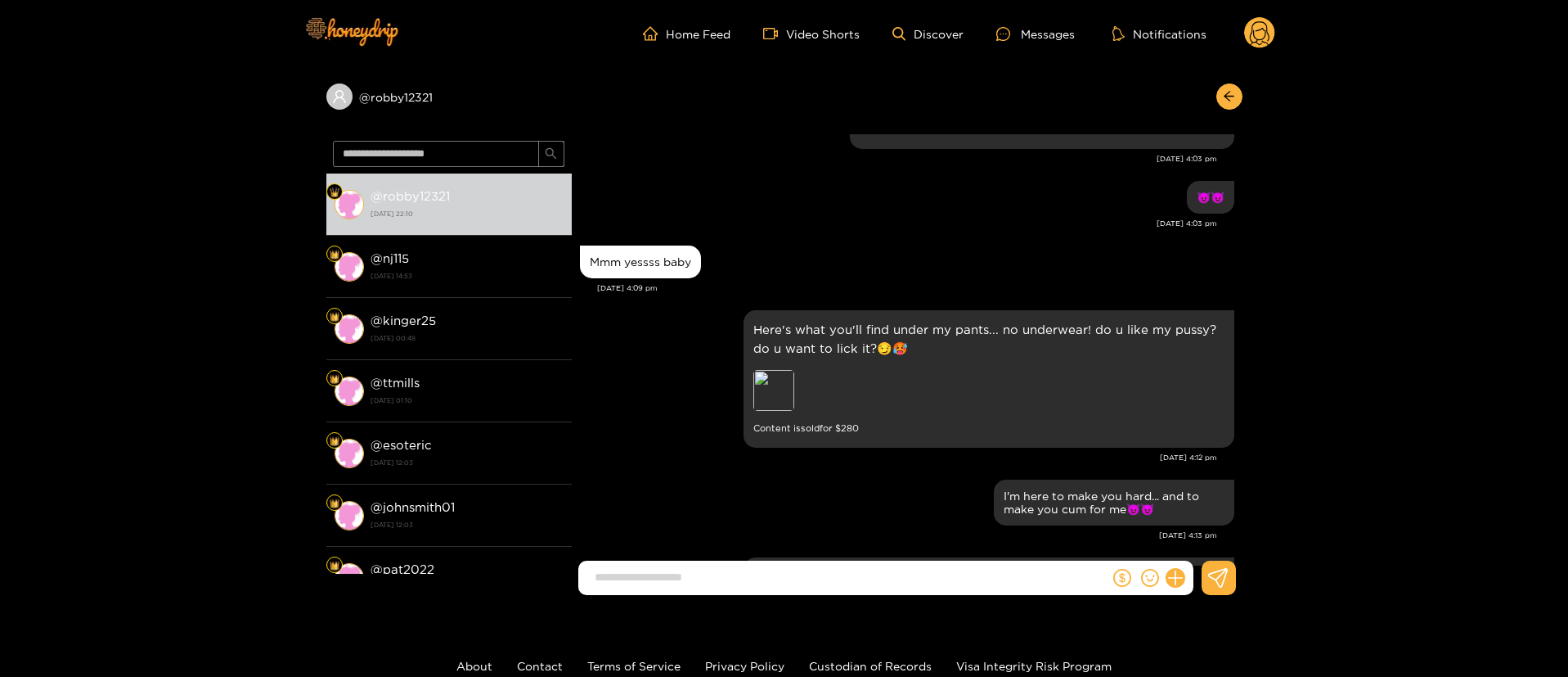
scroll to position [175, 0]
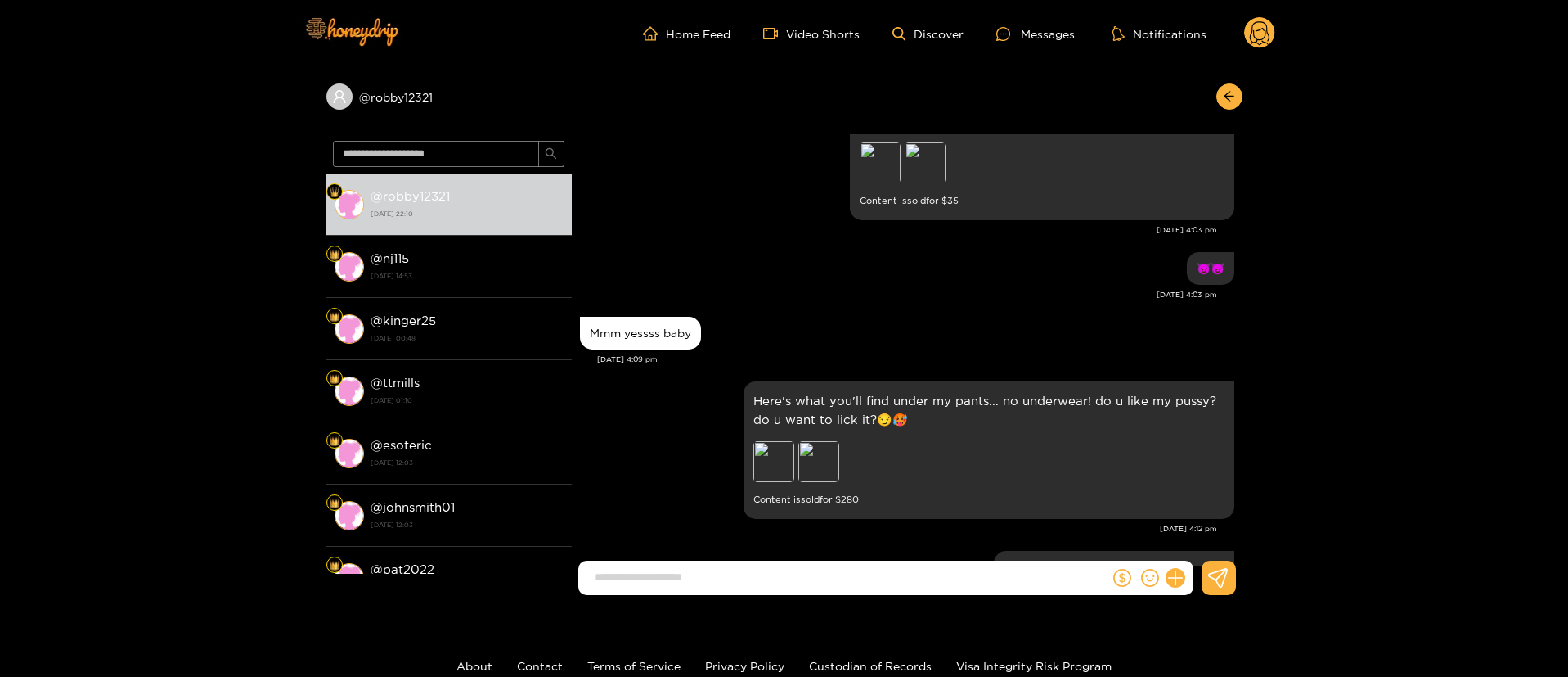
click at [985, 313] on div "Mmm yessss baby" at bounding box center [906, 333] width 654 height 41
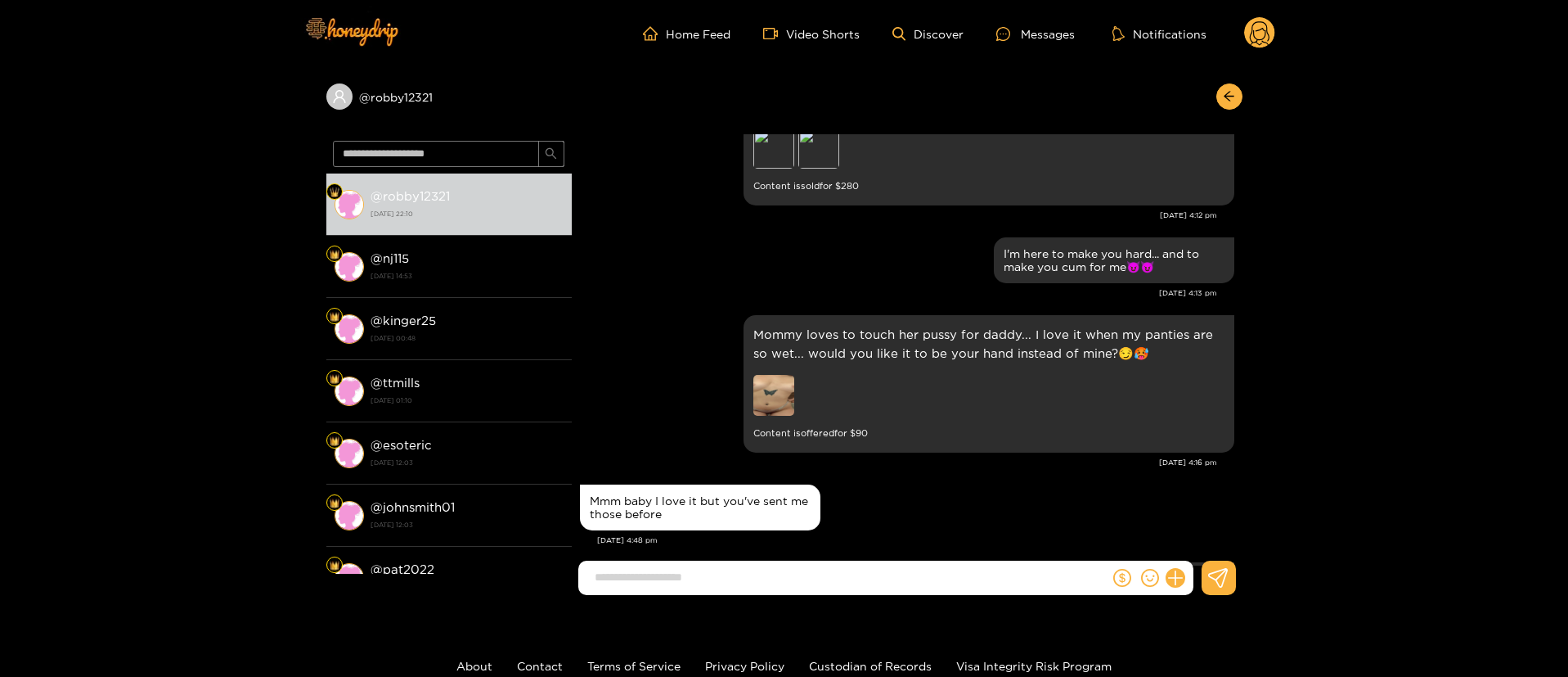
scroll to position [543, 0]
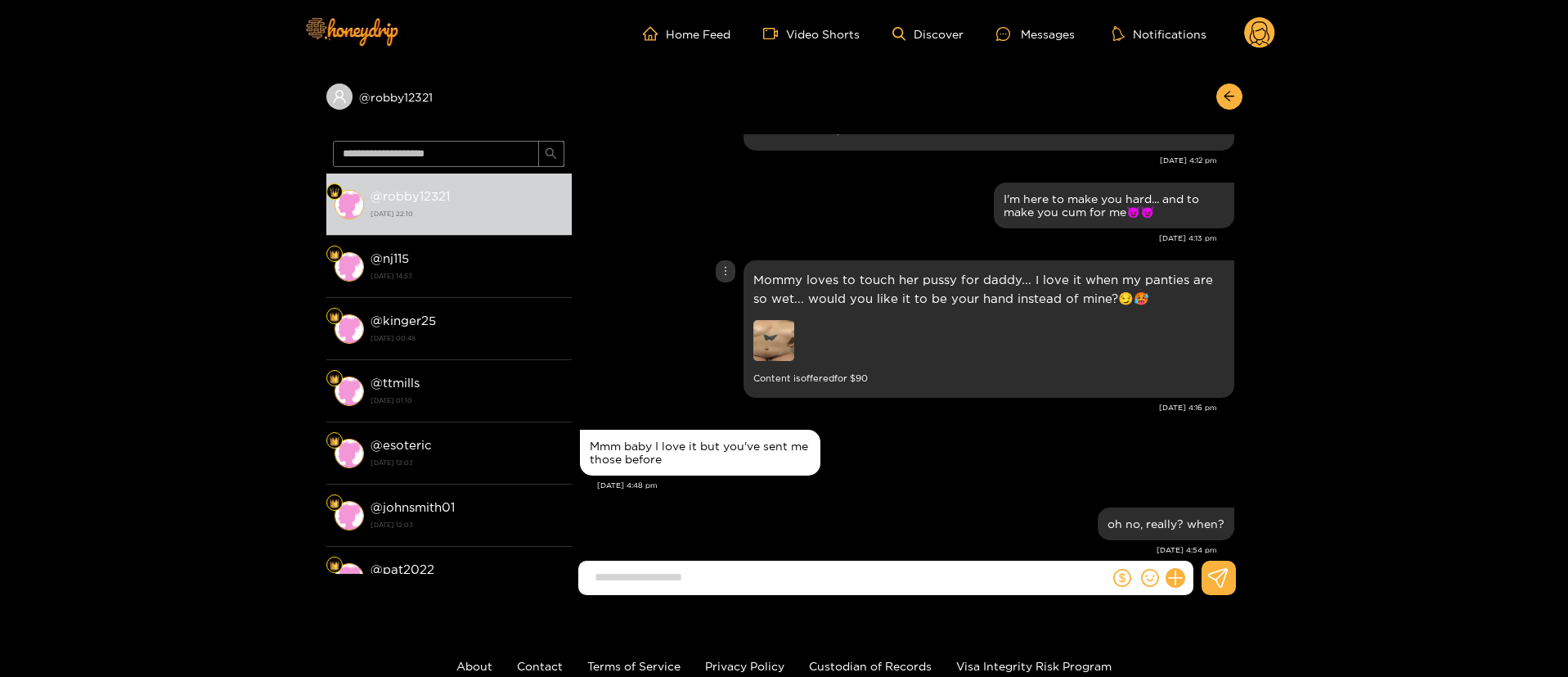
click at [760, 331] on img at bounding box center [774, 341] width 41 height 41
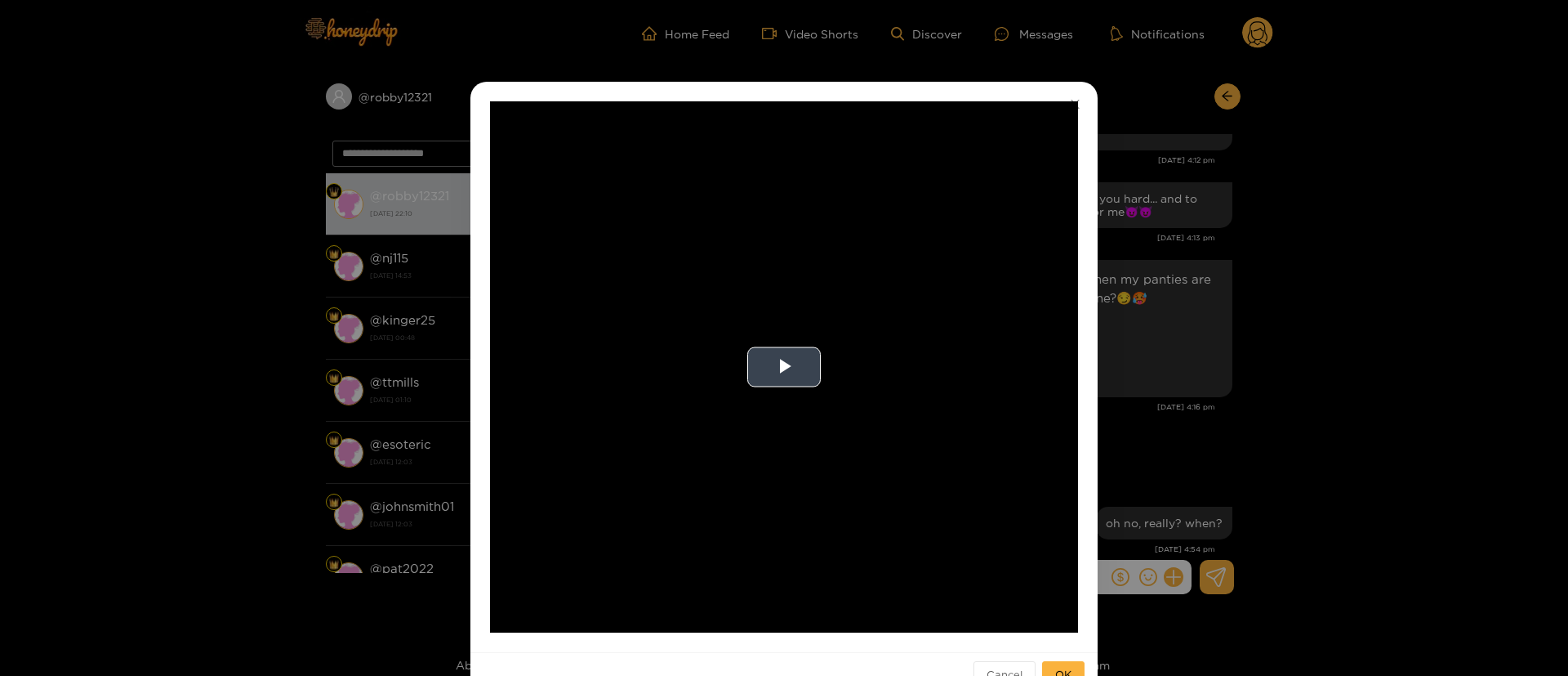
click at [848, 360] on video "Video Player" at bounding box center [784, 367] width 588 height 531
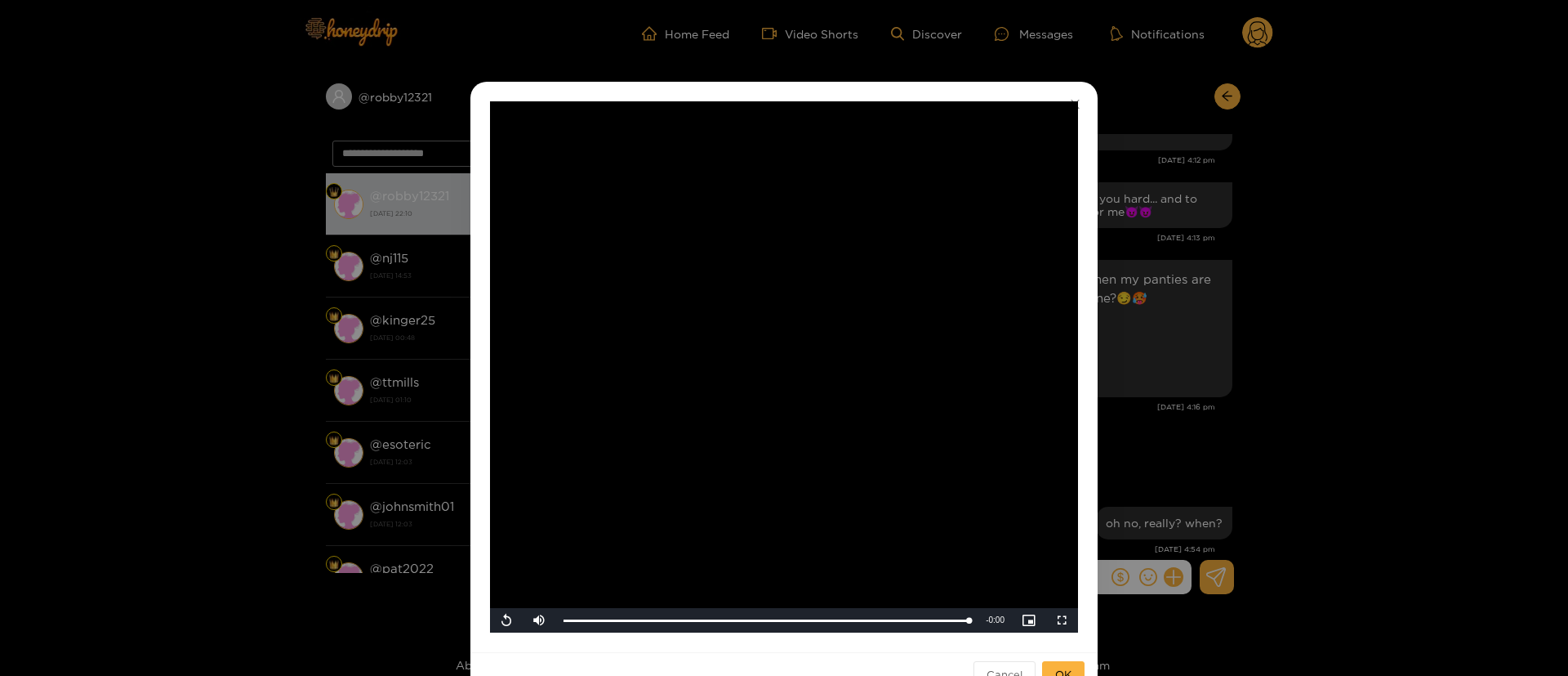
click at [1253, 314] on div "**********" at bounding box center [784, 338] width 1568 height 676
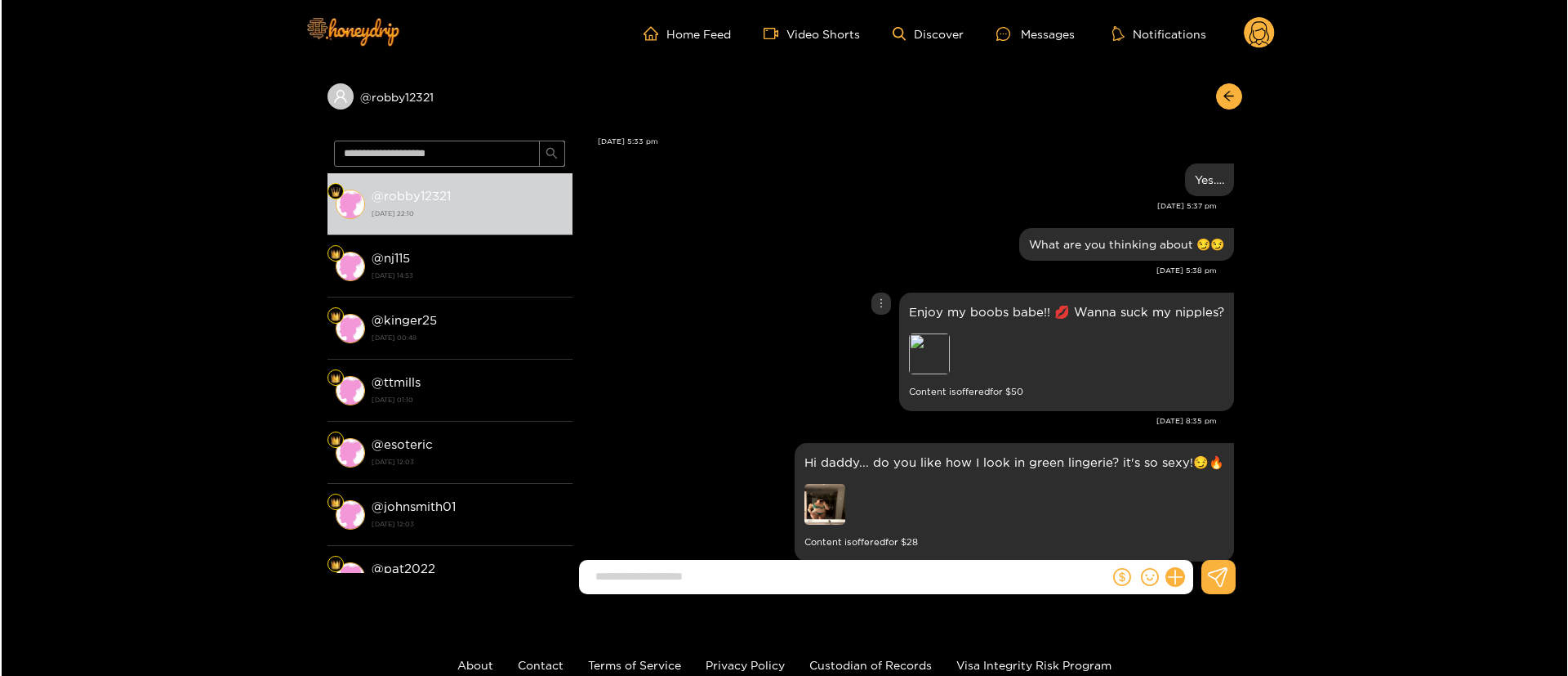
scroll to position [1645, 0]
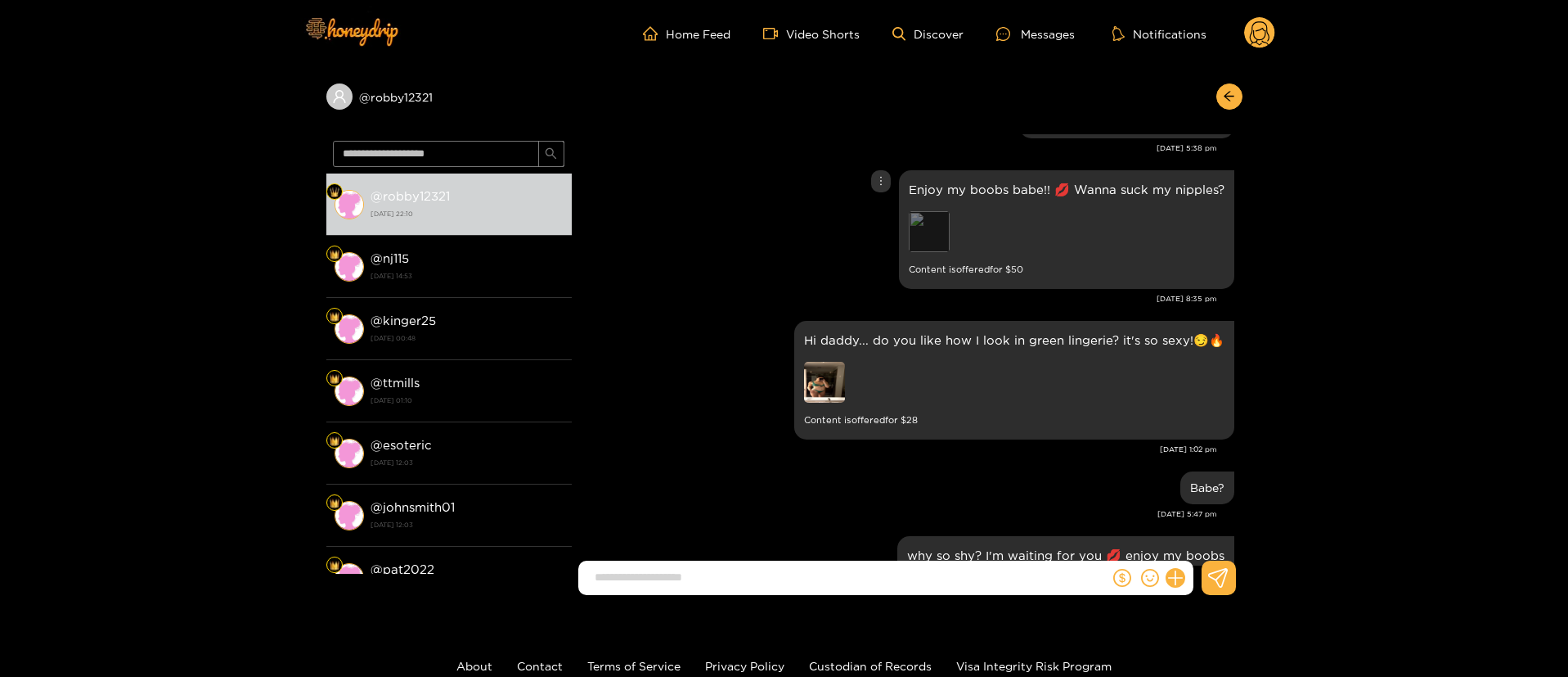
click at [917, 219] on div "Preview" at bounding box center [930, 232] width 41 height 41
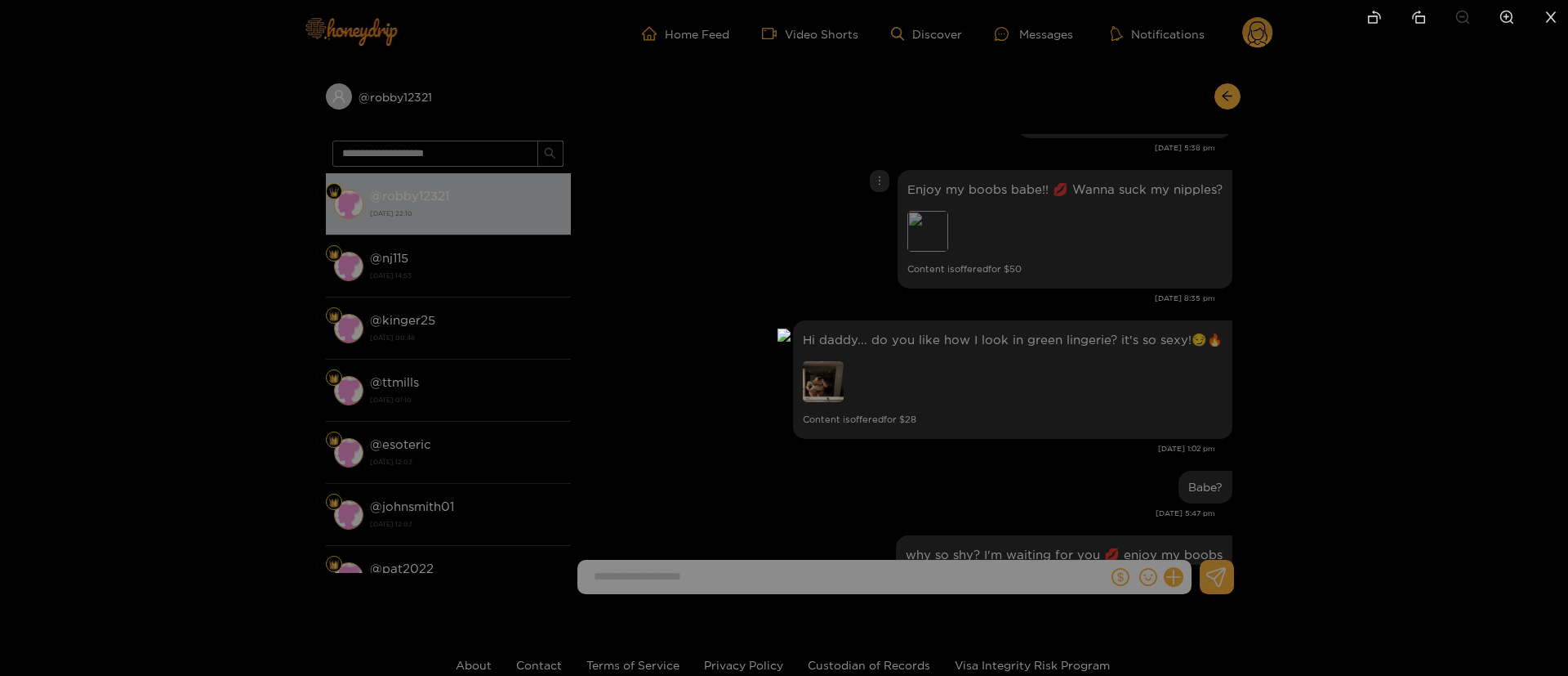
click at [1178, 248] on div at bounding box center [784, 338] width 1568 height 676
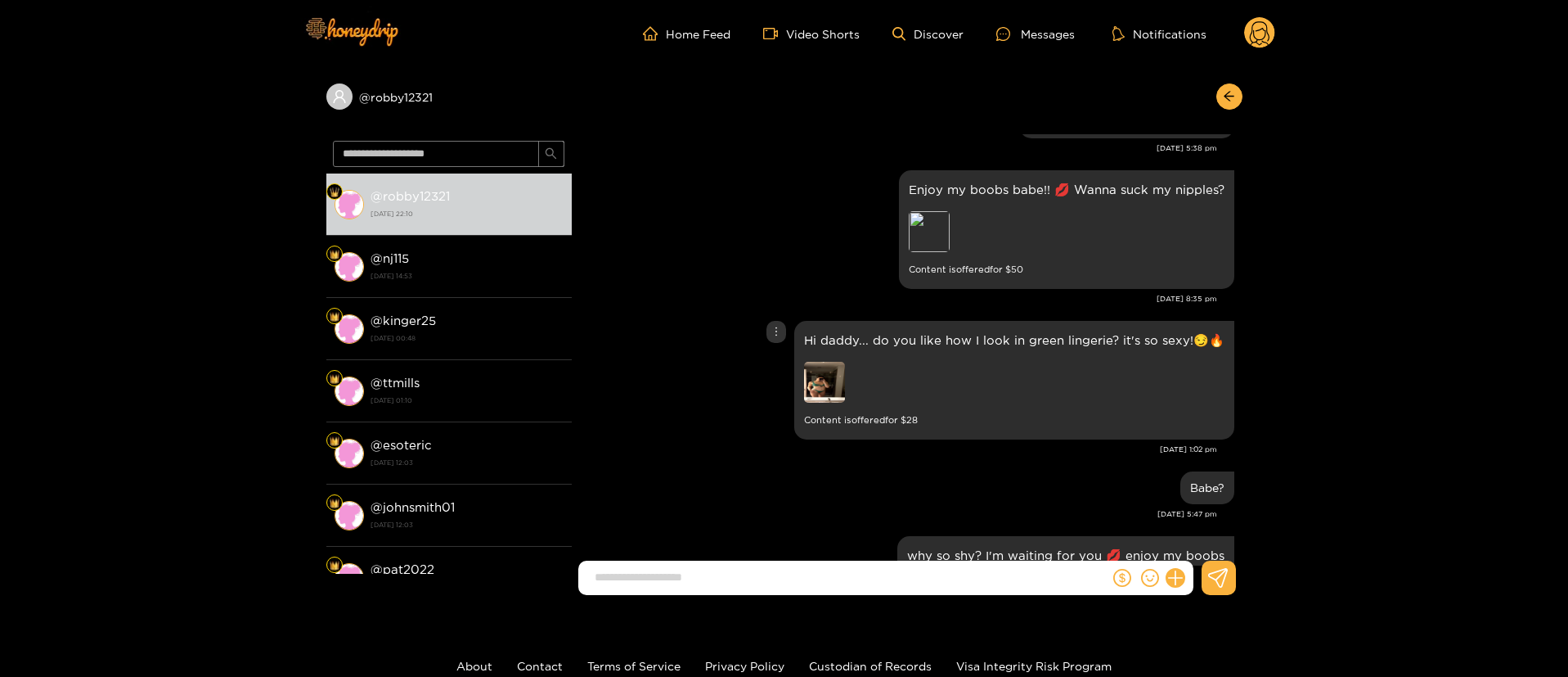
click at [870, 358] on div "Hi daddy... do you like how I look in green lingerie? it's so sexy!😏🔥 Content i…" at bounding box center [1014, 380] width 420 height 99
click at [817, 369] on img at bounding box center [824, 382] width 41 height 41
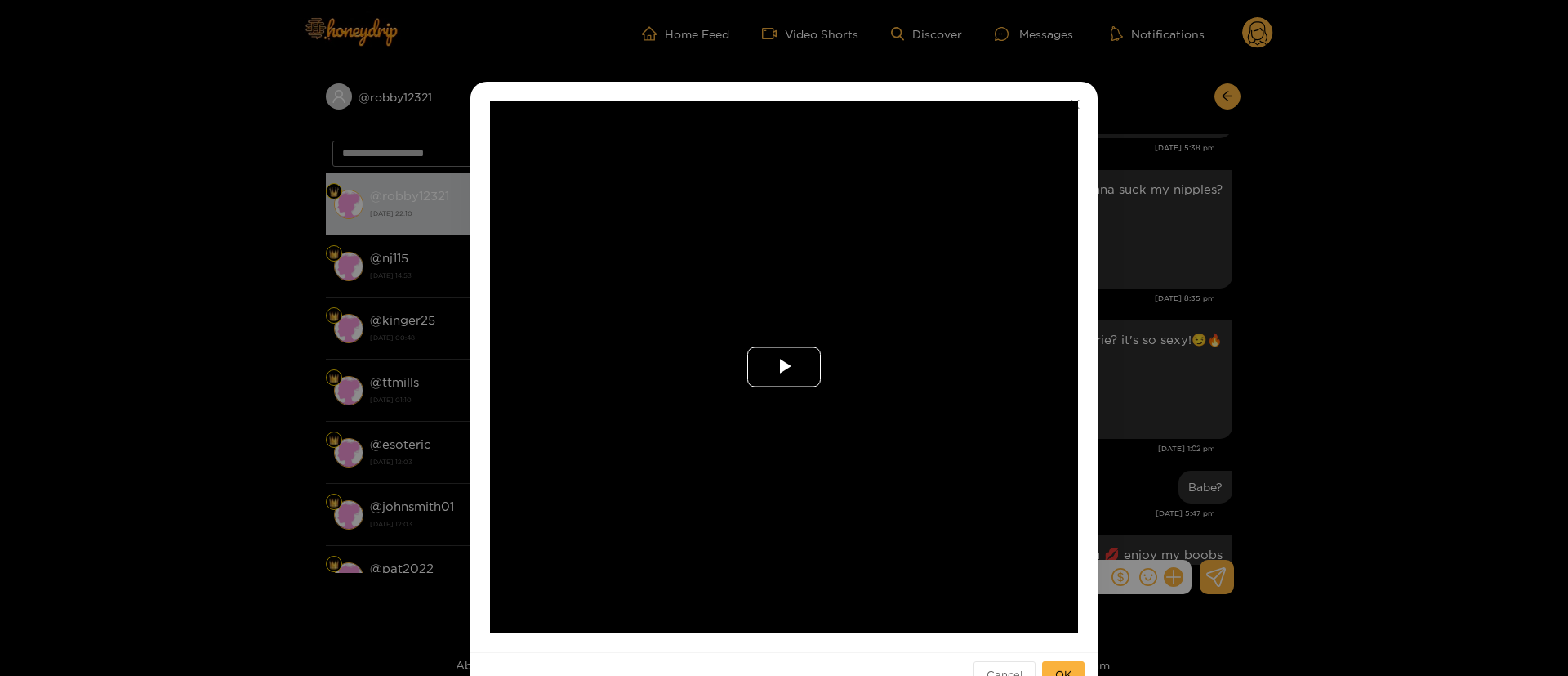
click at [784, 366] on span "Video Player" at bounding box center [784, 366] width 0 height 0
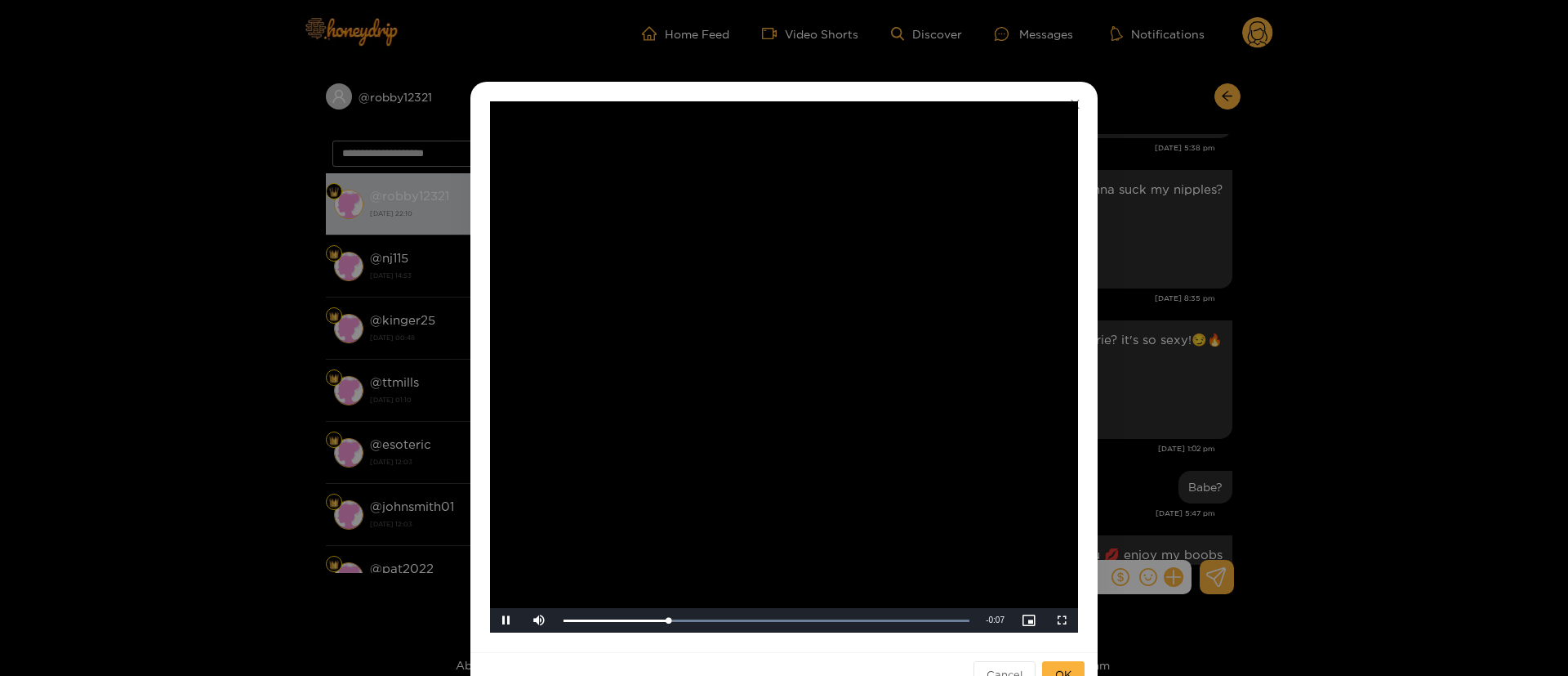
click at [1227, 290] on div "**********" at bounding box center [784, 338] width 1568 height 676
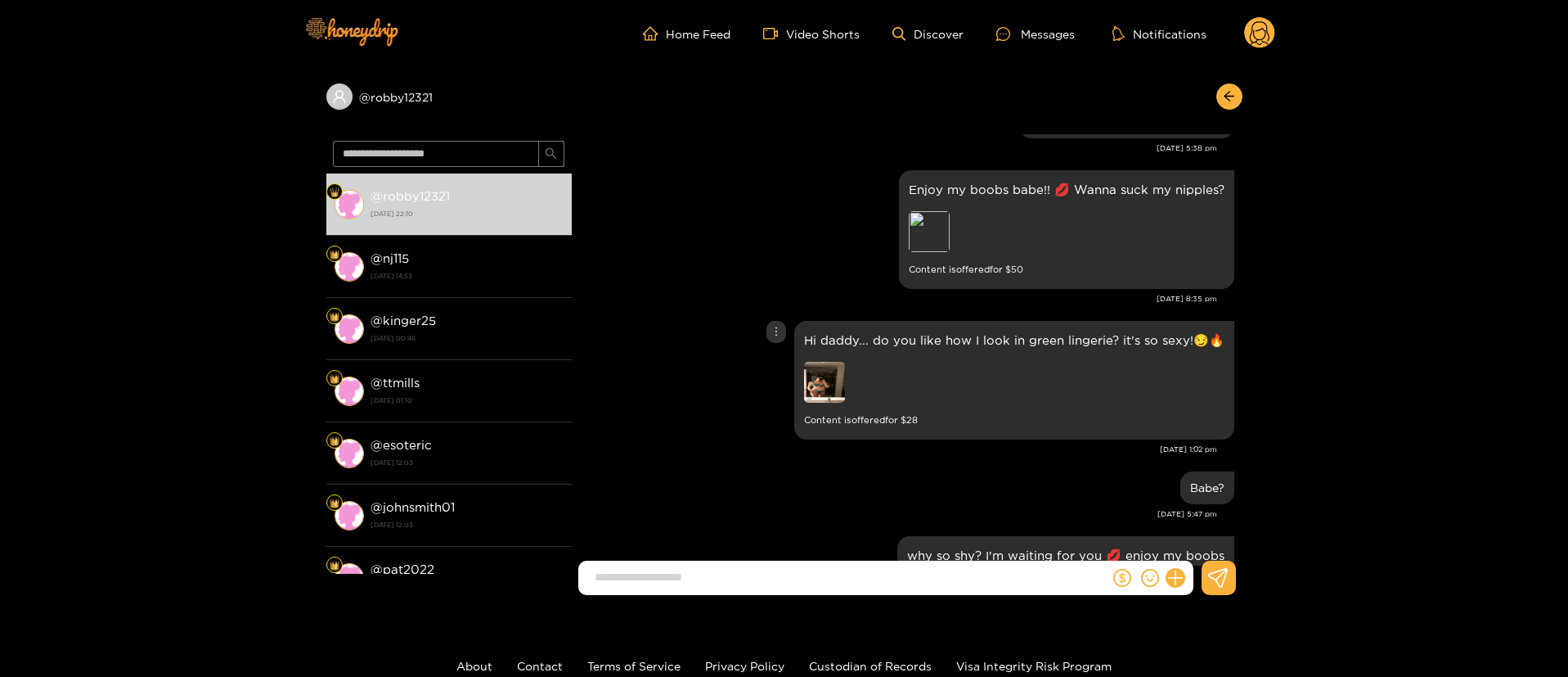
click at [736, 364] on div "Hi daddy... do you like how I look in green lingerie? it's so sexy!😏🔥 Content i…" at bounding box center [906, 380] width 654 height 127
click at [679, 330] on div "Hi daddy... do you like how I look in green lingerie? it's so sexy!😏🔥 Content i…" at bounding box center [906, 380] width 654 height 127
click at [927, 239] on div "Preview" at bounding box center [930, 232] width 41 height 41
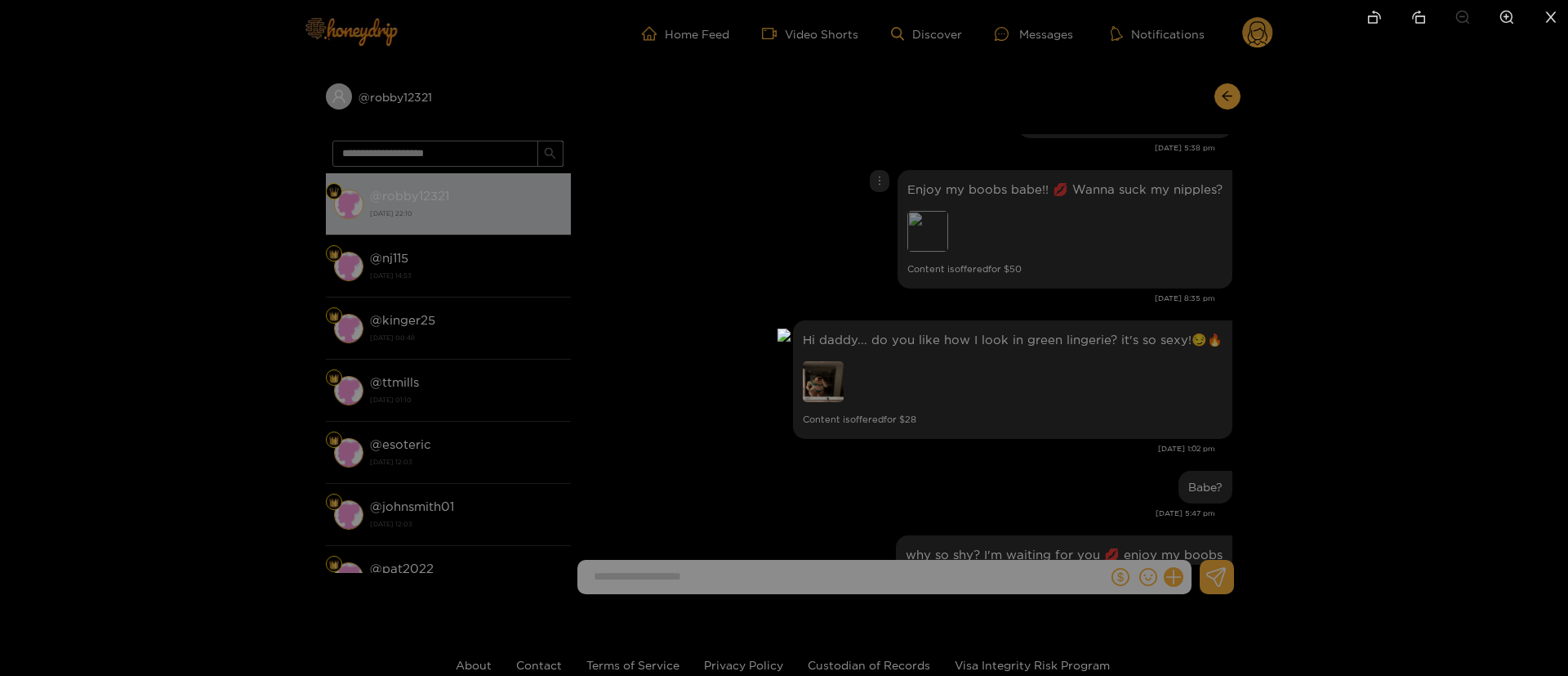
click at [1247, 241] on div at bounding box center [784, 338] width 1568 height 676
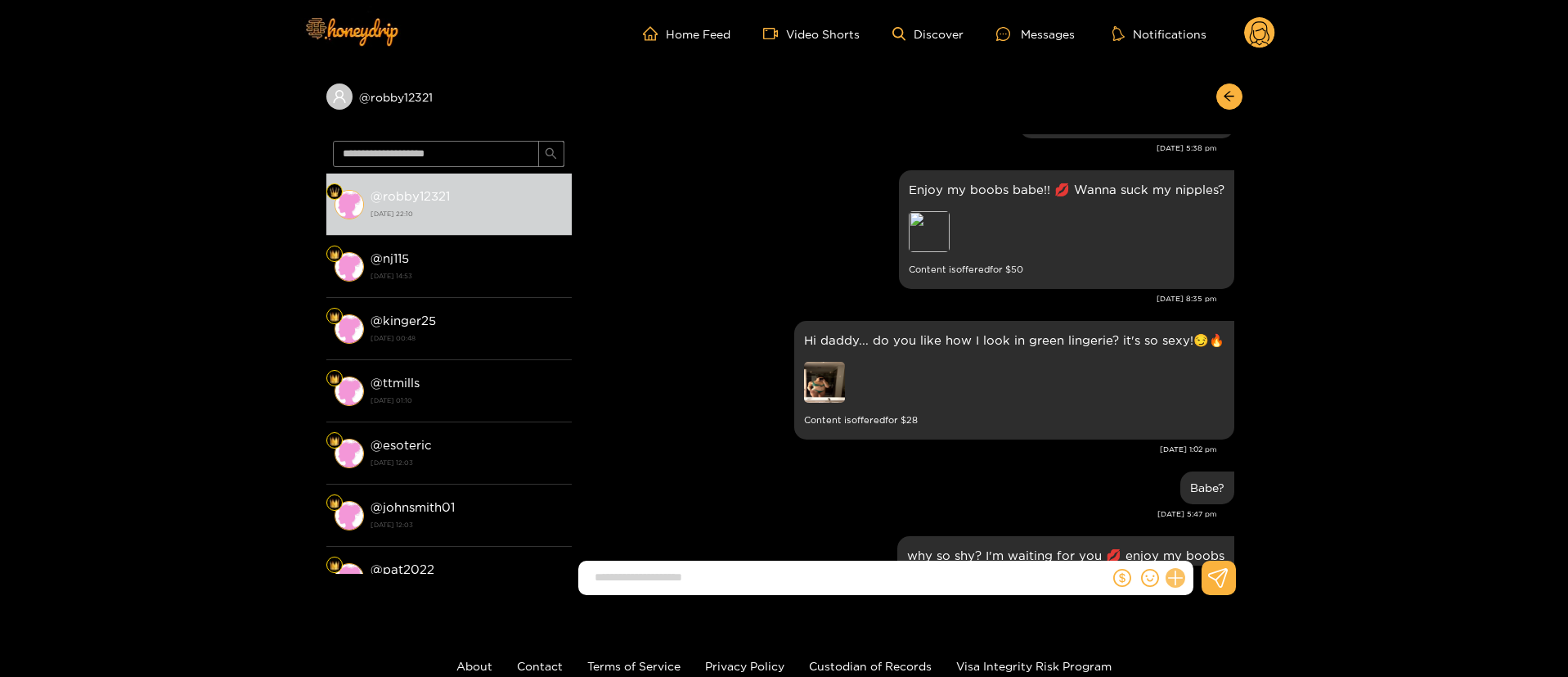
click at [1167, 576] on icon at bounding box center [1175, 578] width 19 height 19
click at [1200, 534] on icon at bounding box center [1206, 538] width 17 height 17
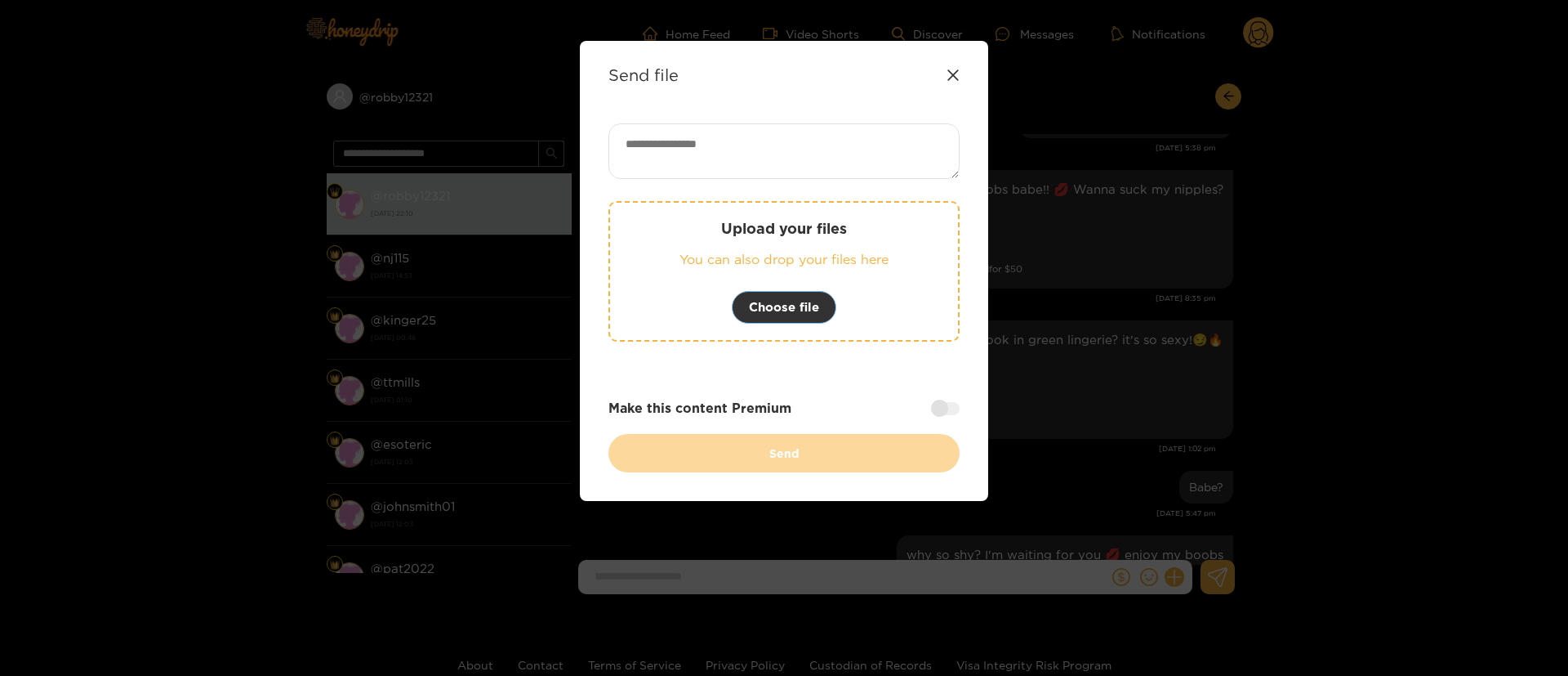
click at [779, 307] on span "Choose file" at bounding box center [784, 307] width 70 height 20
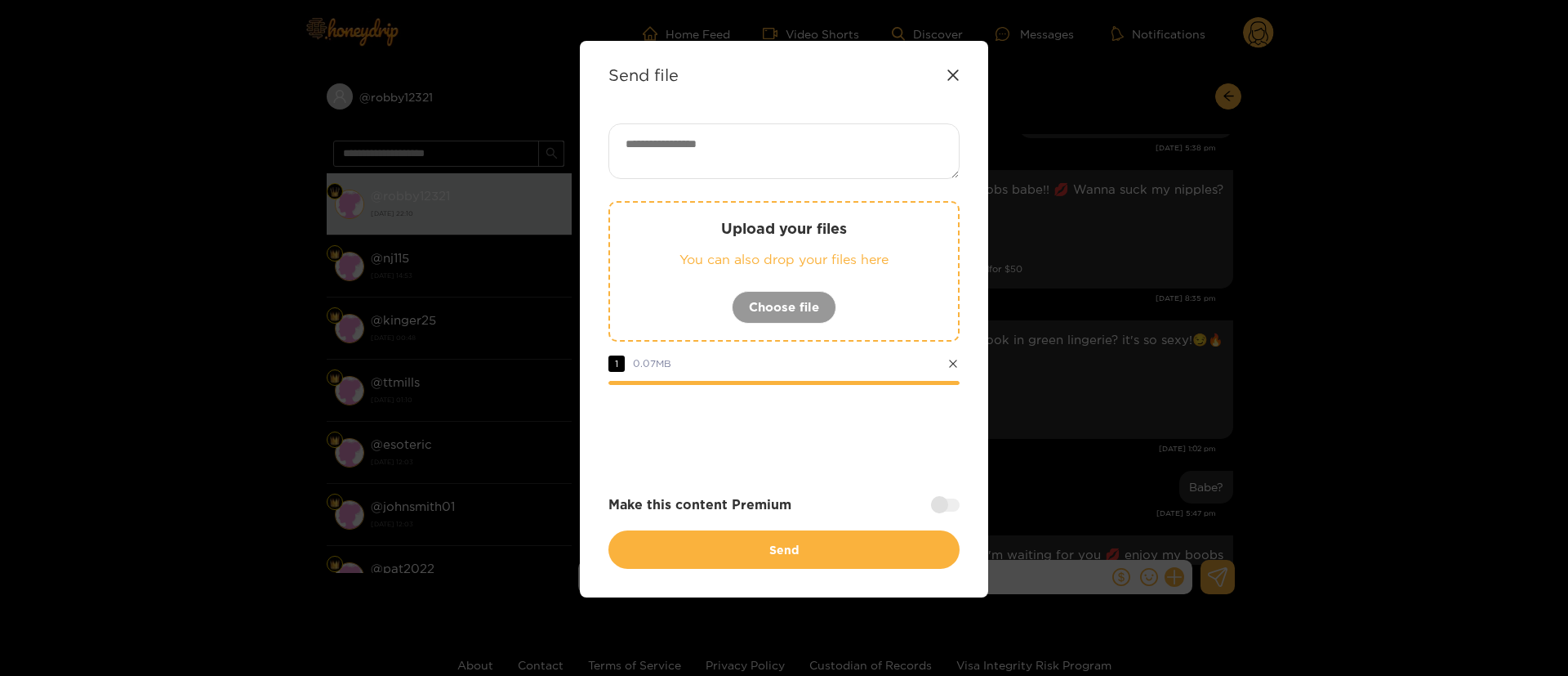
click at [773, 286] on div "Upload your files You can also drop your files here Choose file" at bounding box center [784, 271] width 351 height 141
click at [948, 366] on icon at bounding box center [953, 364] width 9 height 9
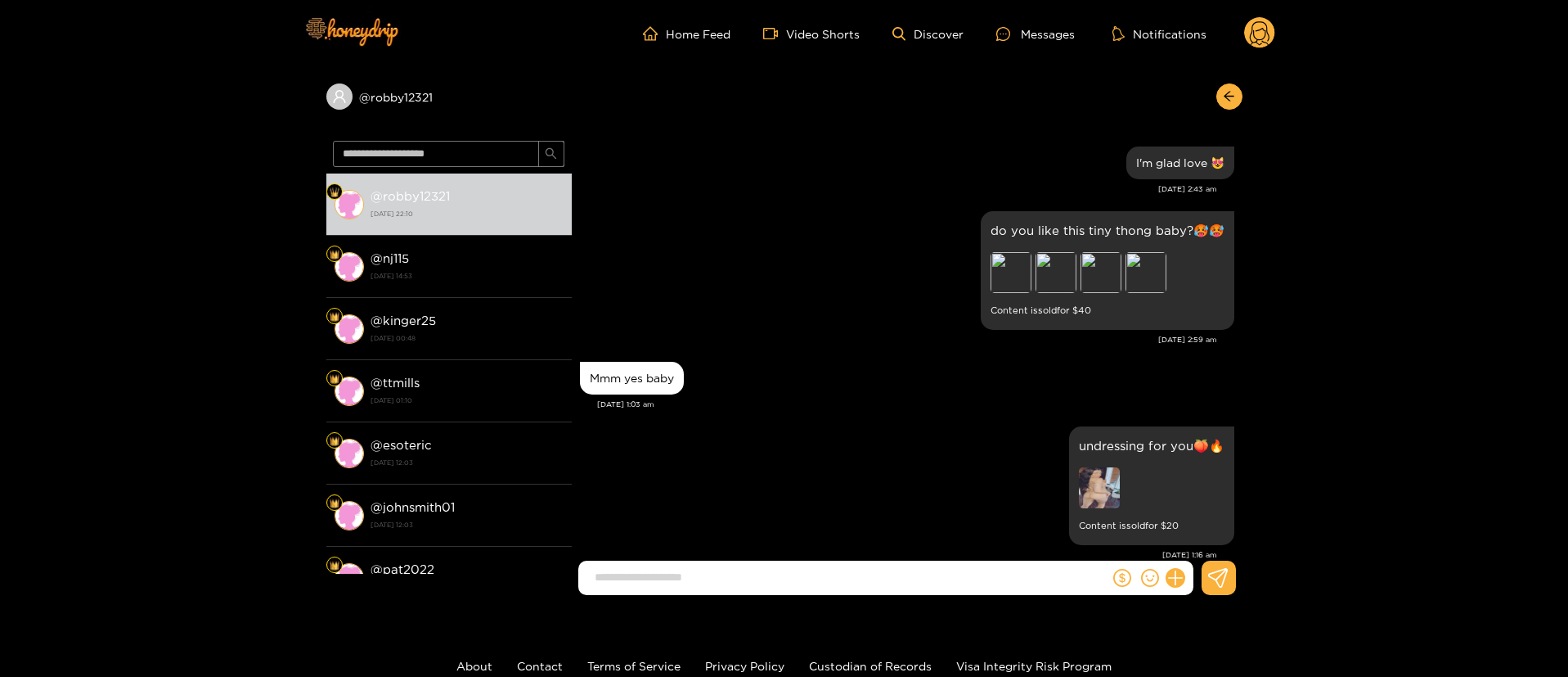
scroll to position [1937, 0]
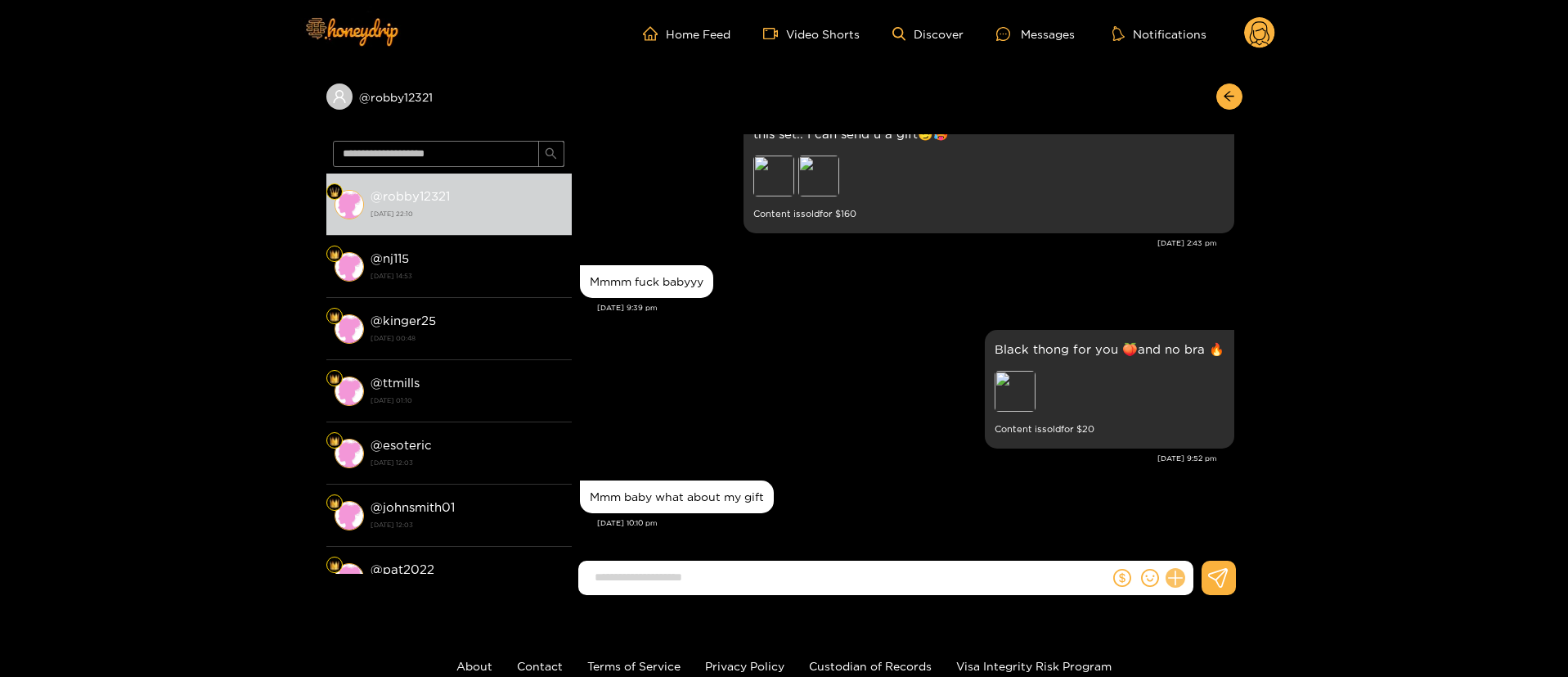
click at [1180, 580] on icon at bounding box center [1175, 578] width 19 height 19
click at [1213, 551] on button at bounding box center [1205, 537] width 57 height 36
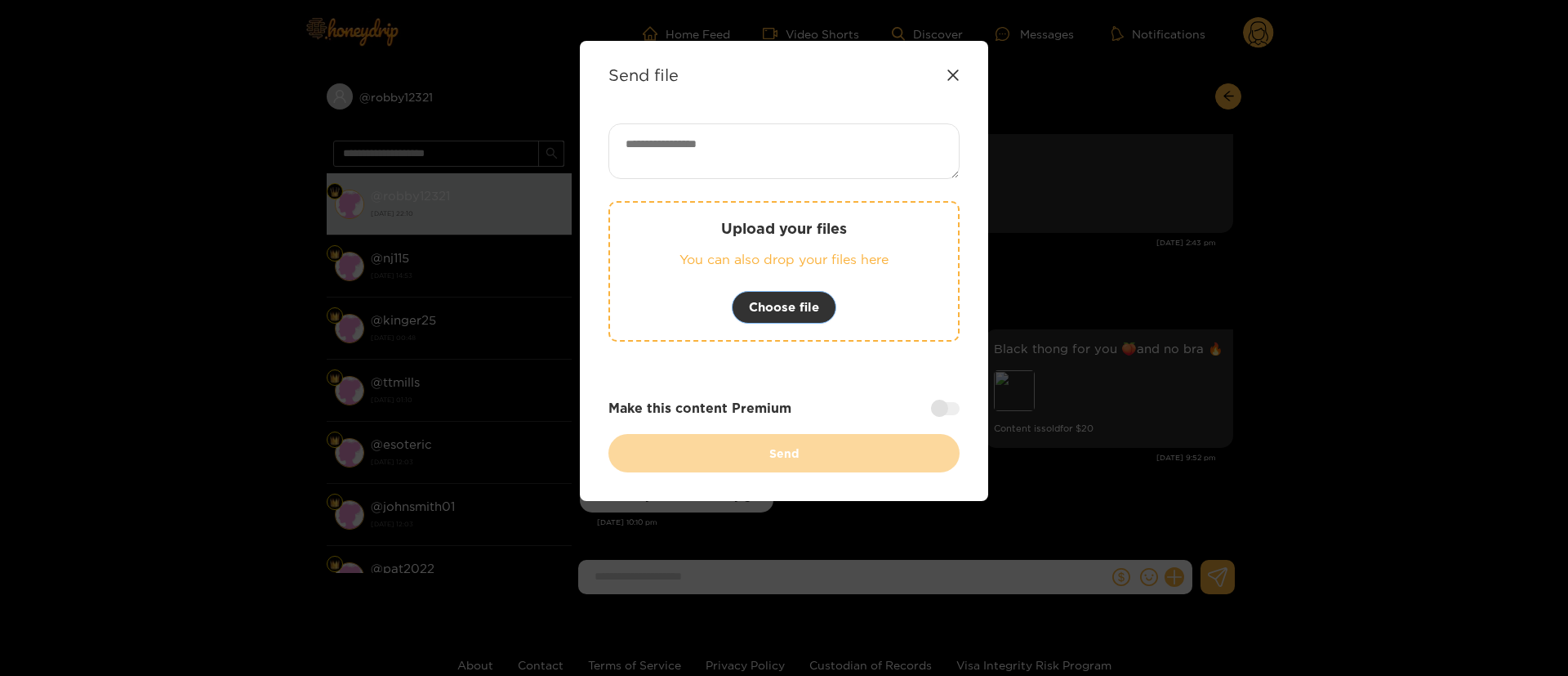
click at [818, 302] on span "Choose file" at bounding box center [784, 307] width 70 height 20
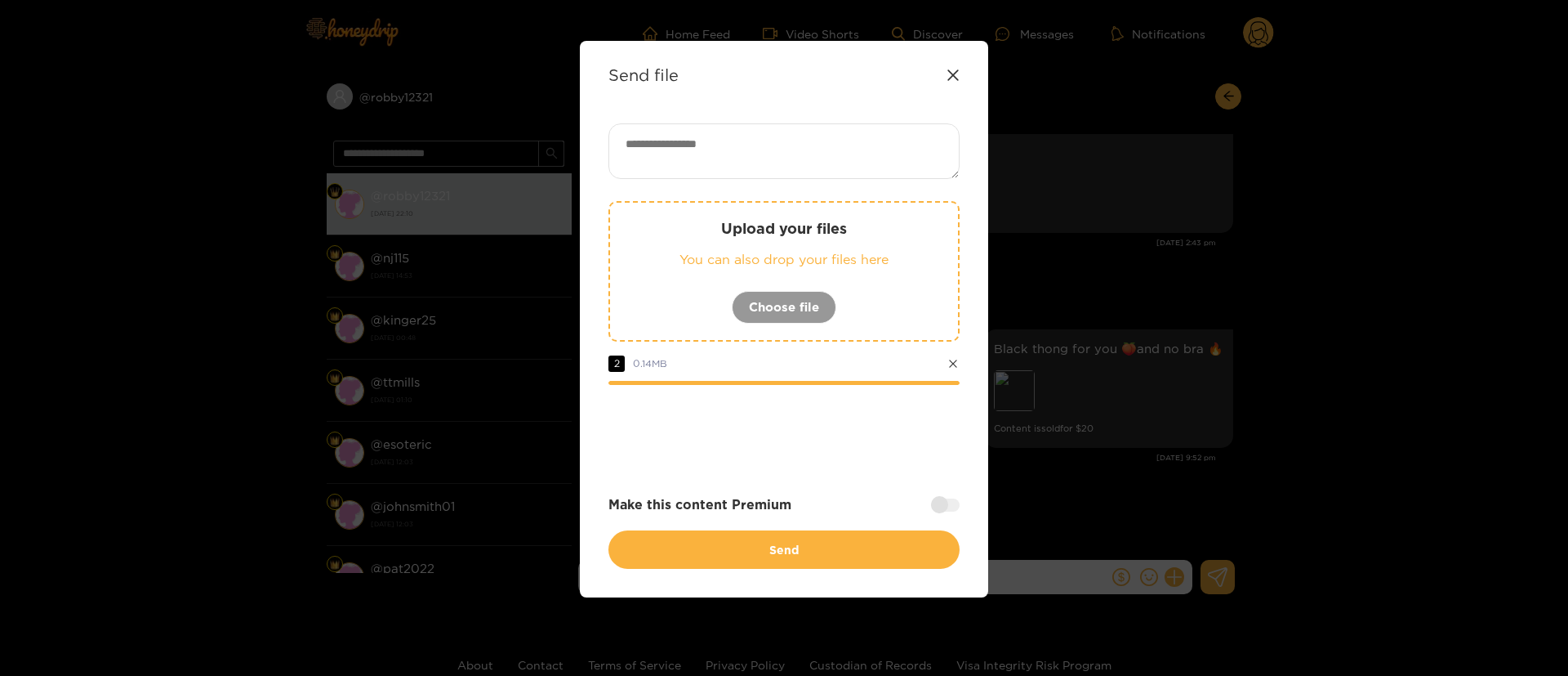
click at [784, 128] on textarea at bounding box center [784, 151] width 351 height 56
paste textarea "**"
type textarea "******"
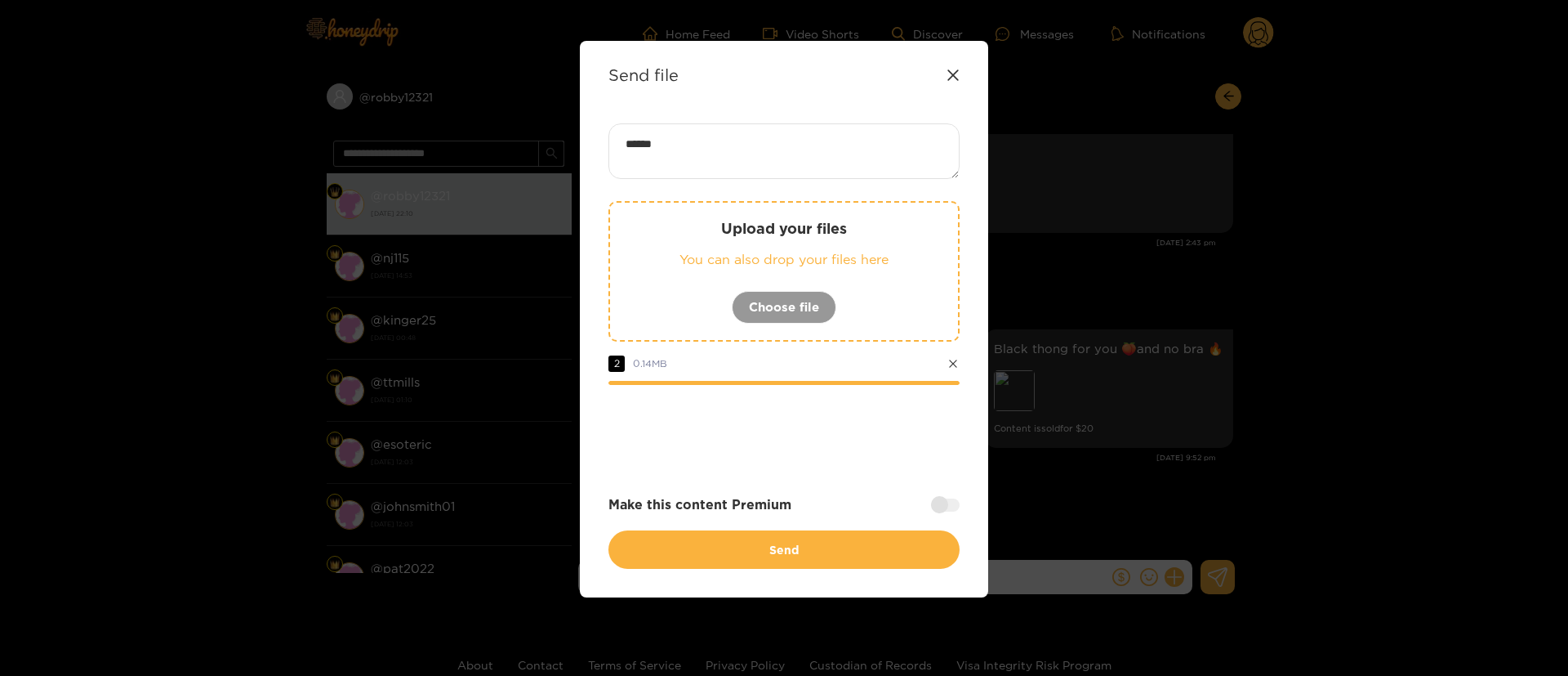
click at [841, 412] on div at bounding box center [784, 430] width 351 height 65
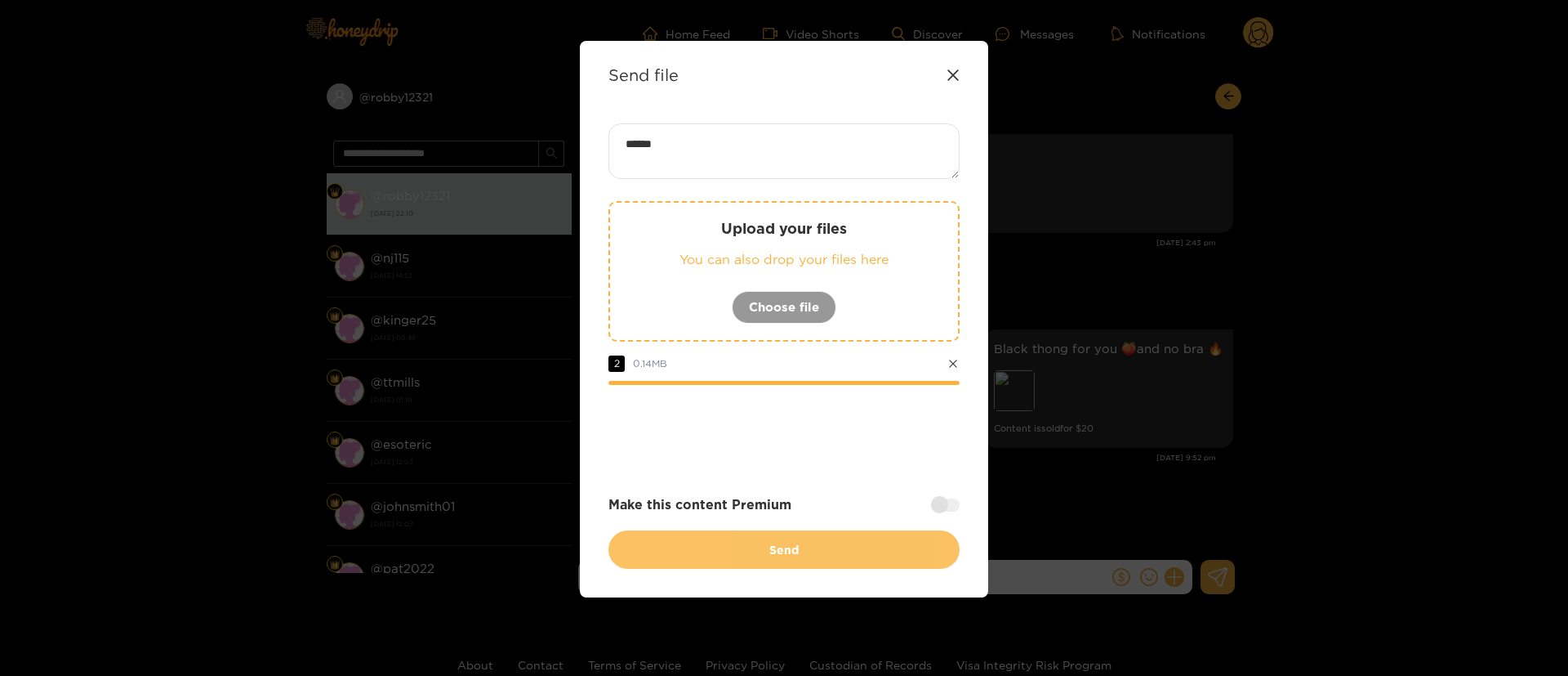
click at [840, 531] on button "Send" at bounding box center [784, 549] width 351 height 38
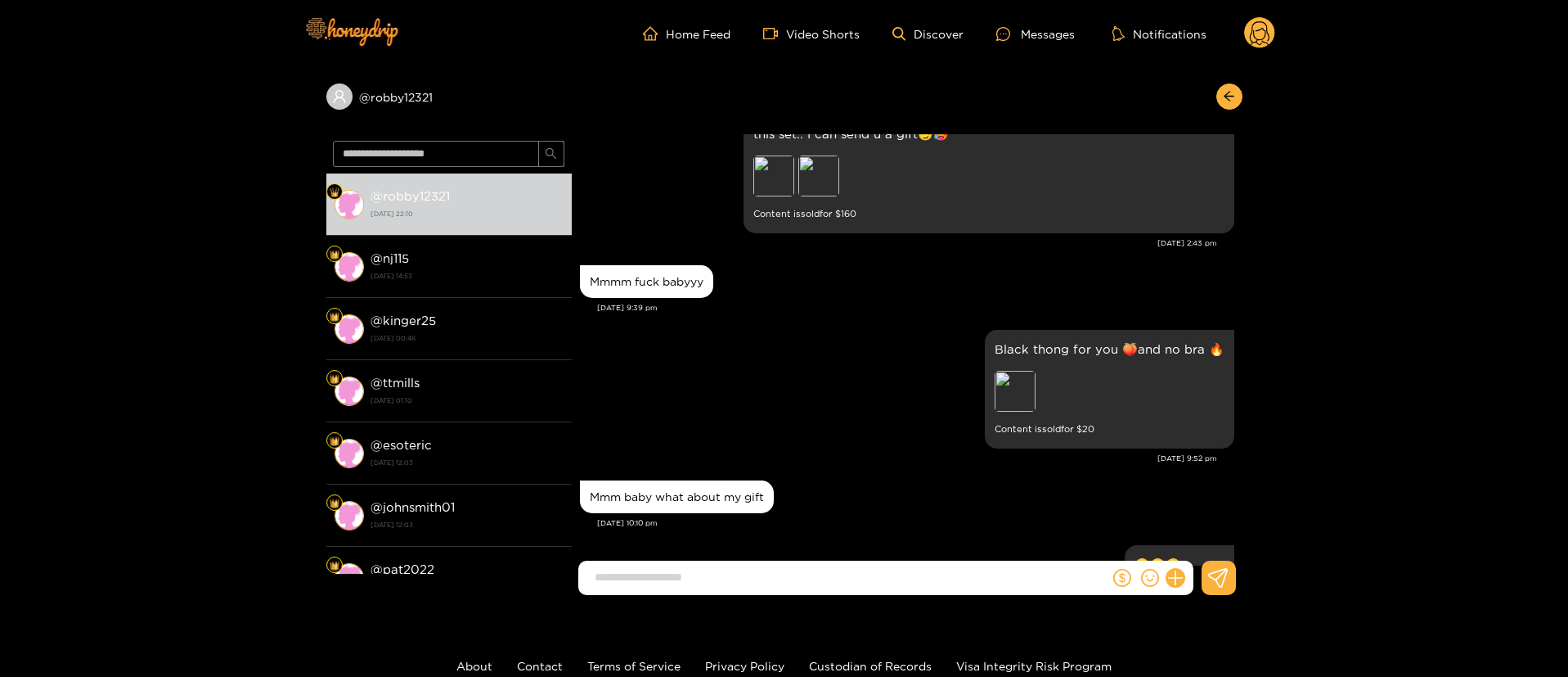
scroll to position [2065, 0]
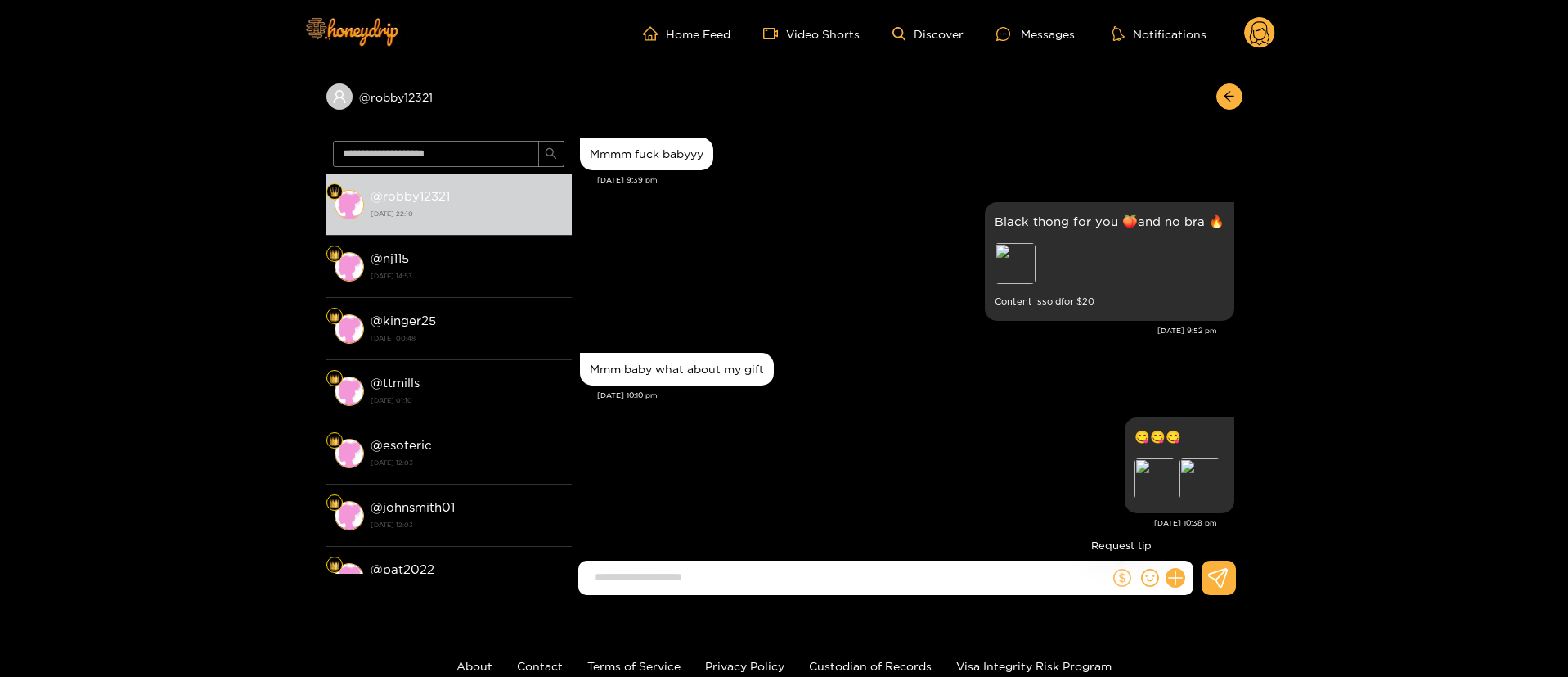
click at [1121, 585] on icon "dollar" at bounding box center [1122, 577] width 18 height 18
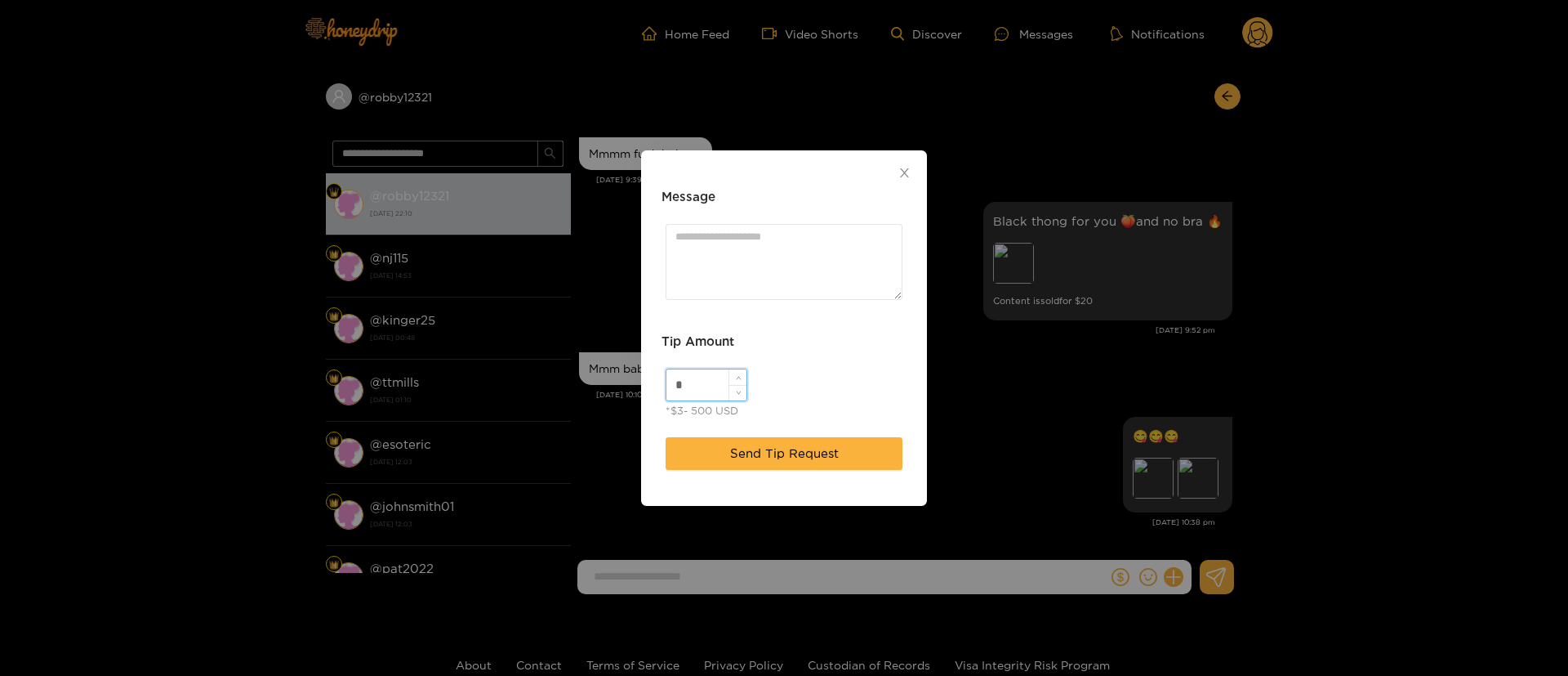
drag, startPoint x: 698, startPoint y: 370, endPoint x: 697, endPoint y: 379, distance: 9.1
click at [698, 374] on input "*" at bounding box center [707, 384] width 80 height 31
type input "**"
drag, startPoint x: 791, startPoint y: 229, endPoint x: 805, endPoint y: 223, distance: 15.2
click at [792, 228] on textarea "Message" at bounding box center [784, 261] width 237 height 76
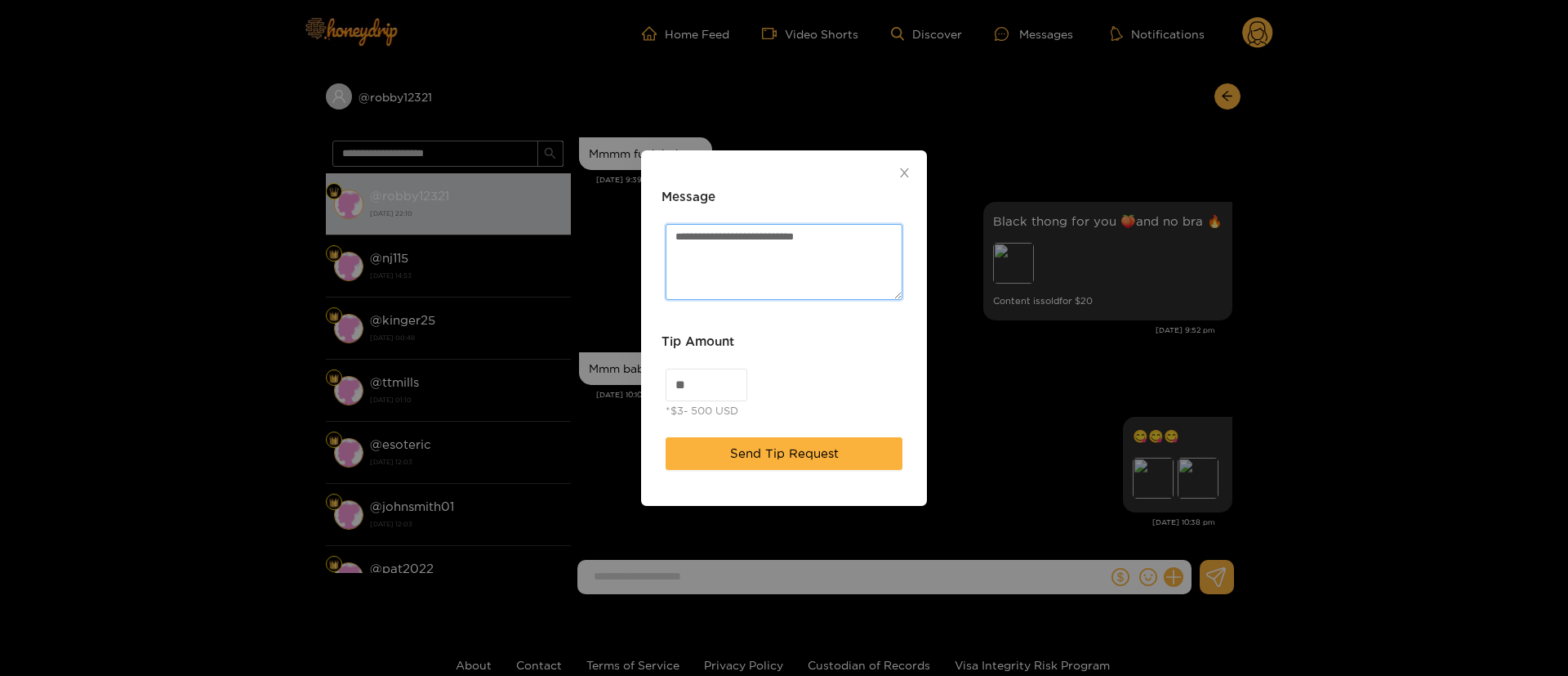
paste textarea "***"
paste textarea "**"
type textarea "**********"
drag, startPoint x: 818, startPoint y: 407, endPoint x: 823, endPoint y: 415, distance: 9.4
click at [820, 408] on div "** *$3- 500 USD" at bounding box center [784, 394] width 245 height 61
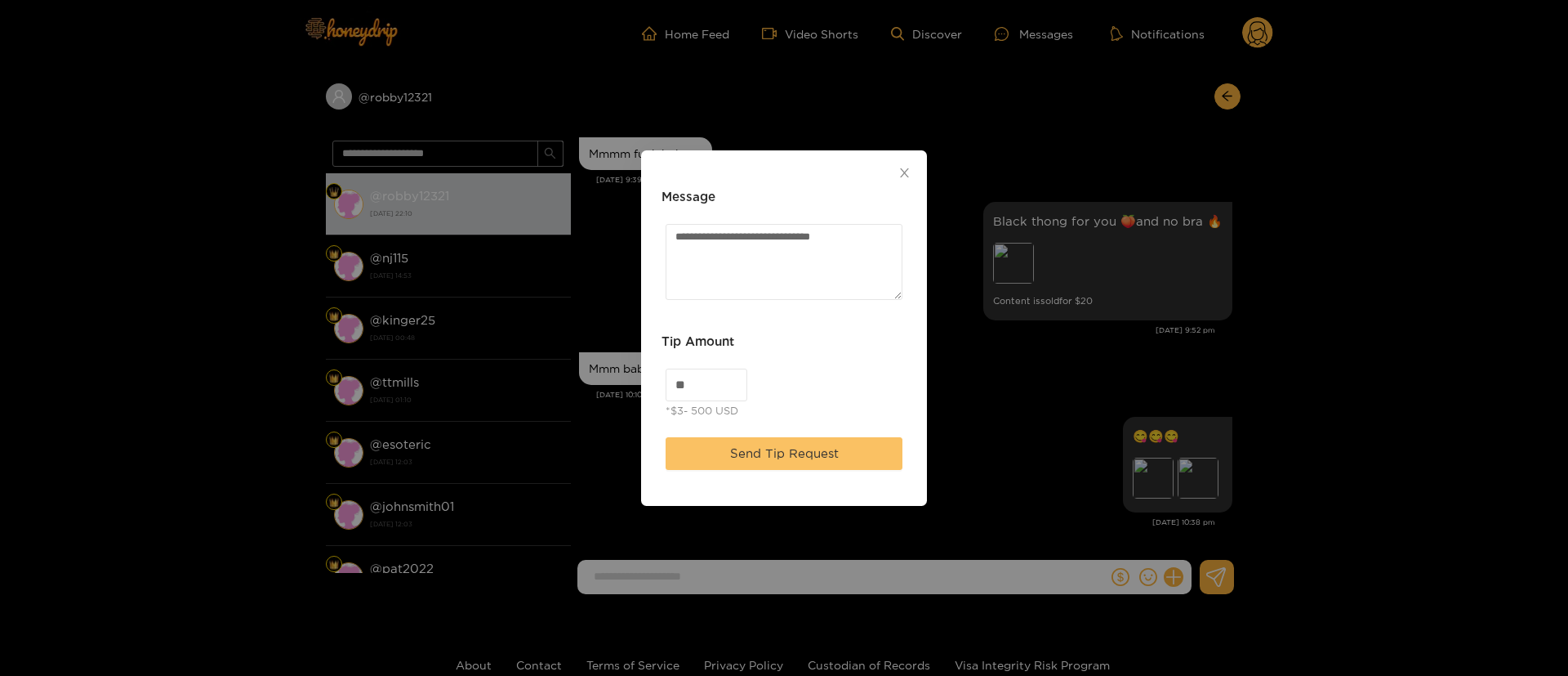
click at [827, 452] on span "Send Tip Request" at bounding box center [784, 453] width 109 height 20
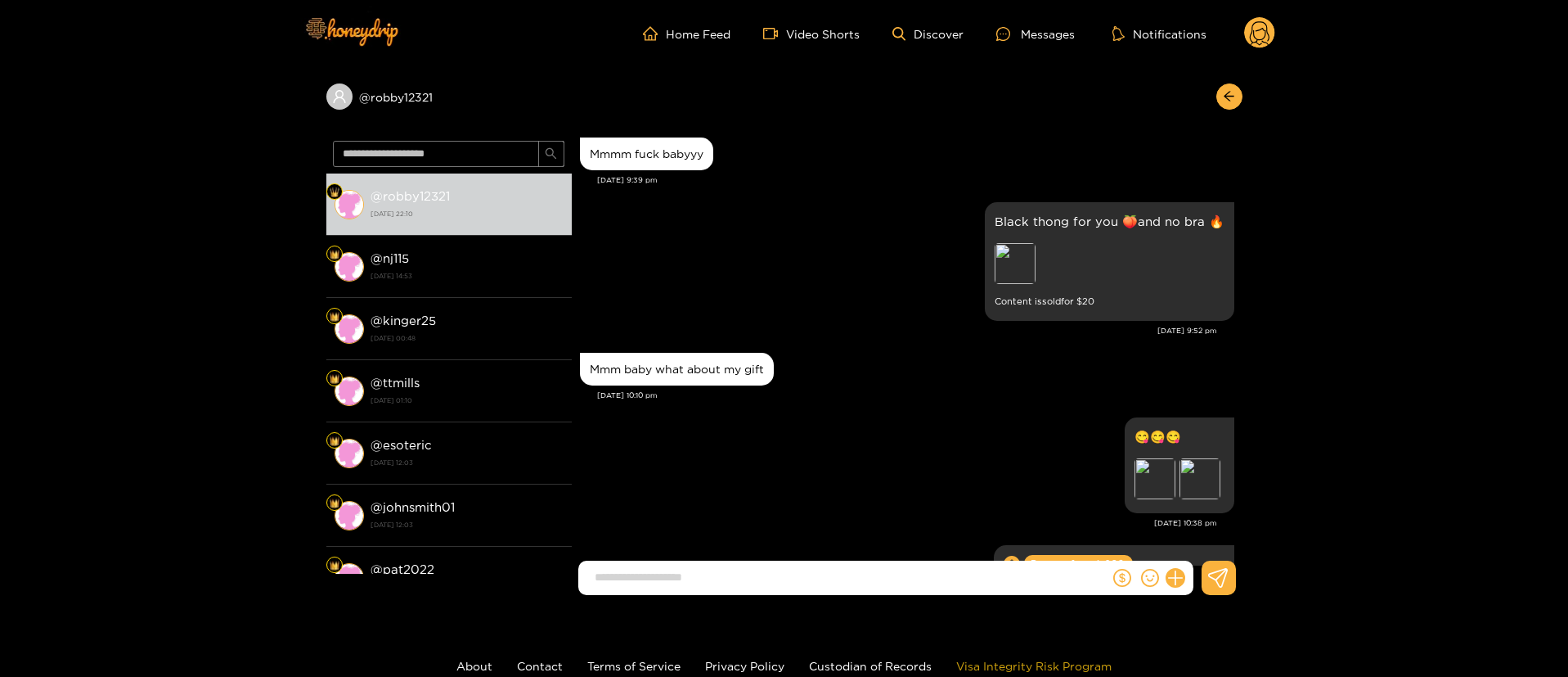
scroll to position [2184, 0]
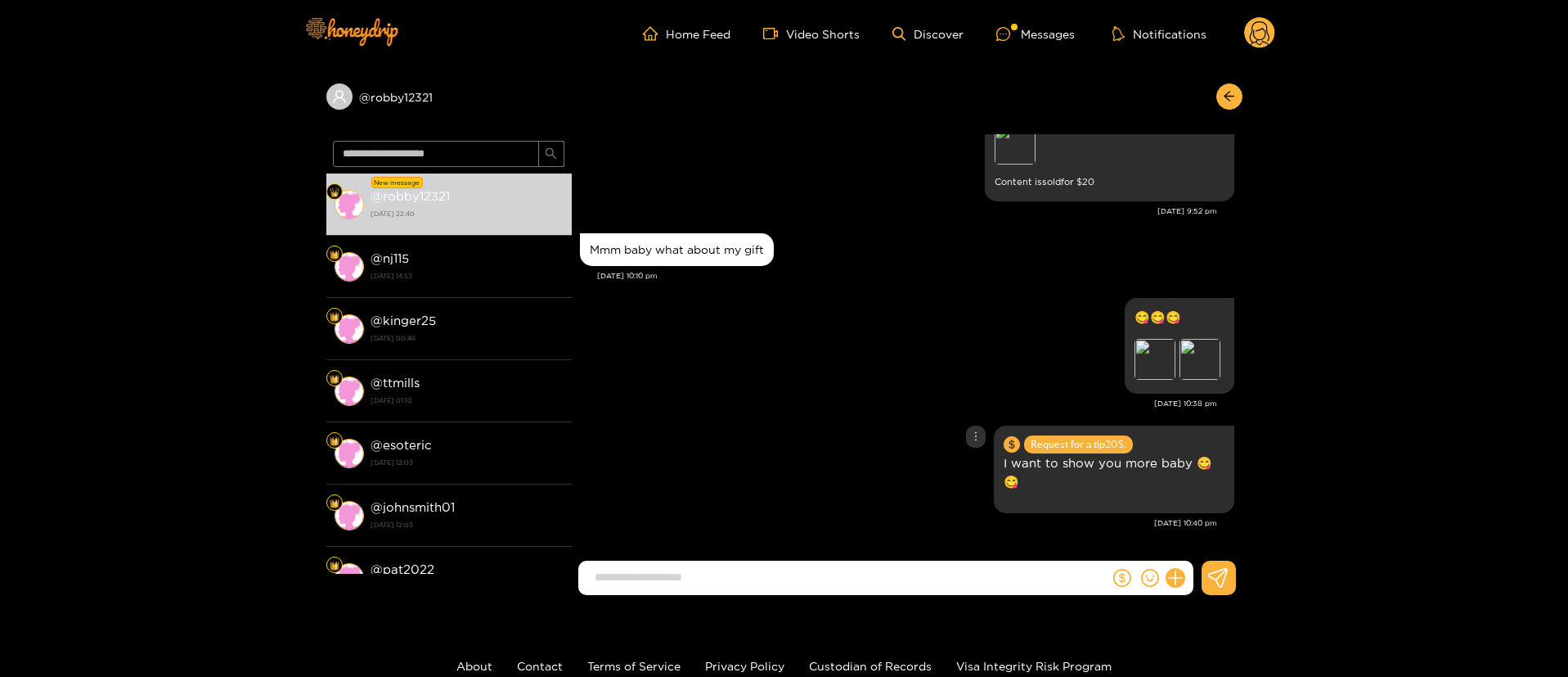
click at [779, 446] on div "Request for a tip 20 $. I want to show you more baby 😋😋" at bounding box center [906, 469] width 654 height 96
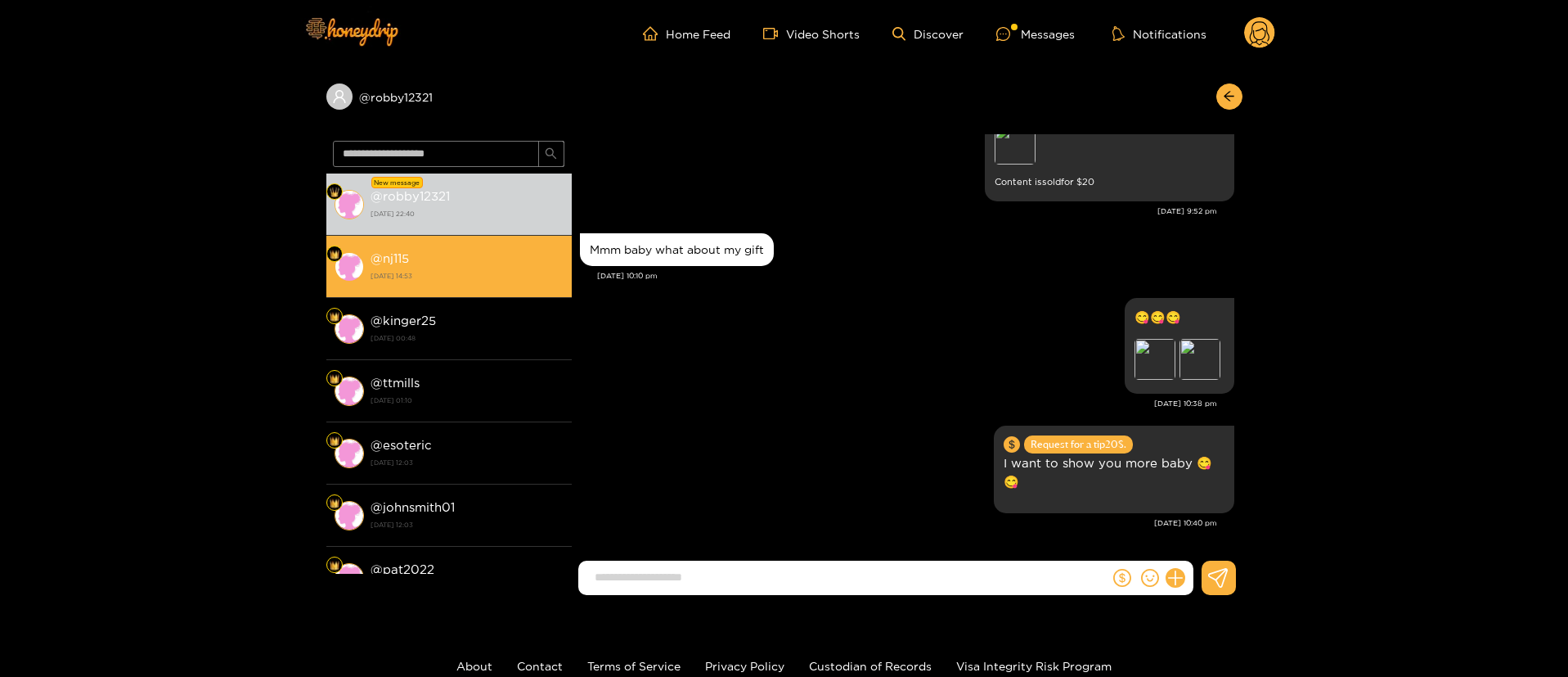
click at [492, 268] on strong "[DATE] 14:53" at bounding box center [467, 275] width 193 height 15
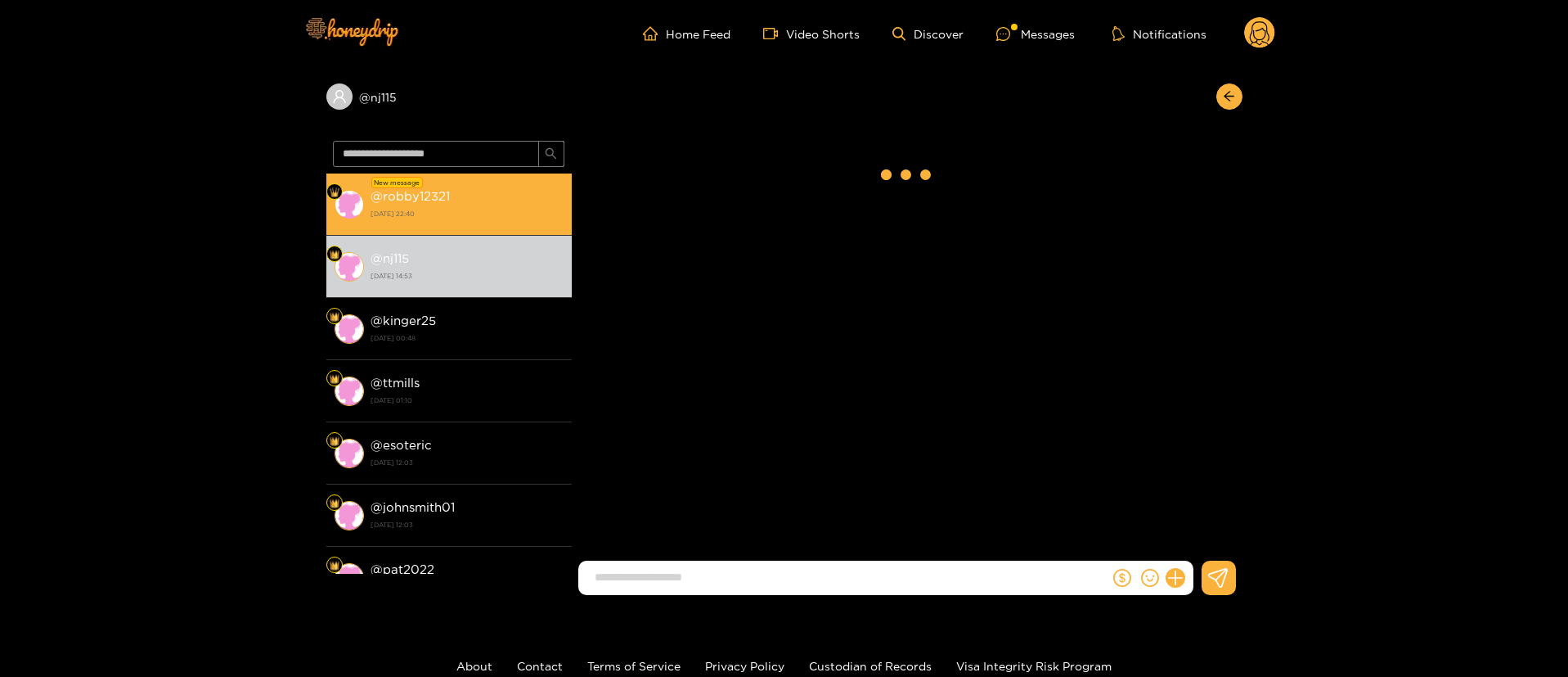
click at [498, 220] on strong "18 August 2025 22:40" at bounding box center [467, 214] width 193 height 15
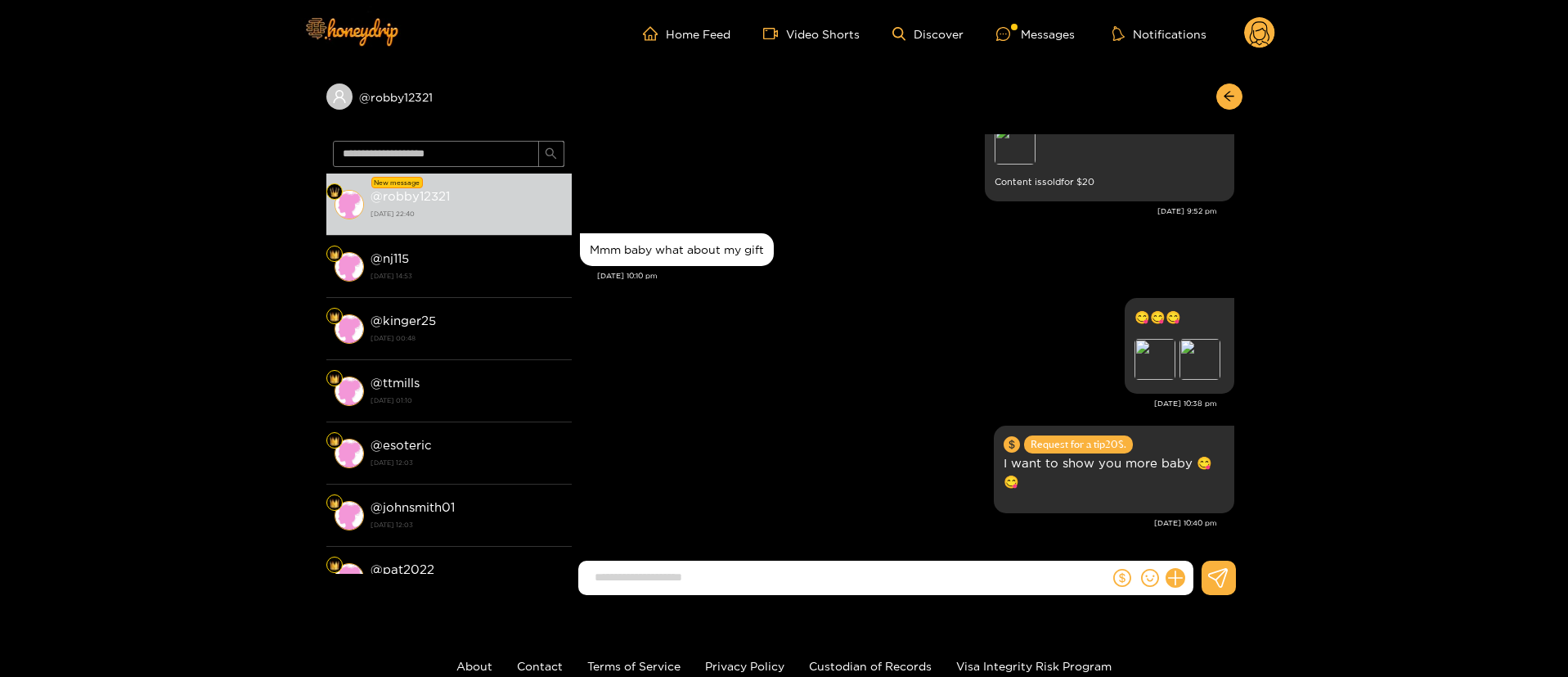
scroll to position [2255, 0]
click at [1262, 28] on icon at bounding box center [1259, 35] width 20 height 29
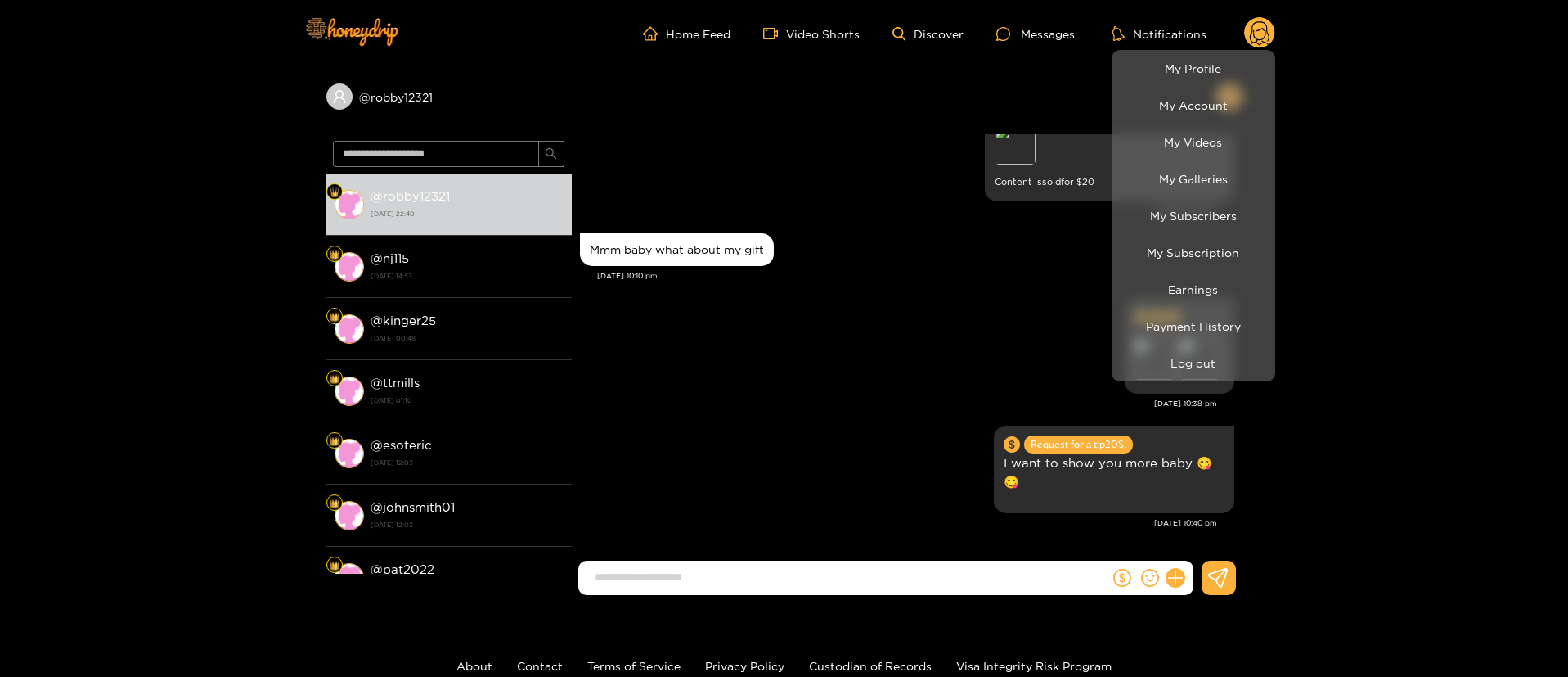
drag, startPoint x: 927, startPoint y: 294, endPoint x: 750, endPoint y: 21, distance: 325.4
click at [927, 294] on div at bounding box center [784, 338] width 1568 height 677
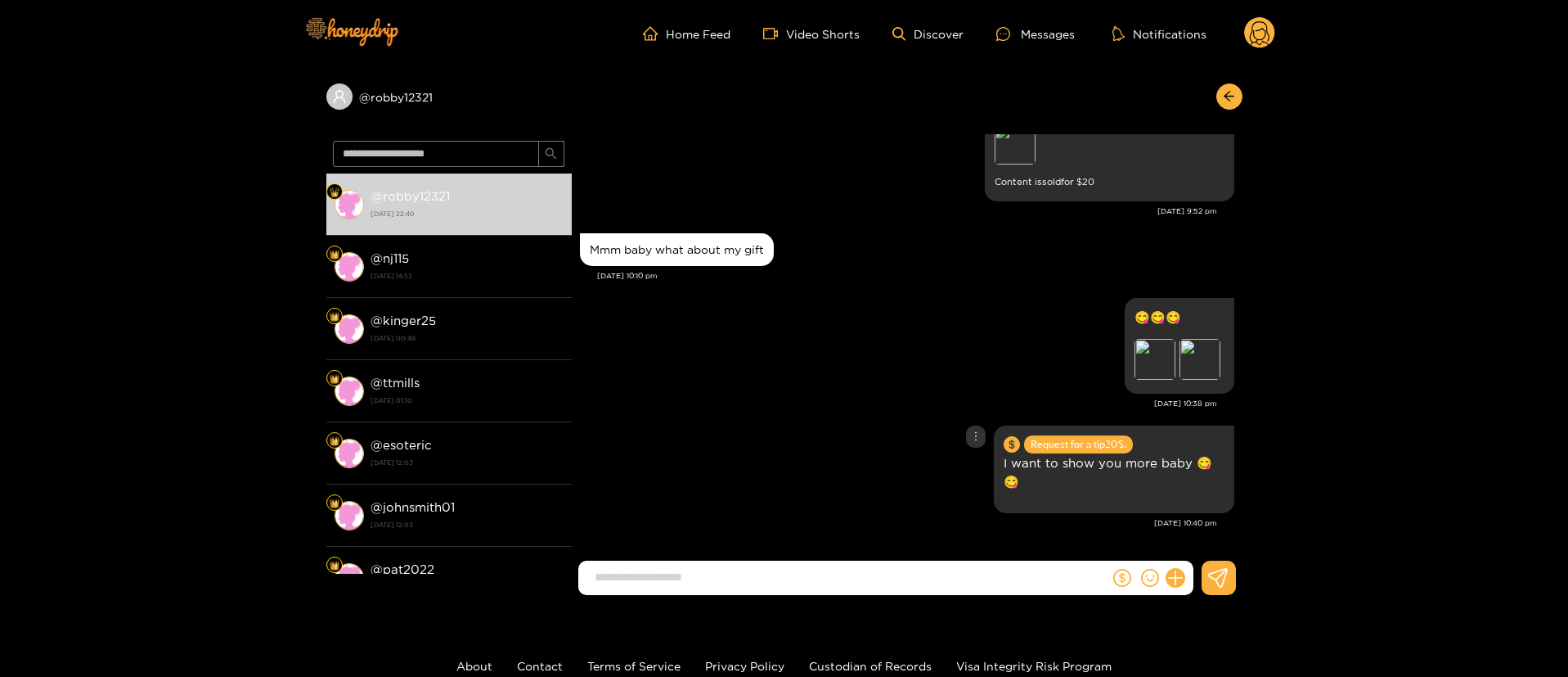
click at [821, 400] on div "Aug. 18, 10:38 pm" at bounding box center [898, 403] width 637 height 11
click at [1249, 41] on circle at bounding box center [1259, 32] width 31 height 31
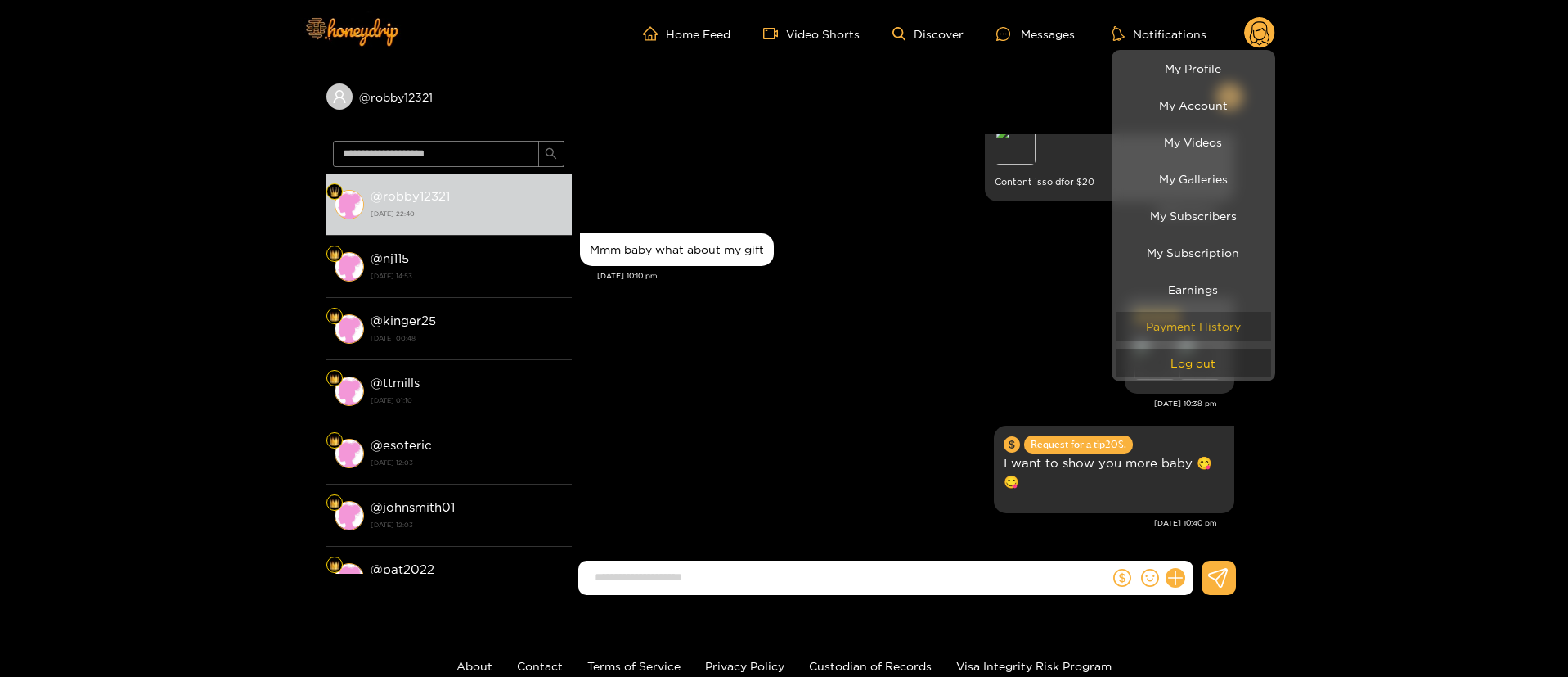
drag, startPoint x: 1197, startPoint y: 362, endPoint x: 1157, endPoint y: 329, distance: 51.9
click at [1197, 360] on button "Log out" at bounding box center [1193, 362] width 155 height 29
